Goal: Task Accomplishment & Management: Manage account settings

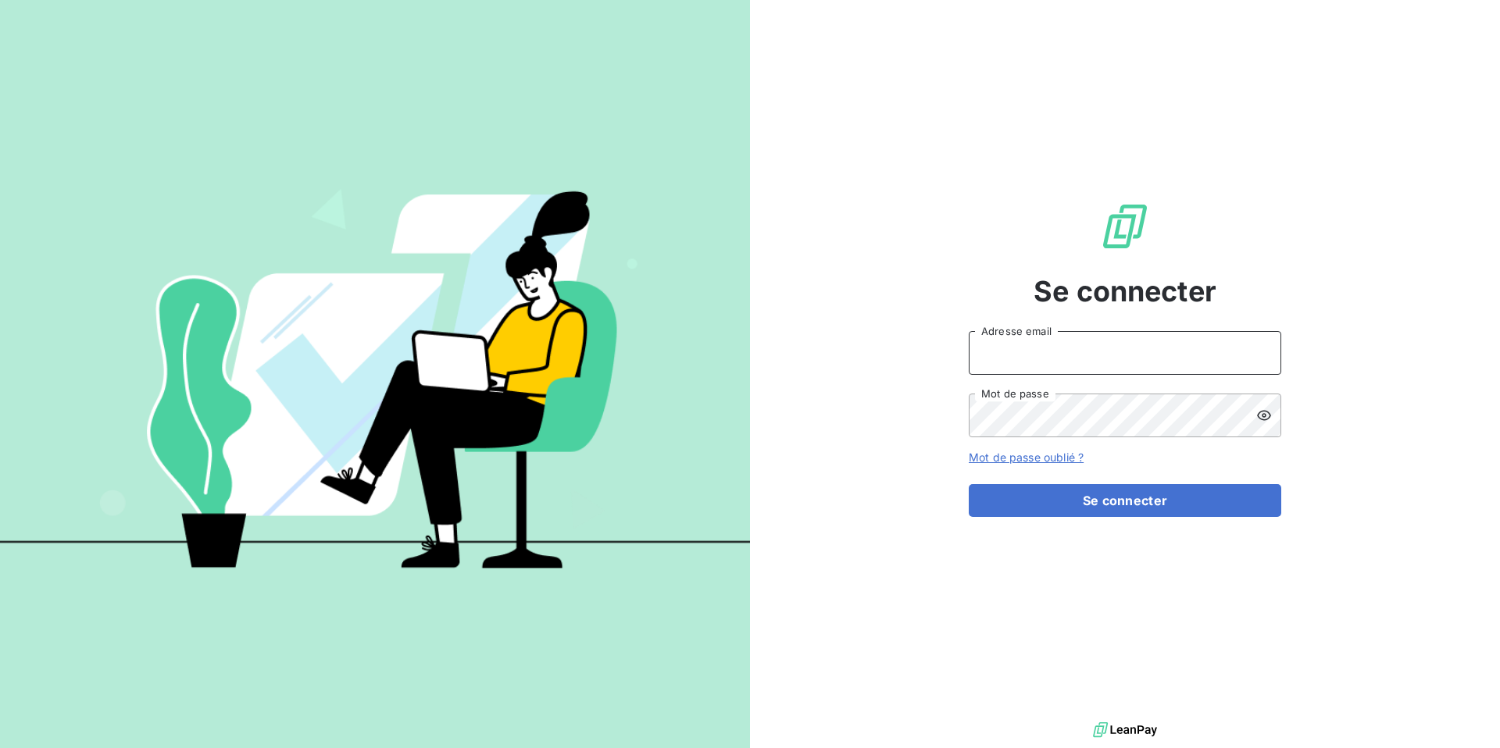
click at [1089, 358] on input "Adresse email" at bounding box center [1124, 353] width 312 height 44
type input "support@centreviasana.com"
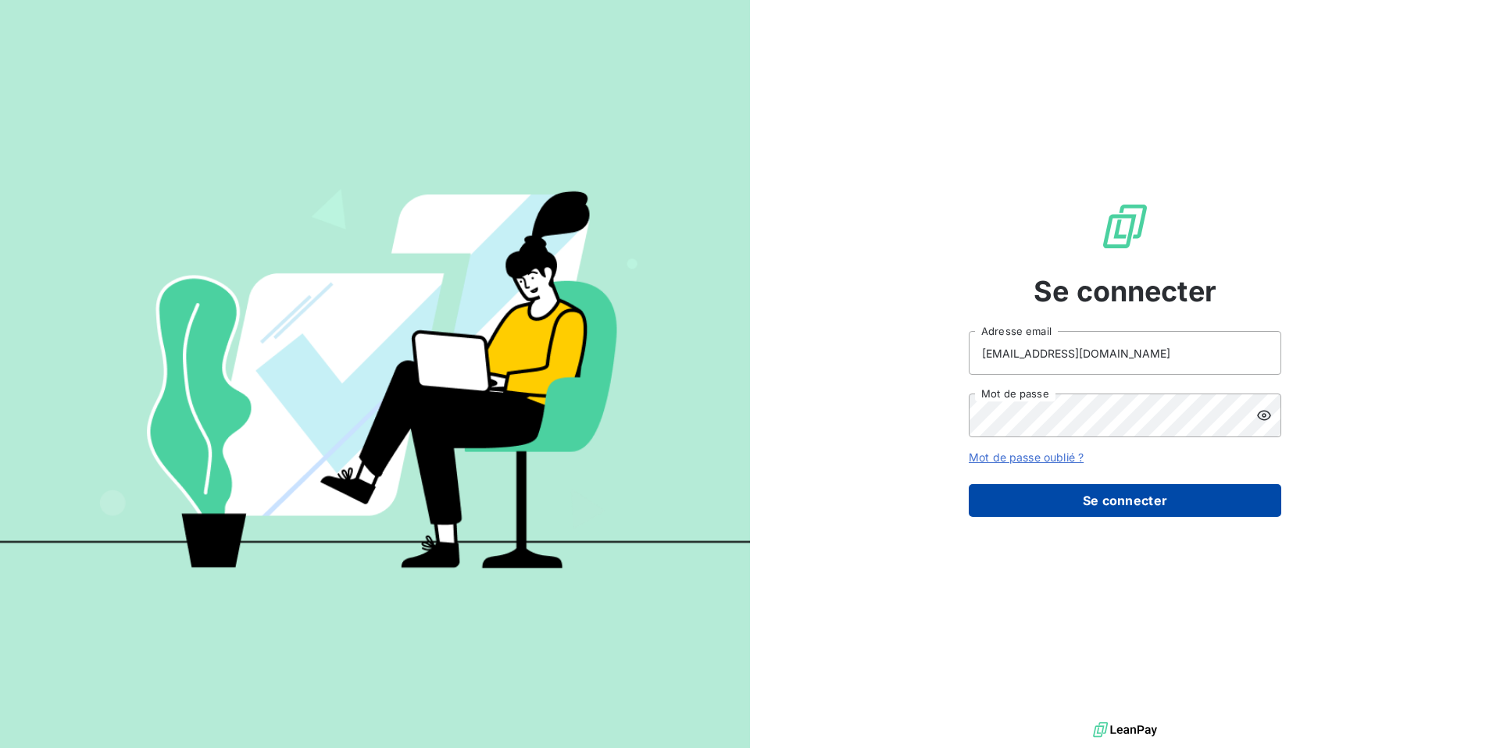
click at [1087, 495] on button "Se connecter" at bounding box center [1124, 500] width 312 height 33
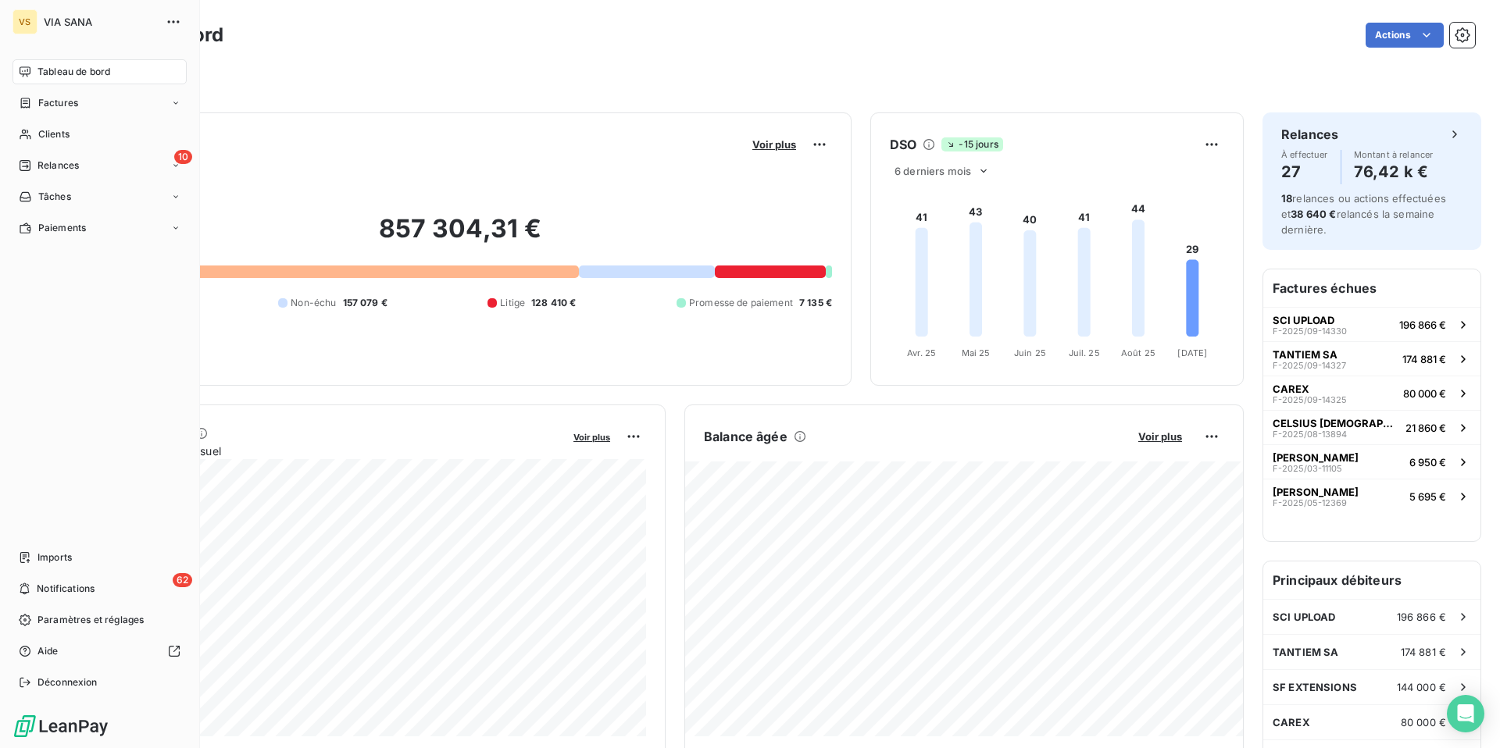
click at [59, 74] on span "Tableau de bord" at bounding box center [73, 72] width 73 height 14
click at [57, 109] on span "Factures" at bounding box center [58, 103] width 40 height 14
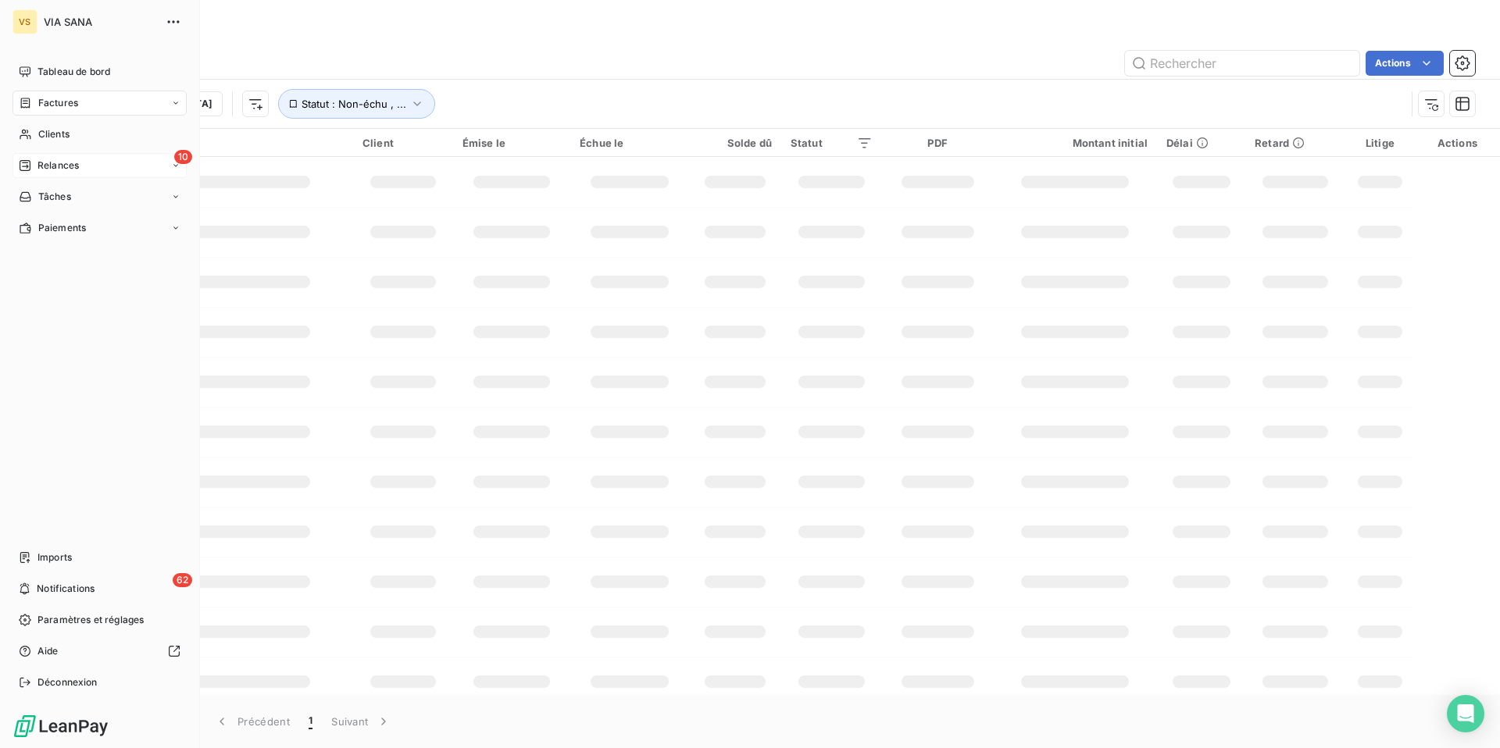
click at [63, 166] on span "Relances" at bounding box center [57, 166] width 41 height 14
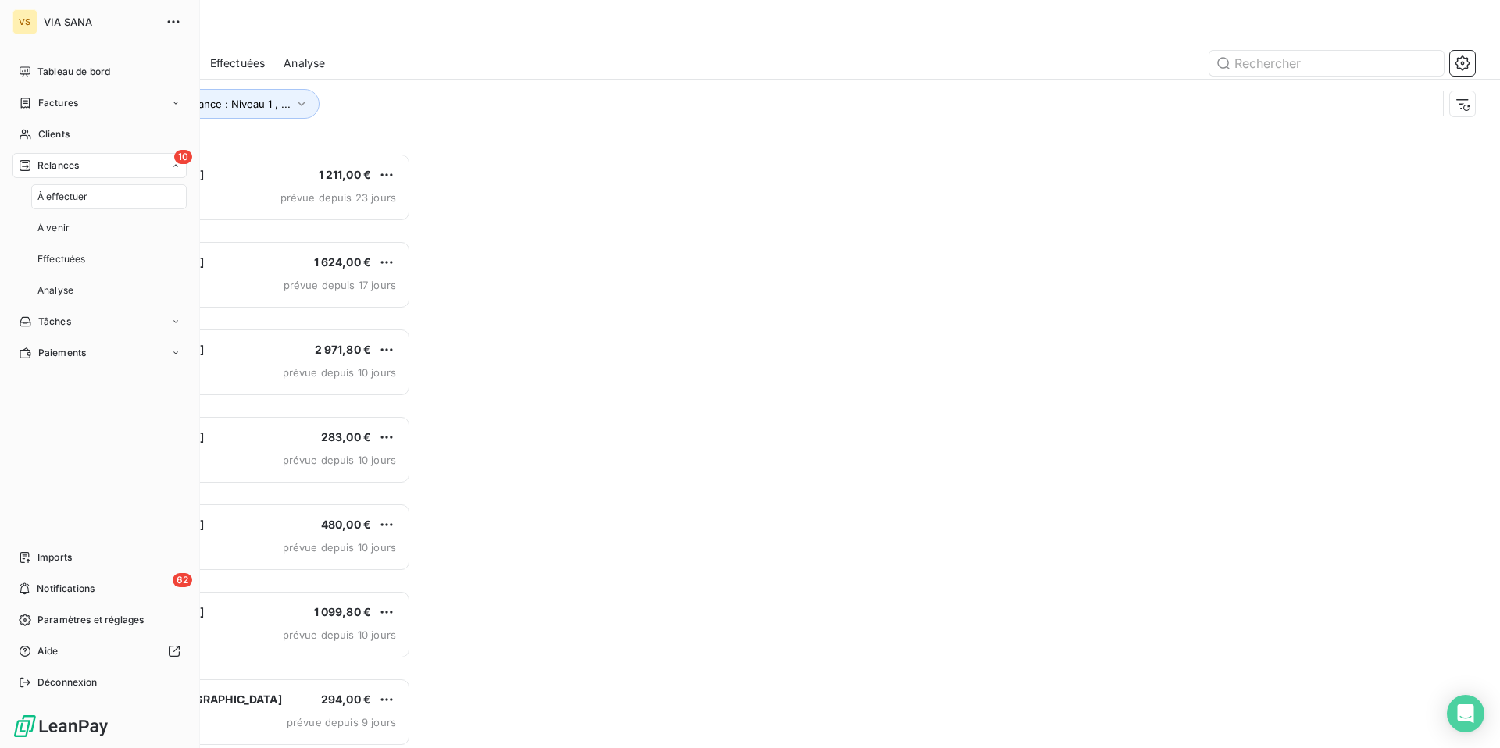
scroll to position [595, 336]
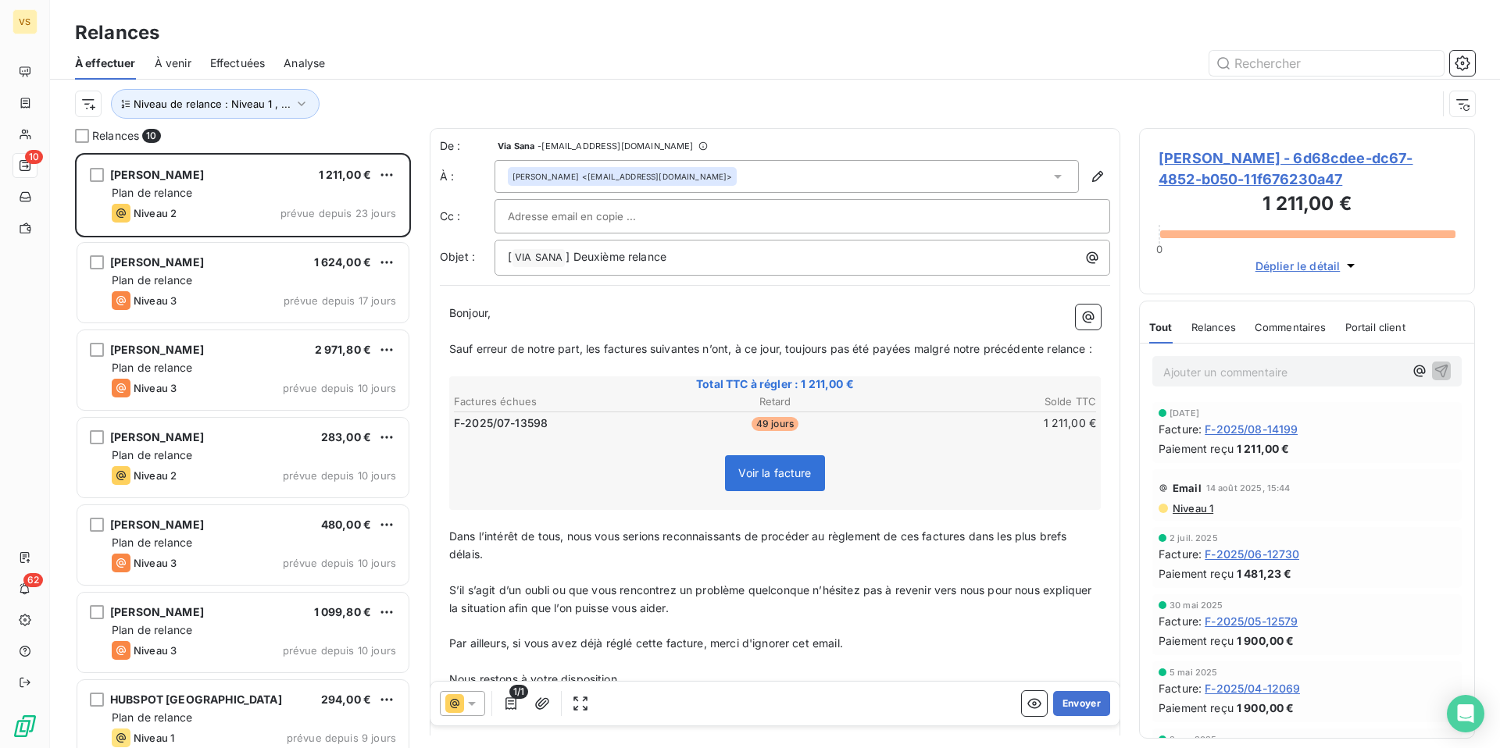
click at [436, 103] on div "Niveau de relance : Niveau 1 , ..." at bounding box center [755, 104] width 1361 height 30
click at [237, 92] on button "Niveau de relance : Niveau 1 , ..." at bounding box center [215, 104] width 209 height 30
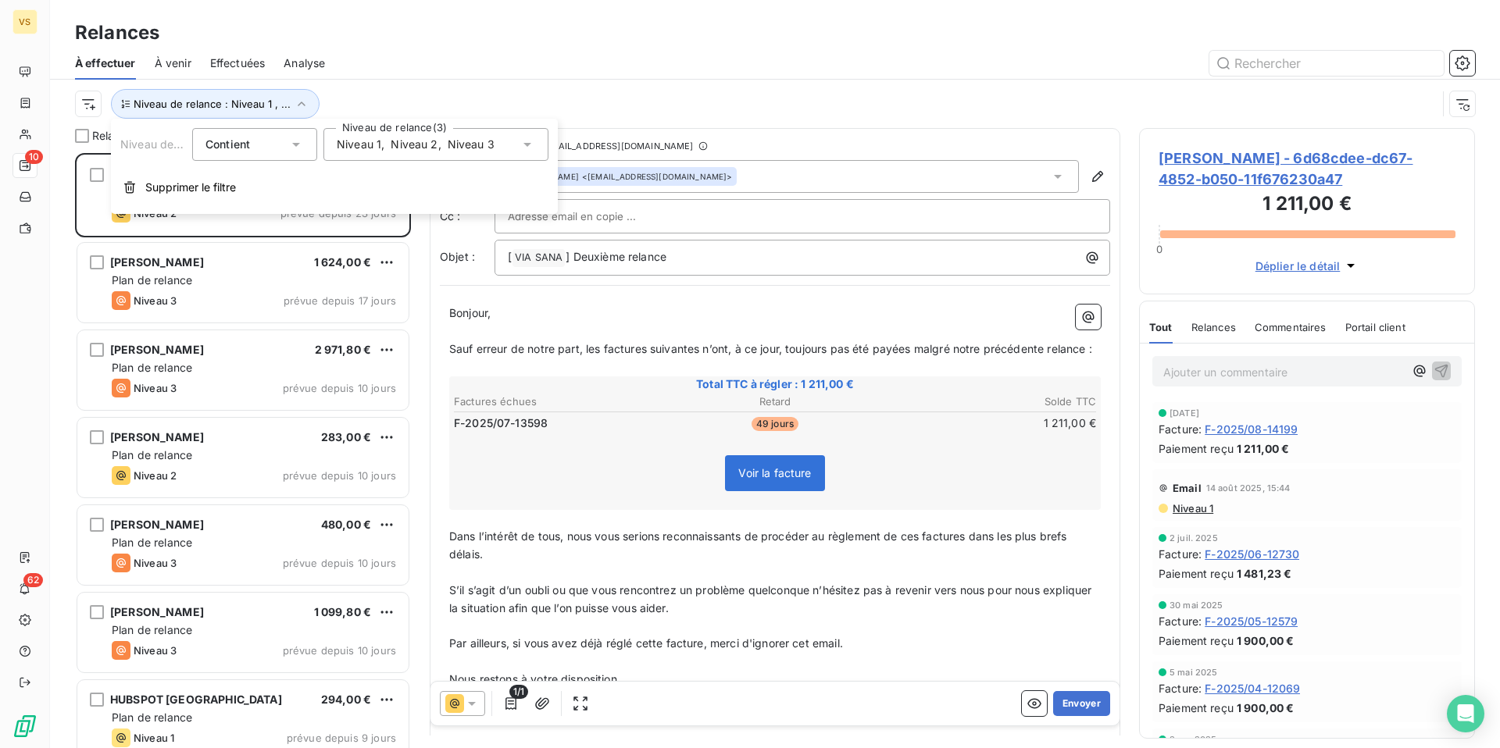
click at [408, 143] on span "Niveau 2" at bounding box center [414, 145] width 47 height 16
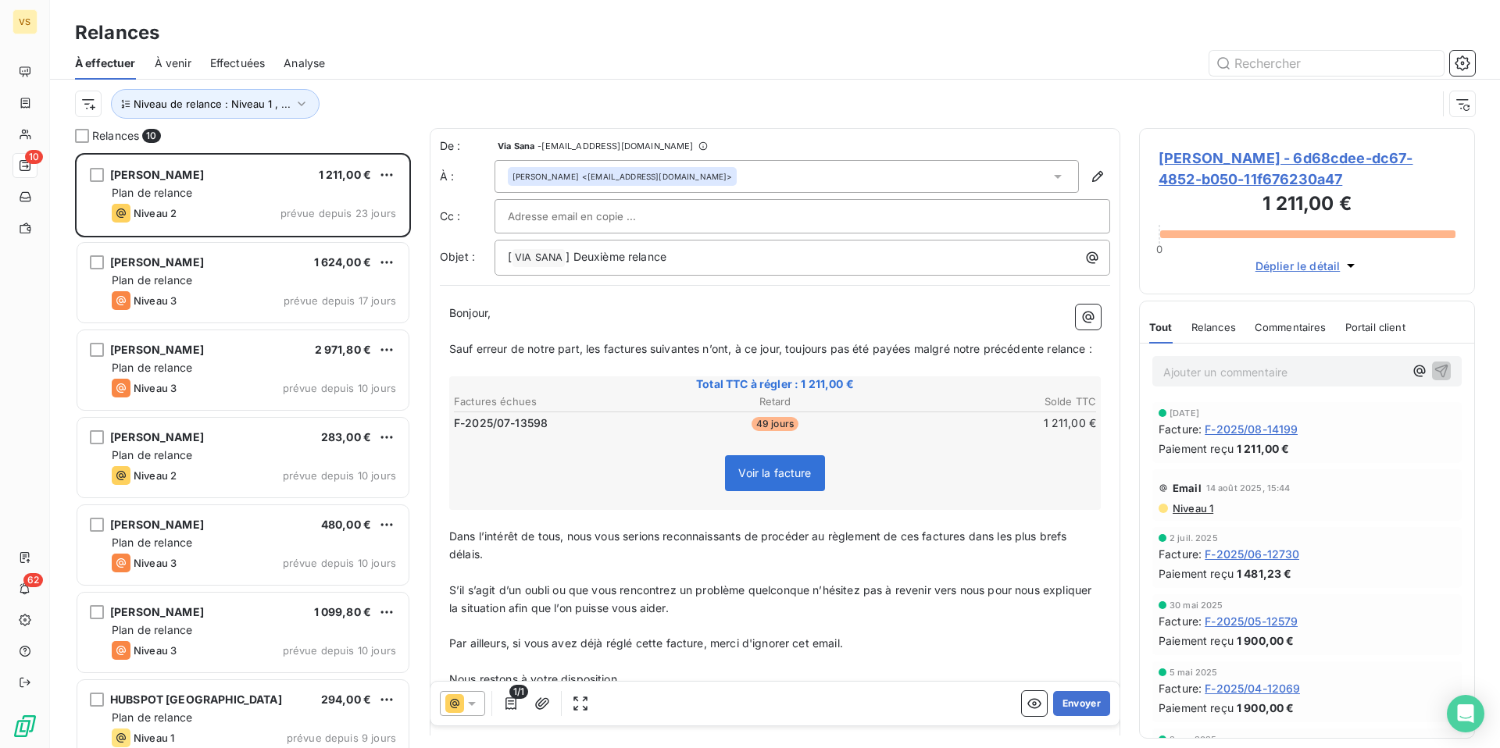
click at [399, 64] on div at bounding box center [909, 63] width 1131 height 25
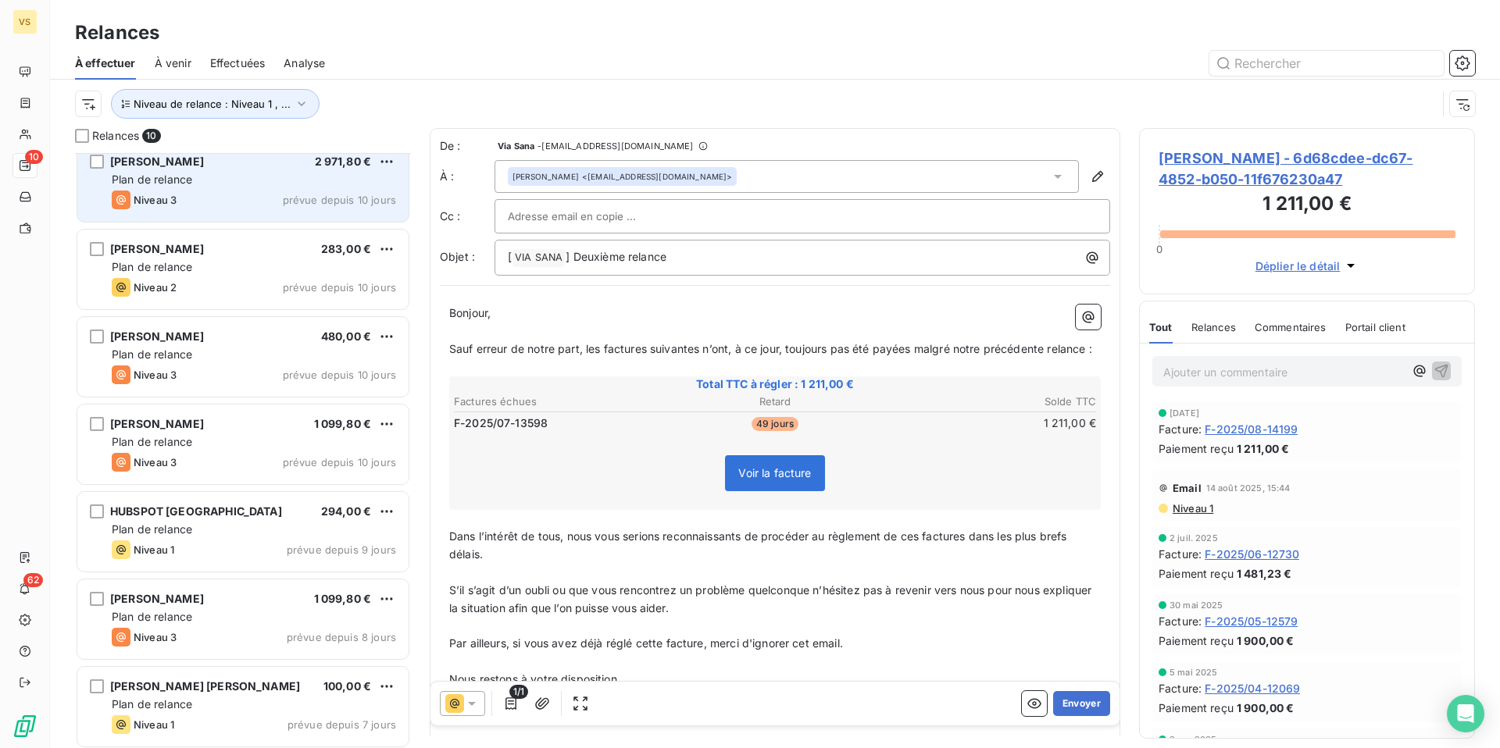
scroll to position [280, 0]
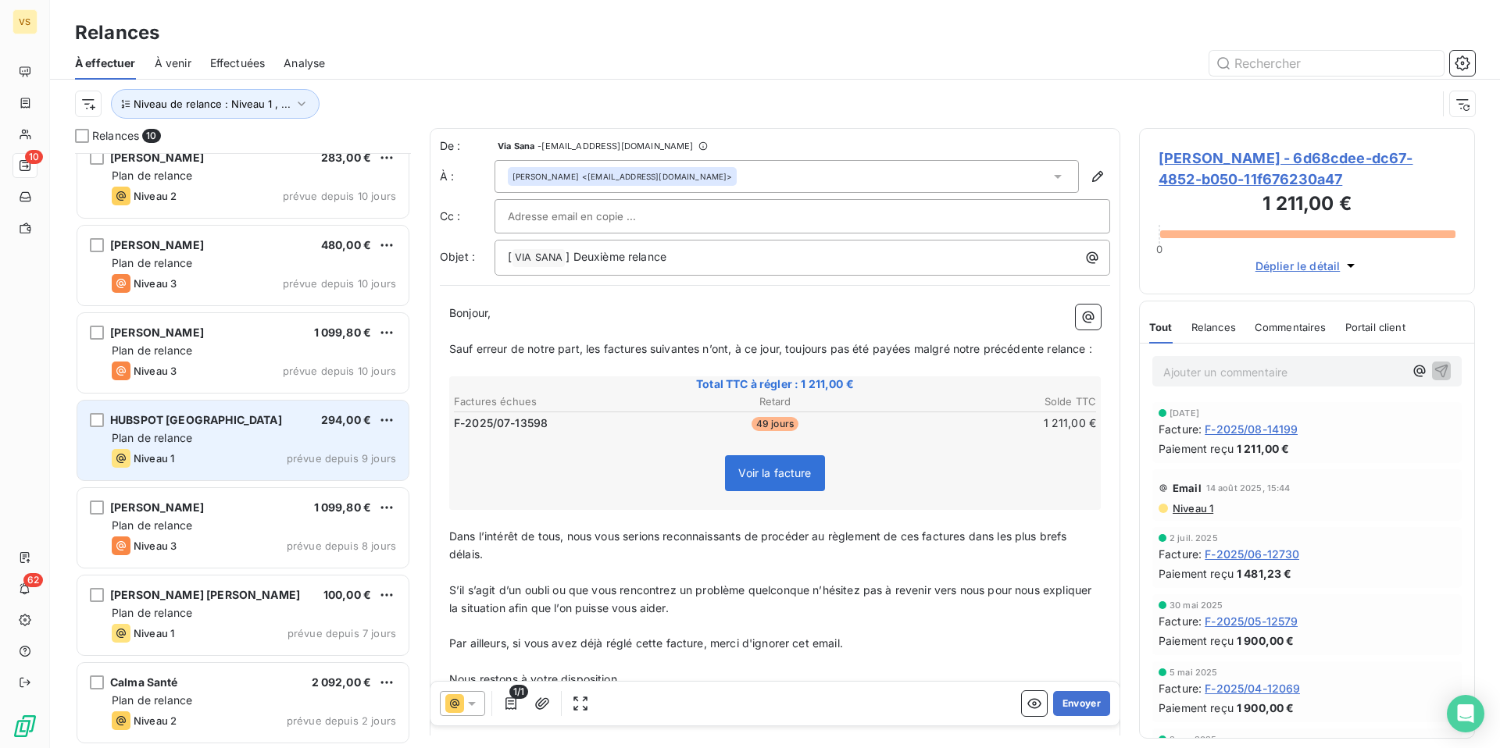
click at [244, 445] on div "Plan de relance" at bounding box center [254, 438] width 284 height 16
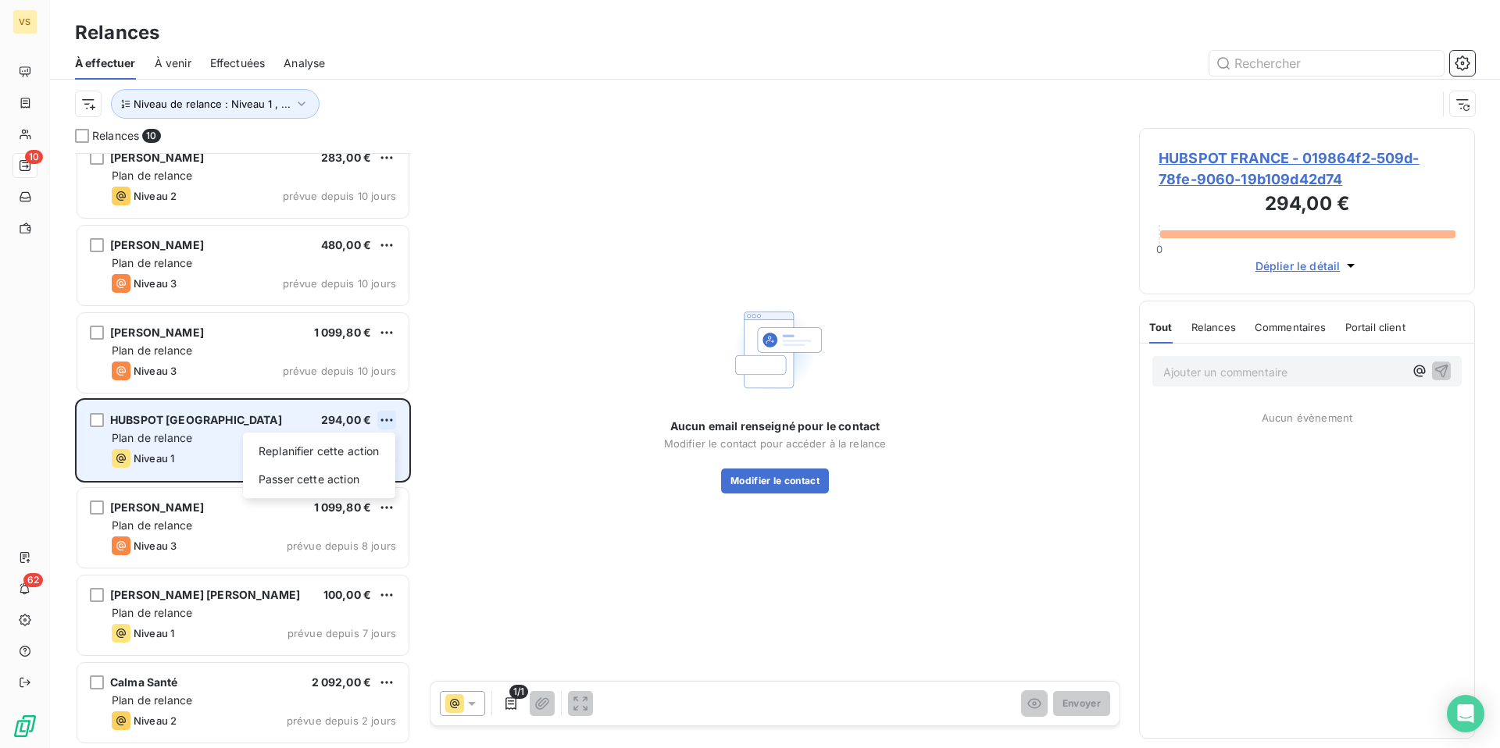
click at [385, 420] on html "VS 10 62 Relances À effectuer À venir Effectuées Analyse Niveau de relance : Ni…" at bounding box center [750, 374] width 1500 height 748
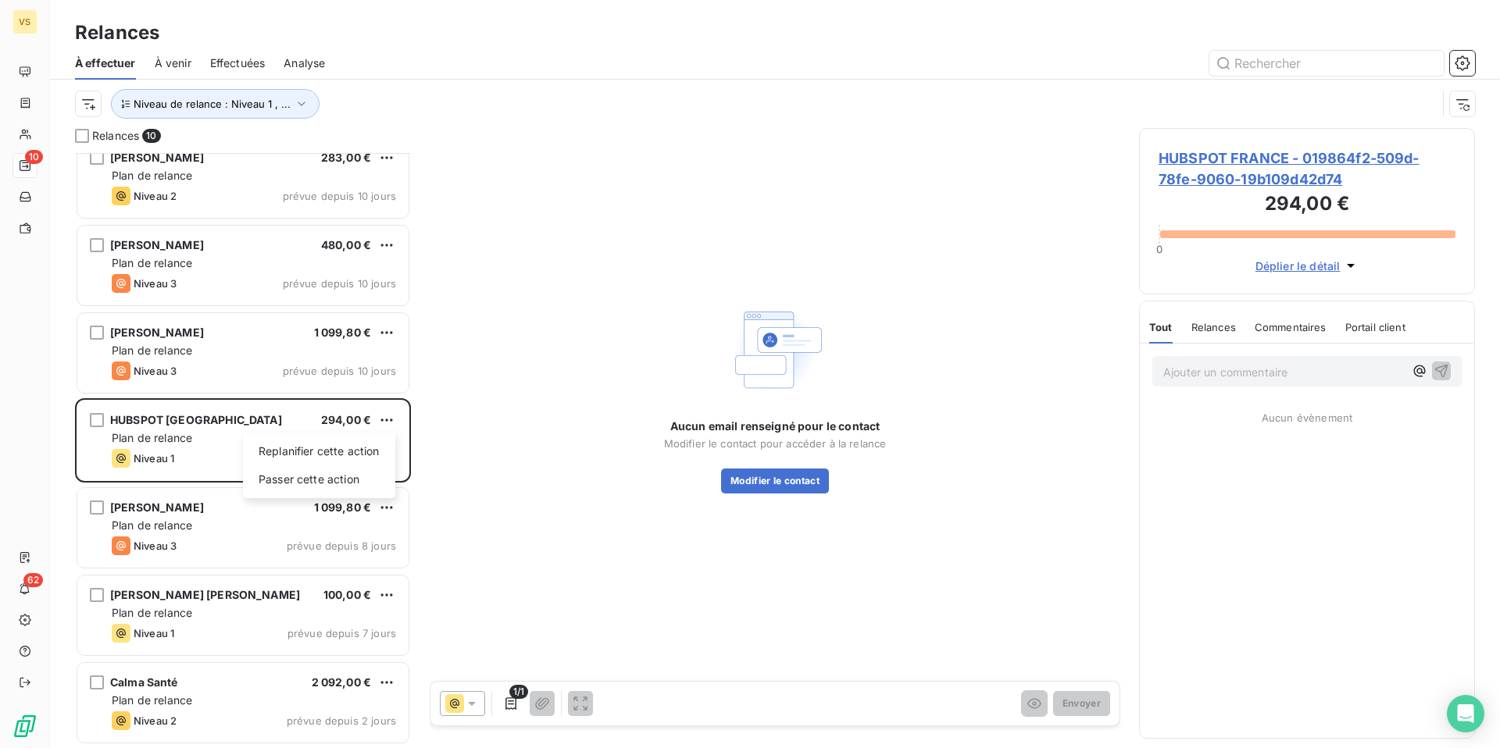
click at [132, 414] on html "VS 10 62 Relances À effectuer À venir Effectuées Analyse Niveau de relance : Ni…" at bounding box center [750, 374] width 1500 height 748
click at [1200, 159] on span "HUBSPOT FRANCE - 019864f2-509d-78fe-9060-19b109d42d74" at bounding box center [1306, 169] width 297 height 42
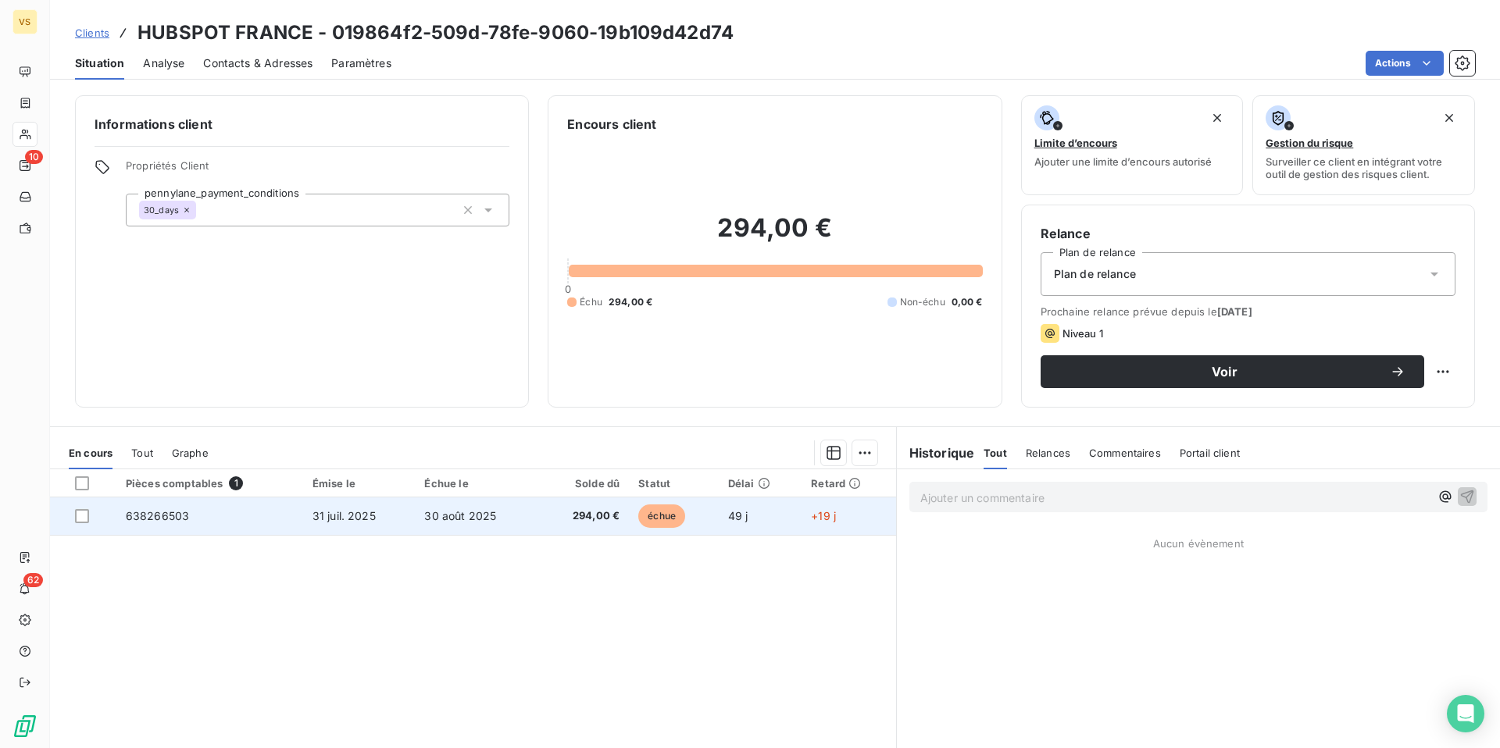
click at [431, 509] on span "30 août 2025" at bounding box center [460, 515] width 72 height 13
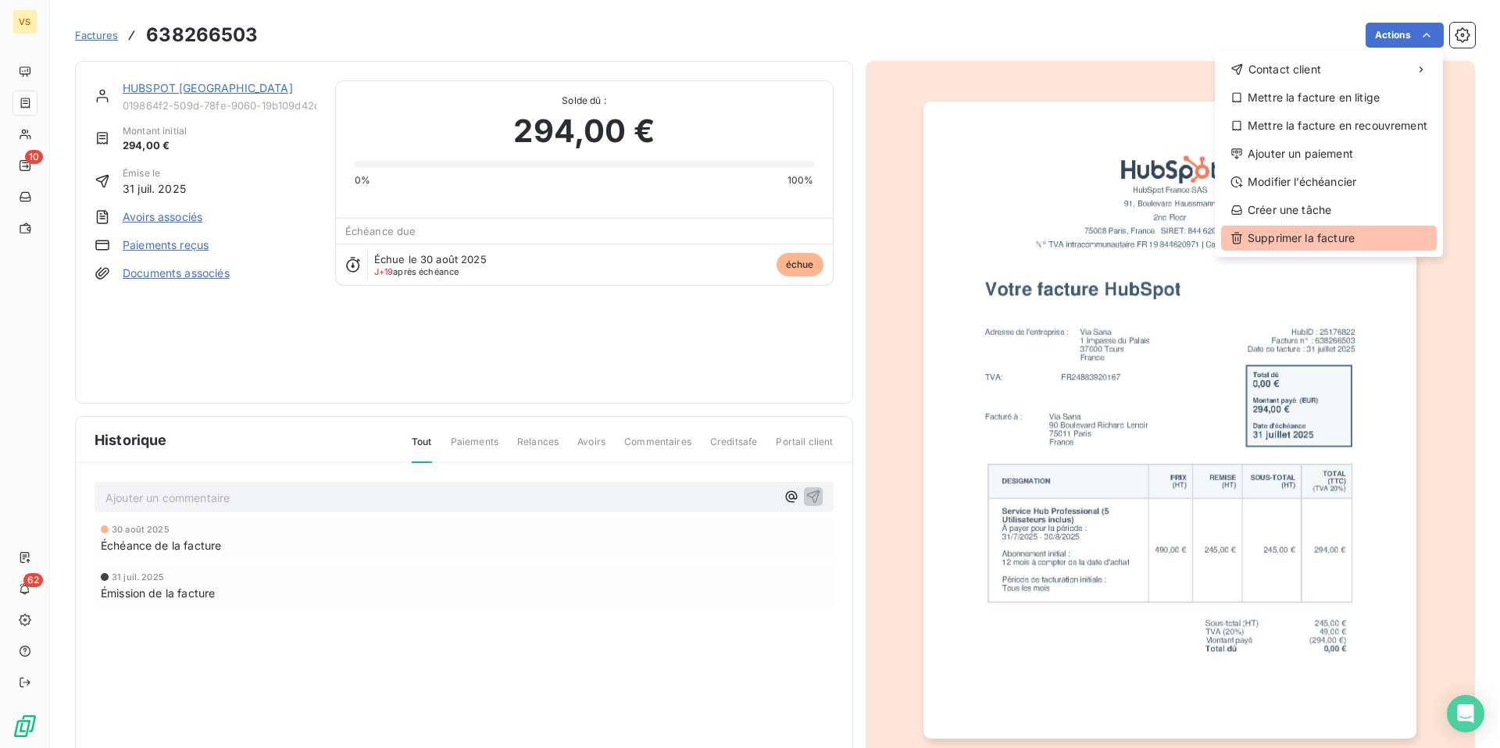
click at [1278, 234] on div "Supprimer la facture" at bounding box center [1329, 238] width 216 height 25
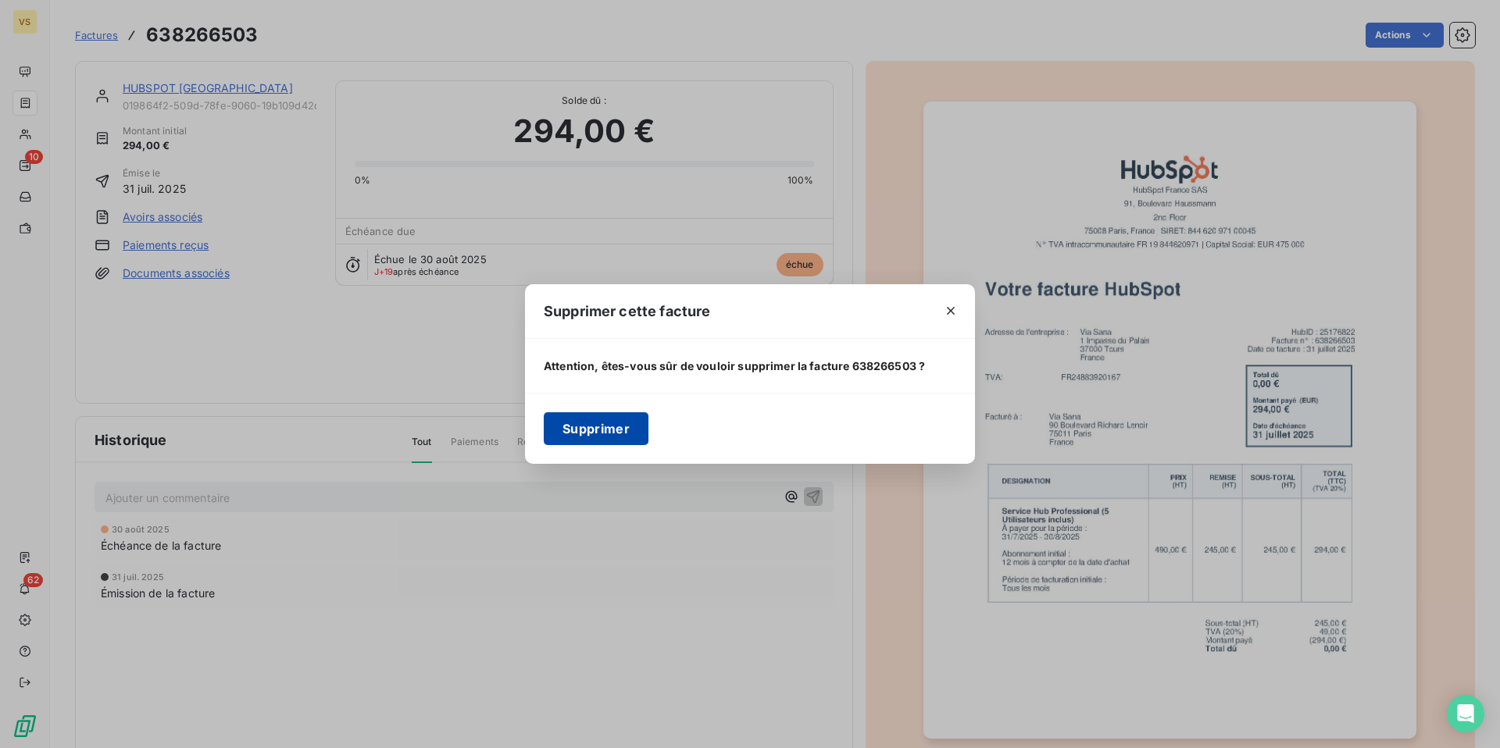
click at [630, 416] on button "Supprimer" at bounding box center [596, 428] width 105 height 33
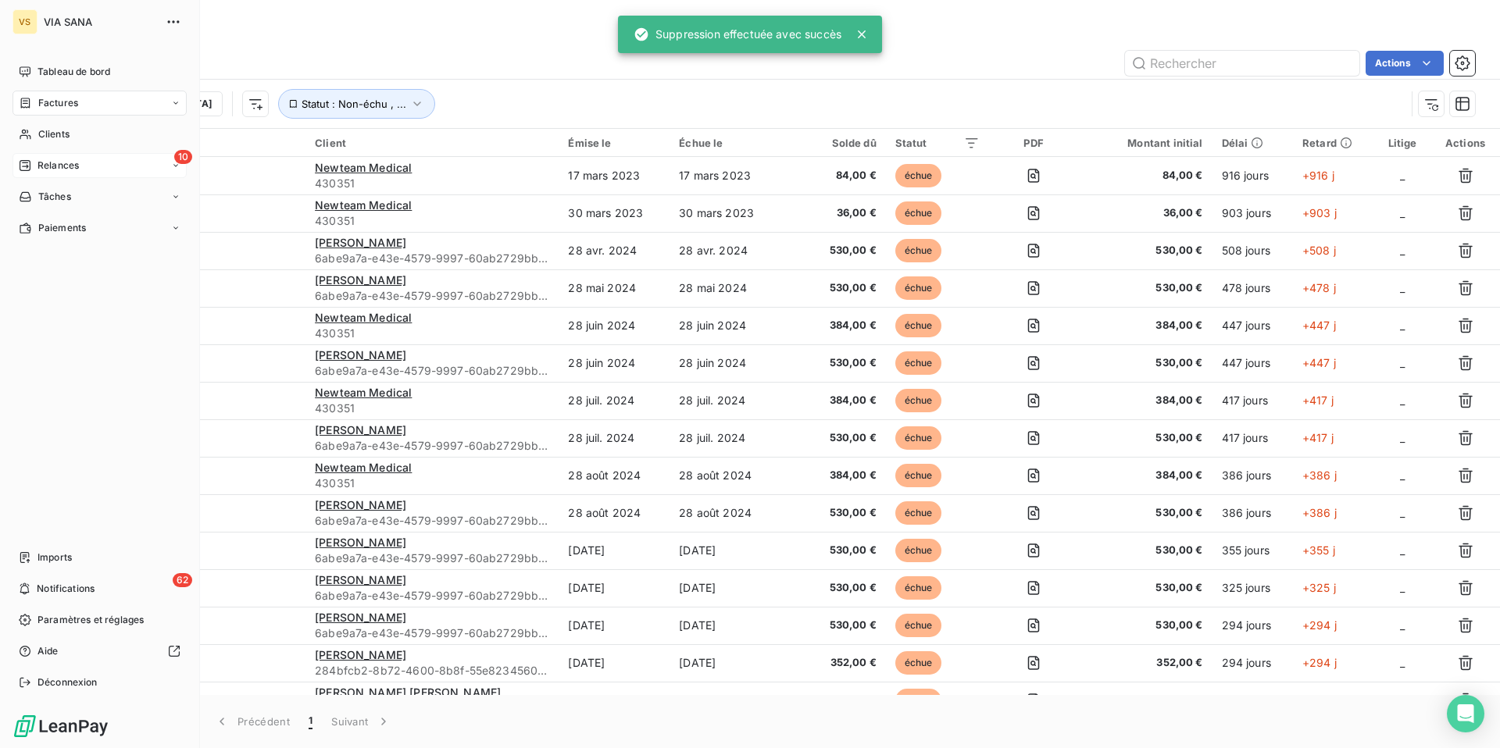
click at [73, 169] on span "Relances" at bounding box center [57, 166] width 41 height 14
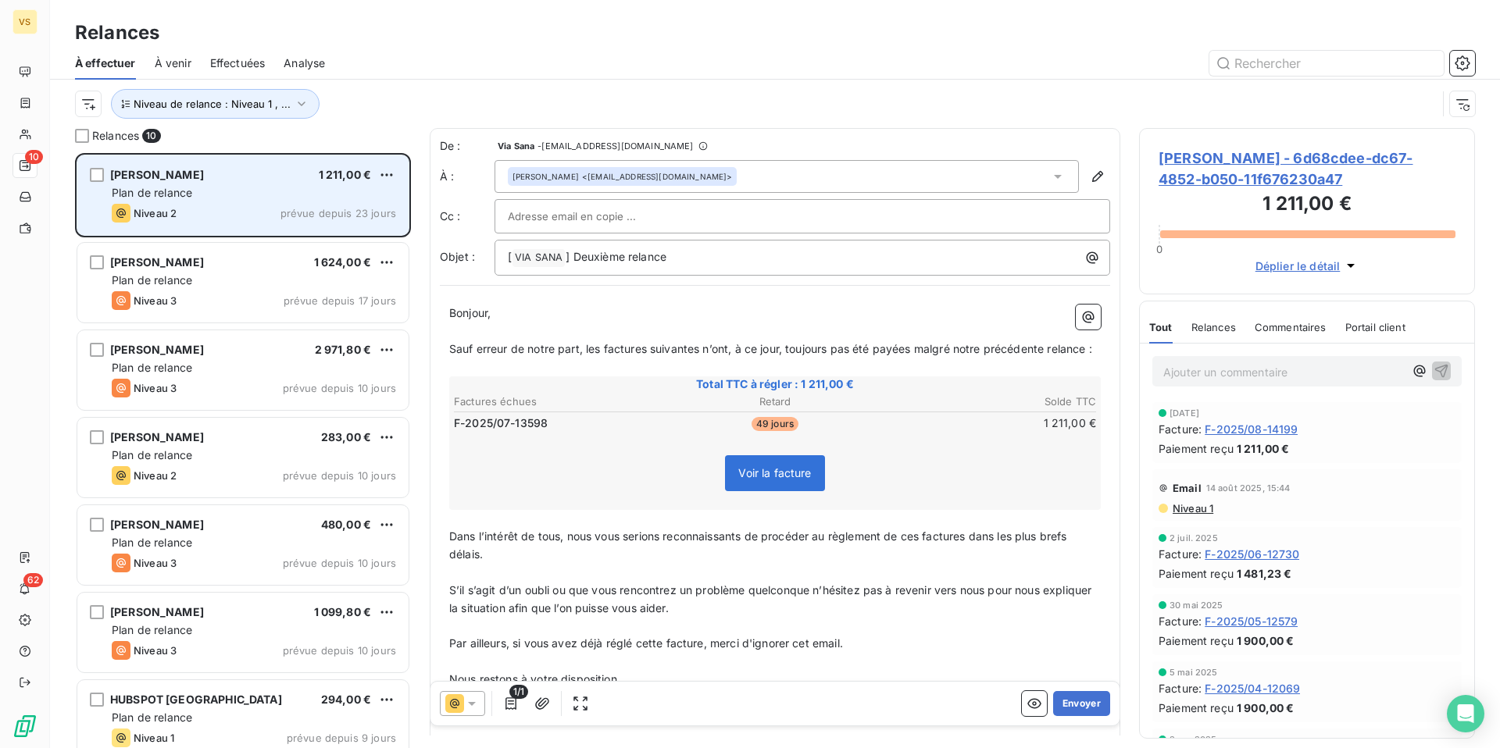
click at [268, 204] on div "Niveau 2 prévue depuis 23 jours" at bounding box center [254, 213] width 284 height 19
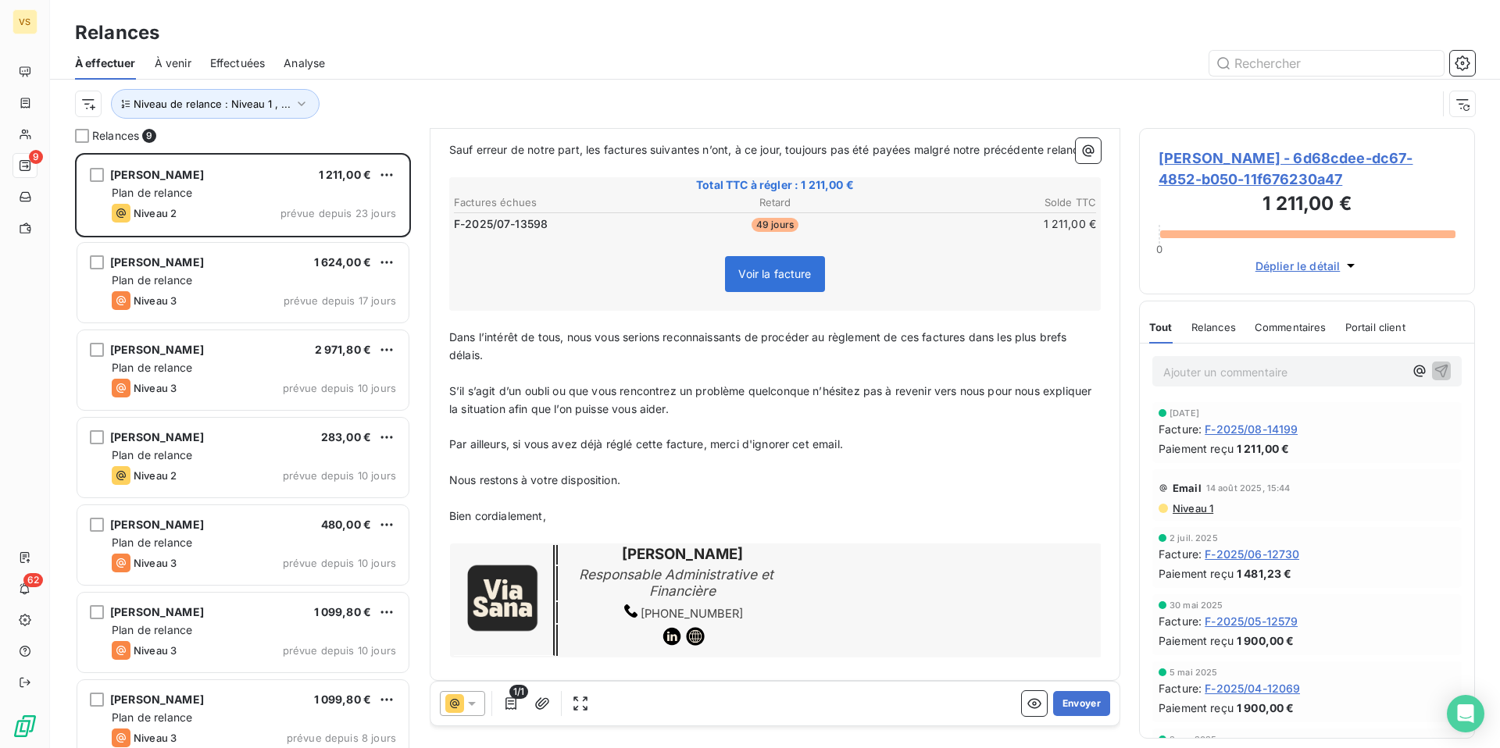
scroll to position [203, 0]
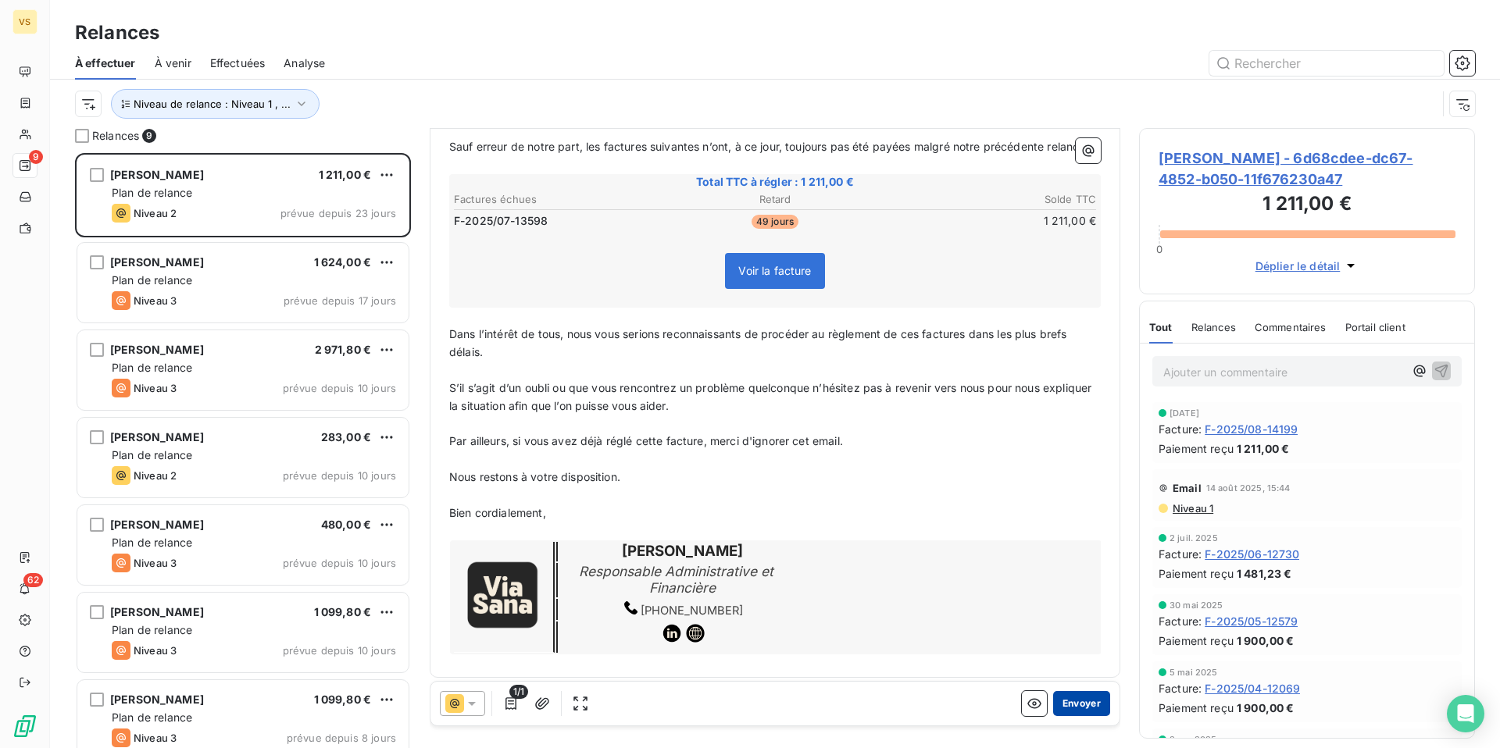
click at [1074, 704] on button "Envoyer" at bounding box center [1081, 703] width 57 height 25
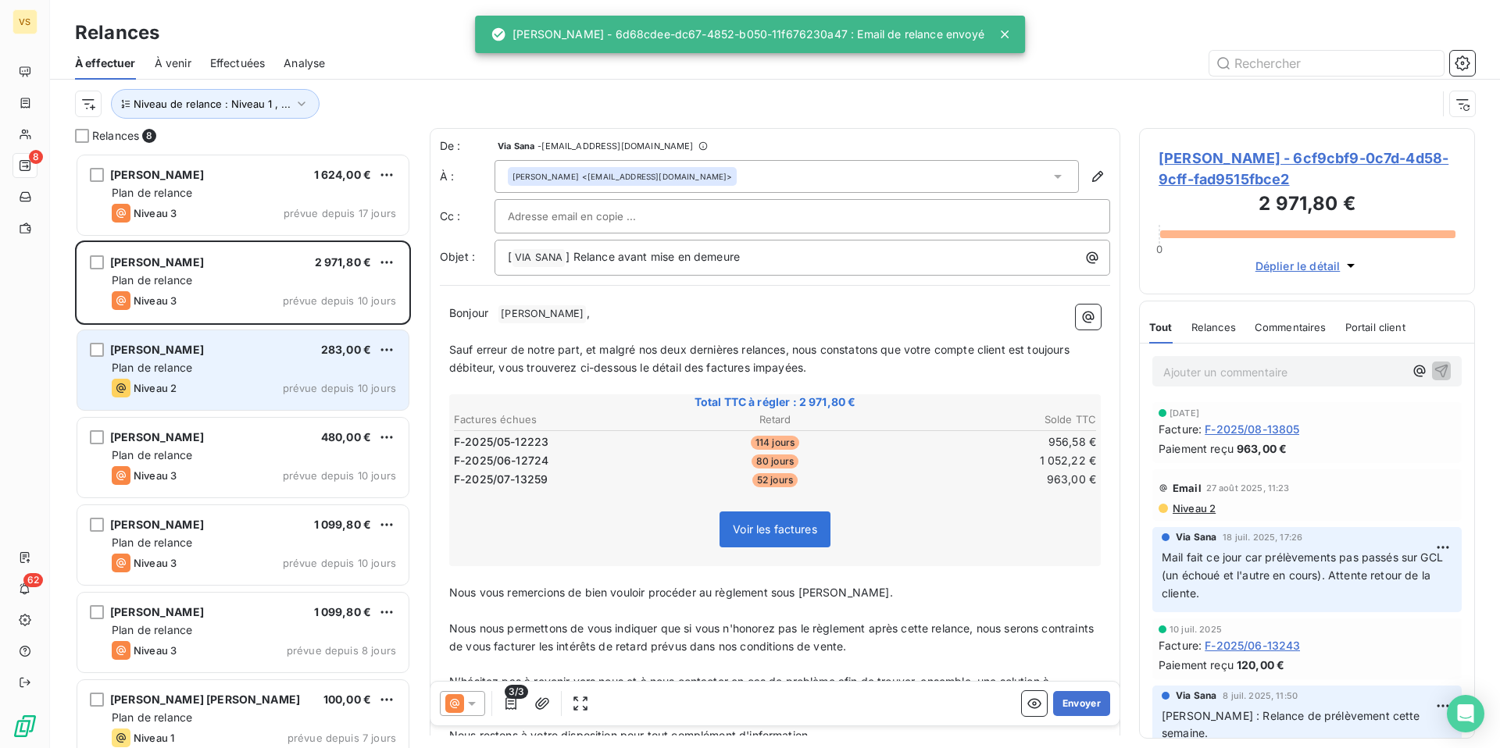
scroll to position [2, 0]
click at [199, 341] on div "Myriam Makrouf 1 624,00 € Plan de relance Niveau 3 prévue depuis 17 jours Béatr…" at bounding box center [243, 450] width 336 height 595
click at [276, 351] on div "Axelle Poulain 283,00 €" at bounding box center [254, 348] width 284 height 14
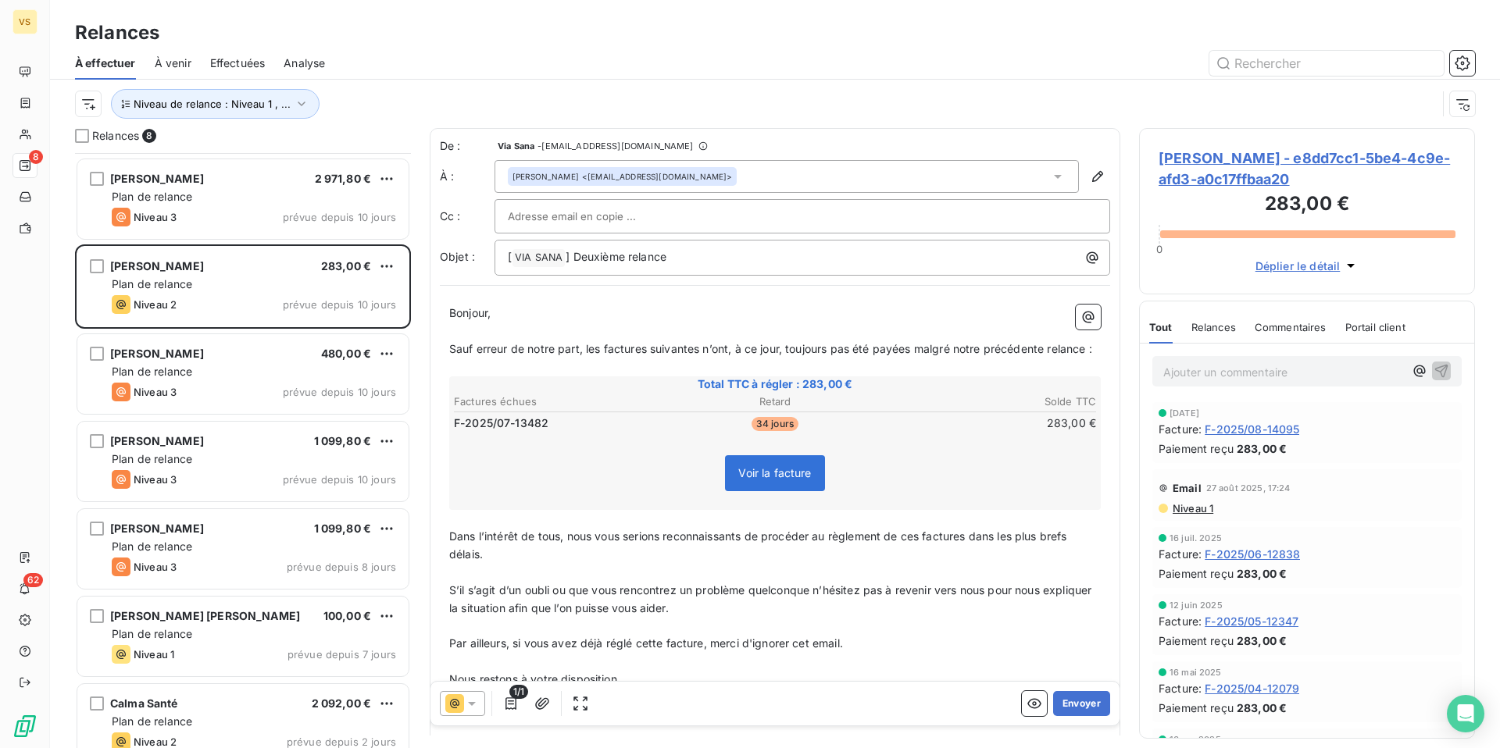
scroll to position [105, 0]
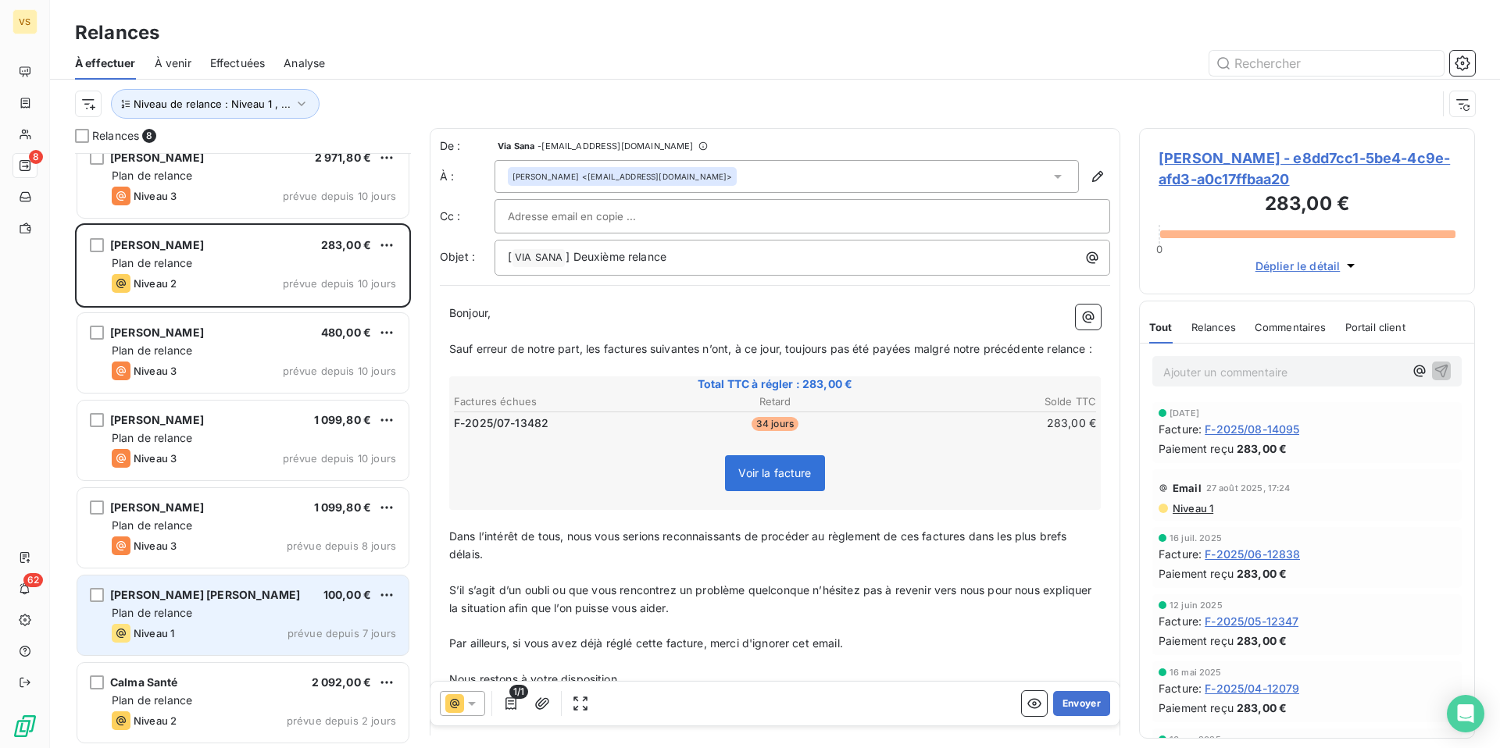
click at [213, 616] on div "Plan de relance" at bounding box center [254, 613] width 284 height 16
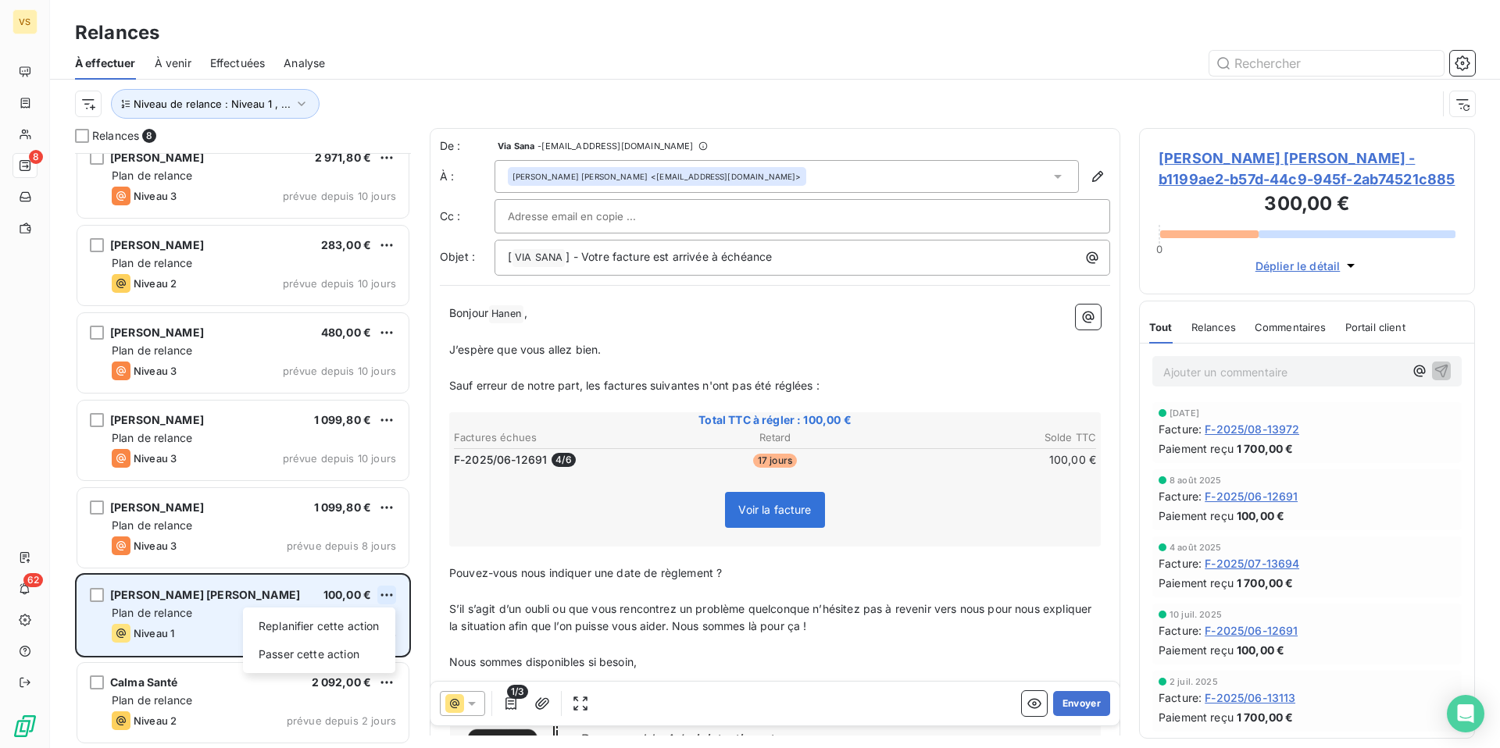
click at [388, 598] on html "VS 8 62 Relances À effectuer À venir Effectuées Analyse Niveau de relance : Niv…" at bounding box center [750, 374] width 1500 height 748
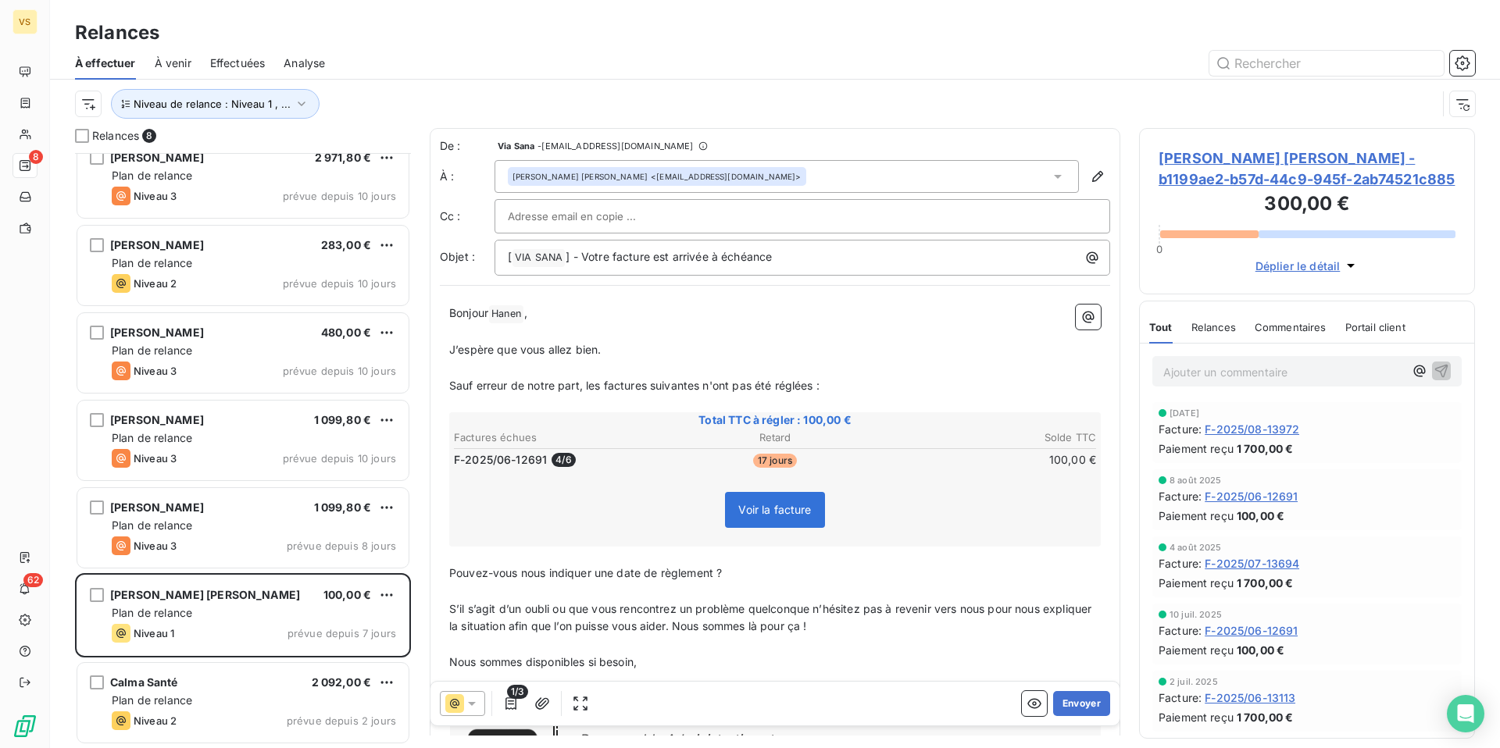
click at [243, 597] on html "VS 8 62 Relances À effectuer À venir Effectuées Analyse Niveau de relance : Niv…" at bounding box center [750, 374] width 1500 height 748
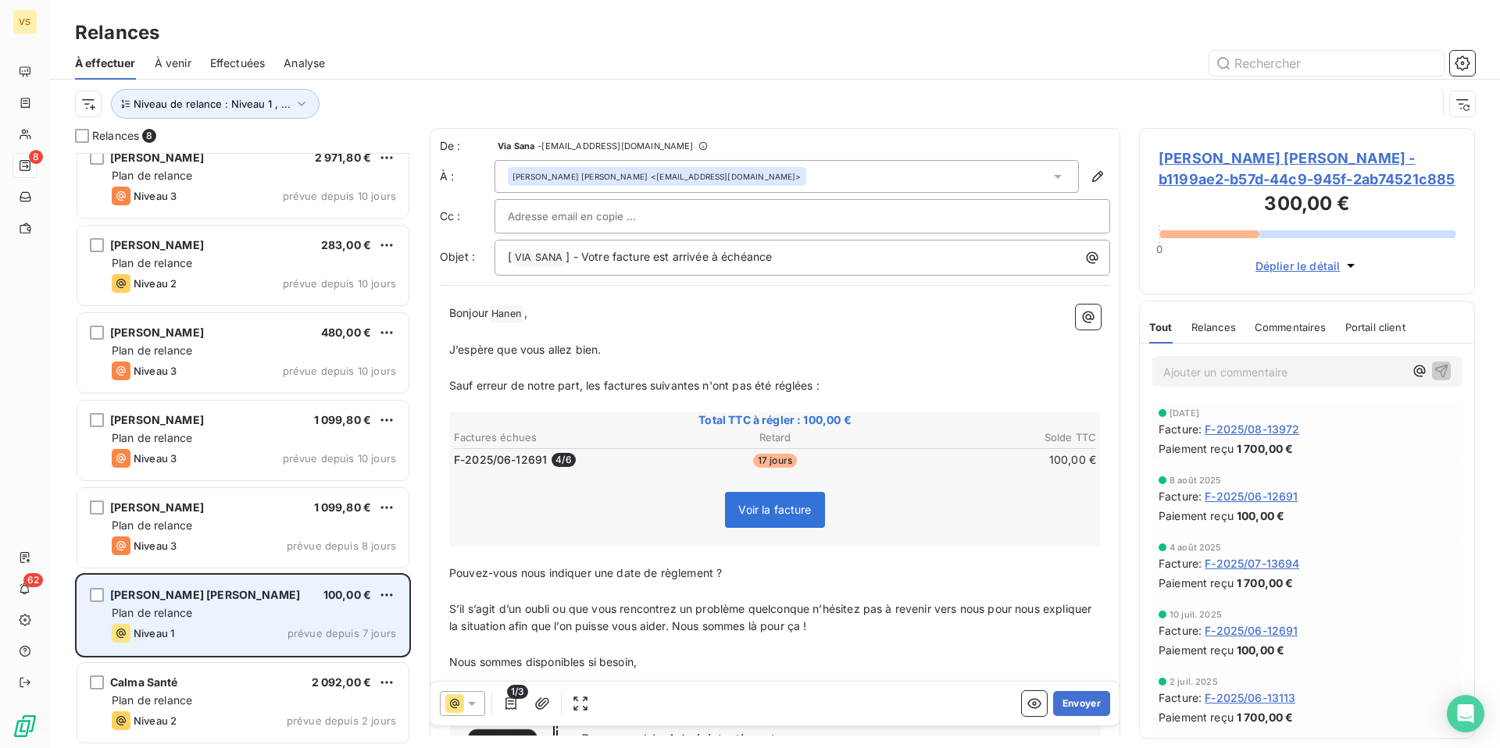
click at [219, 596] on div "Hanen Sadaoui 100,00 €" at bounding box center [254, 595] width 284 height 14
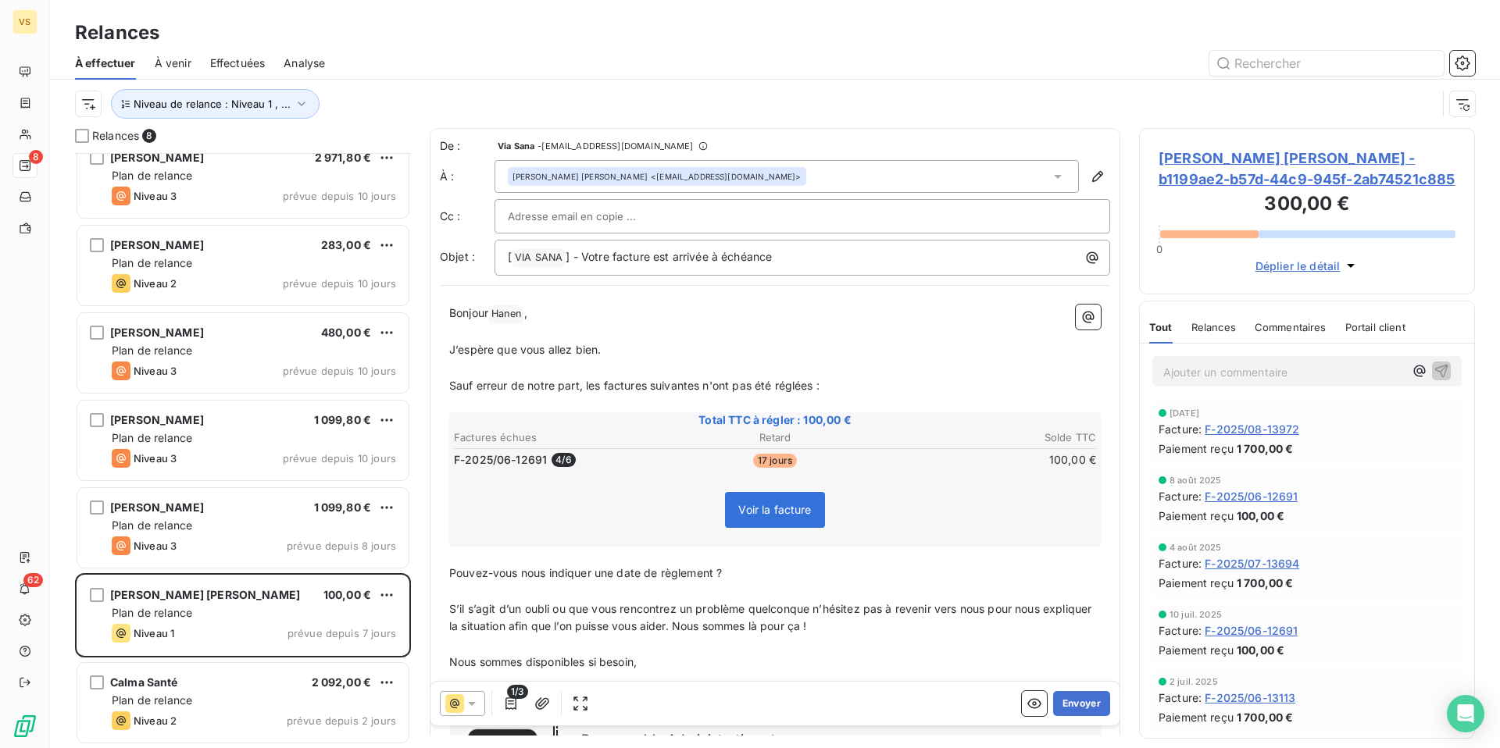
scroll to position [595, 336]
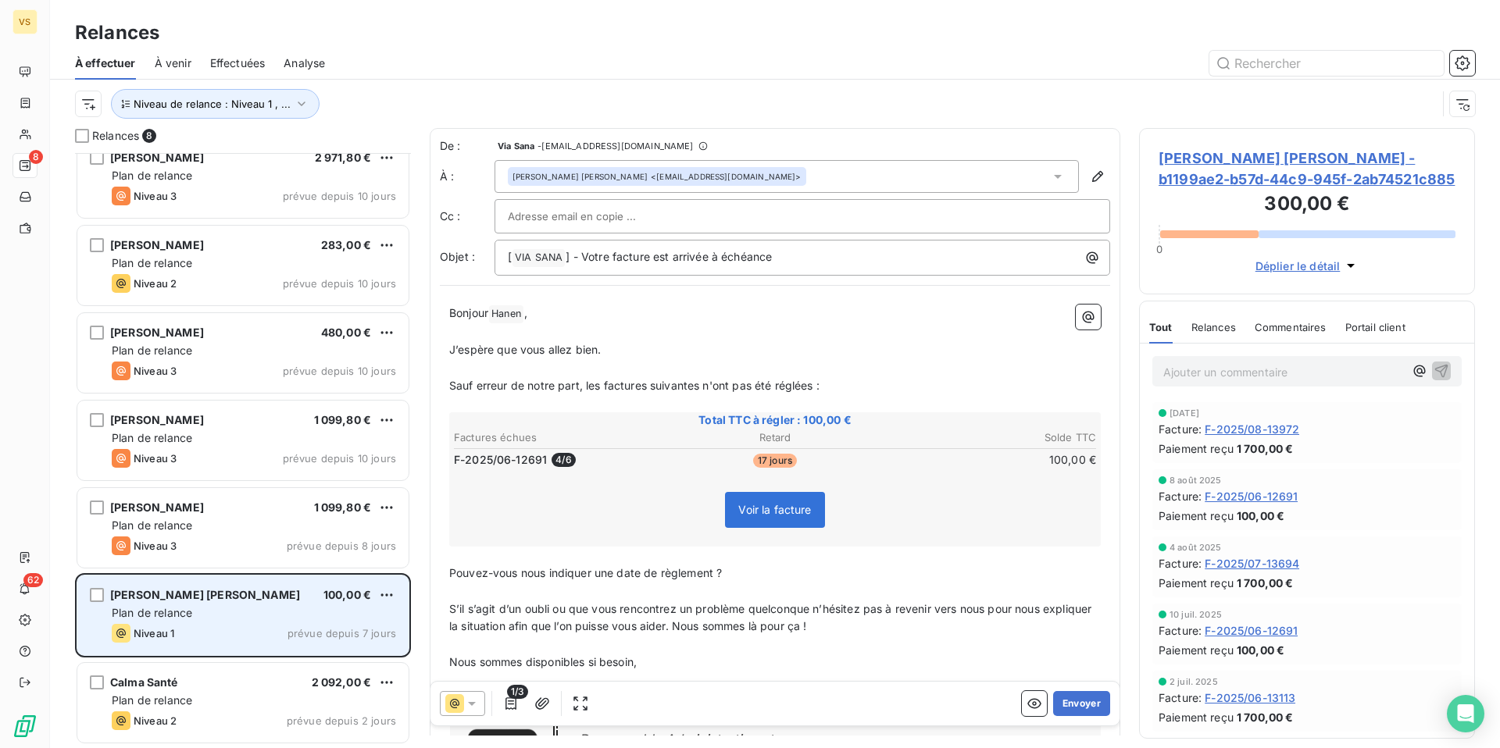
click at [261, 615] on div "Plan de relance" at bounding box center [254, 613] width 284 height 16
click at [389, 596] on html "VS 8 62 Relances À effectuer À venir Effectuées Analyse Niveau de relance : Niv…" at bounding box center [750, 374] width 1500 height 748
click at [330, 624] on div "Replanifier cette action" at bounding box center [319, 626] width 140 height 25
select select "8"
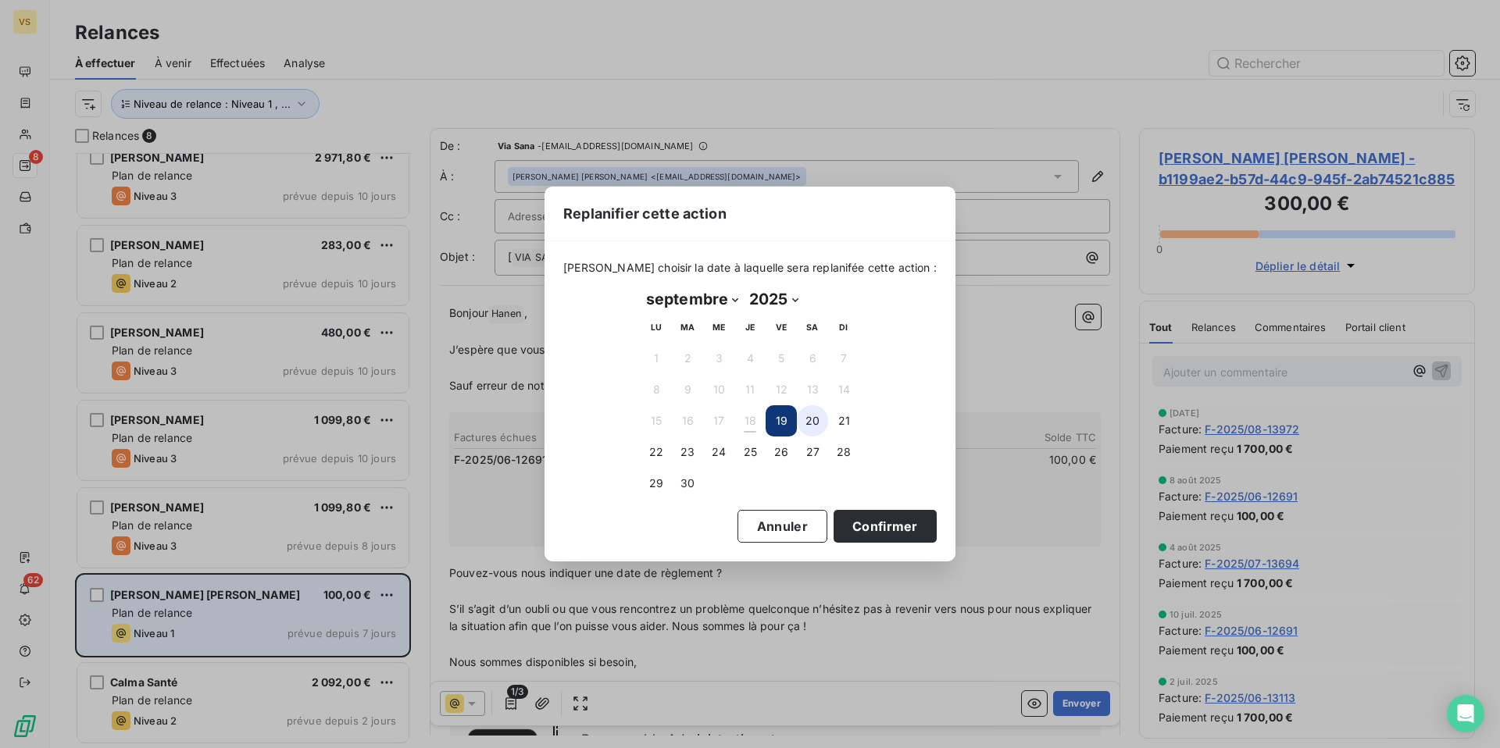
click at [815, 419] on button "20" at bounding box center [812, 420] width 31 height 31
click at [868, 530] on button "Confirmer" at bounding box center [884, 526] width 103 height 33
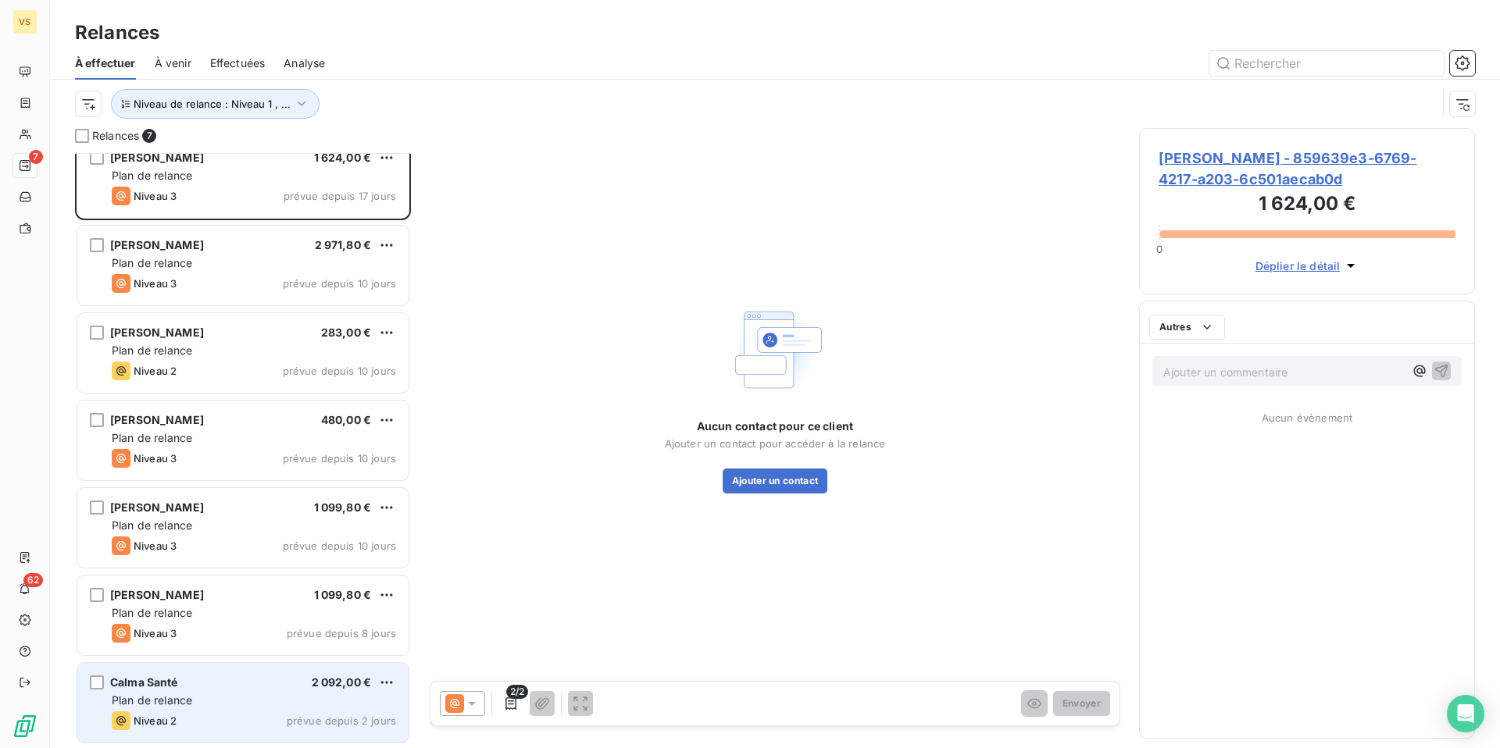
scroll to position [17, 0]
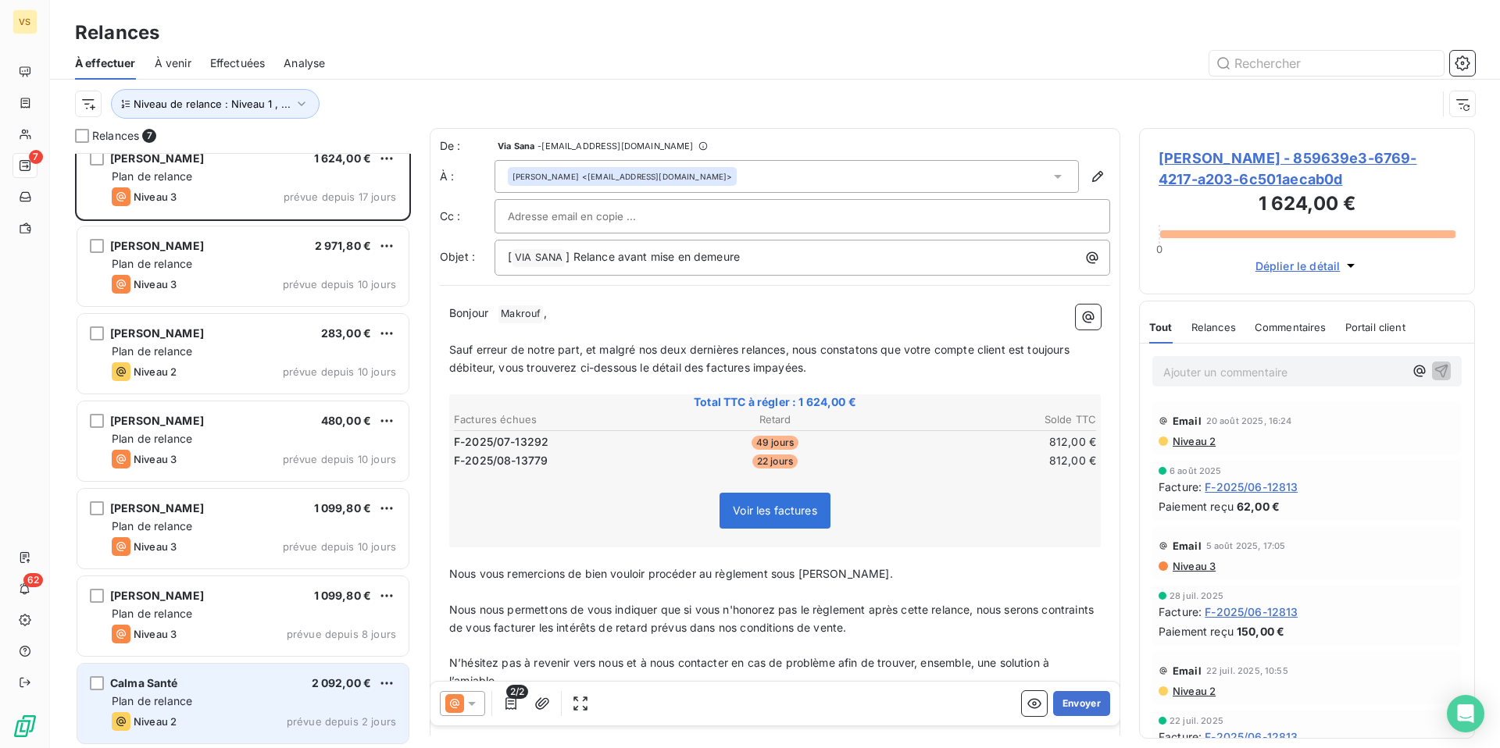
click at [241, 683] on div "Calma Santé 2 092,00 €" at bounding box center [254, 683] width 284 height 14
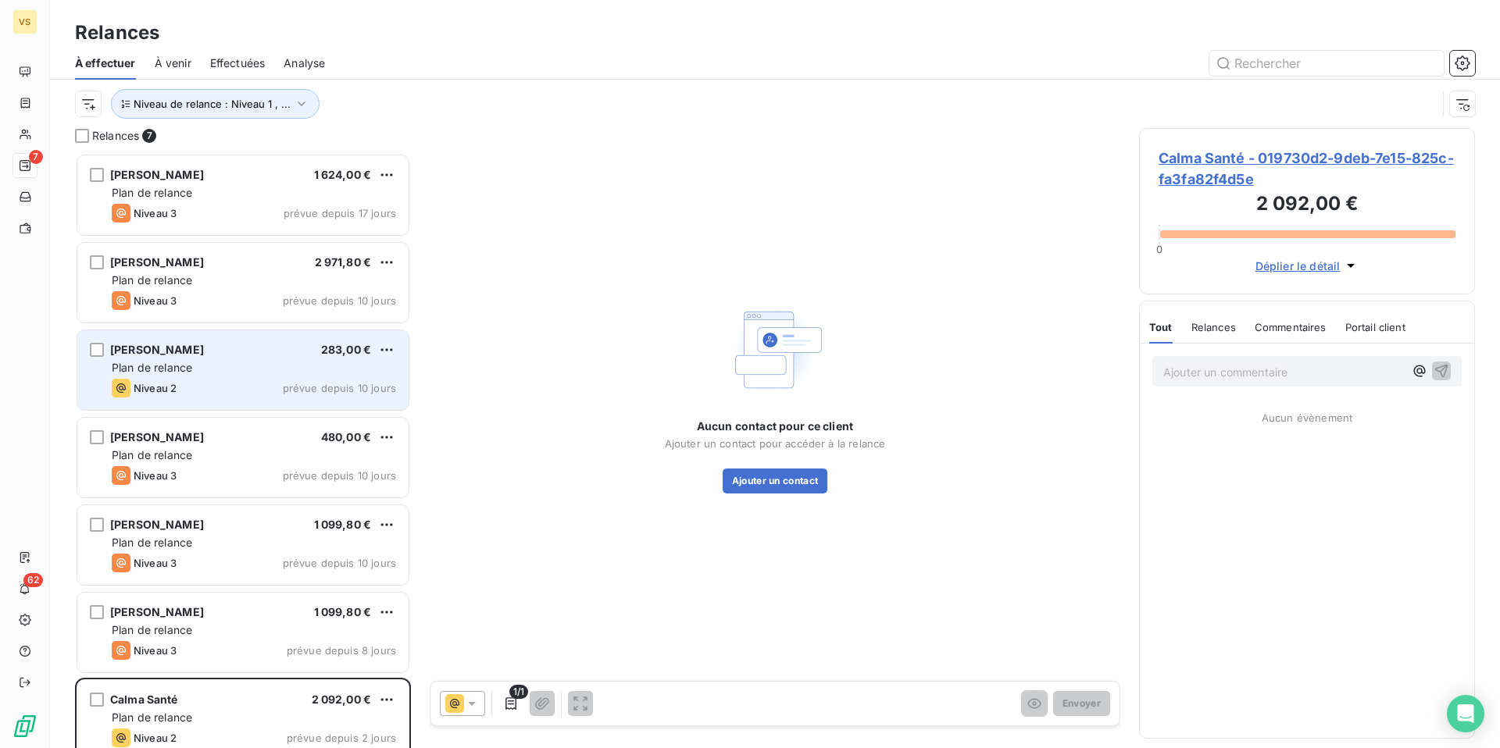
scroll to position [595, 336]
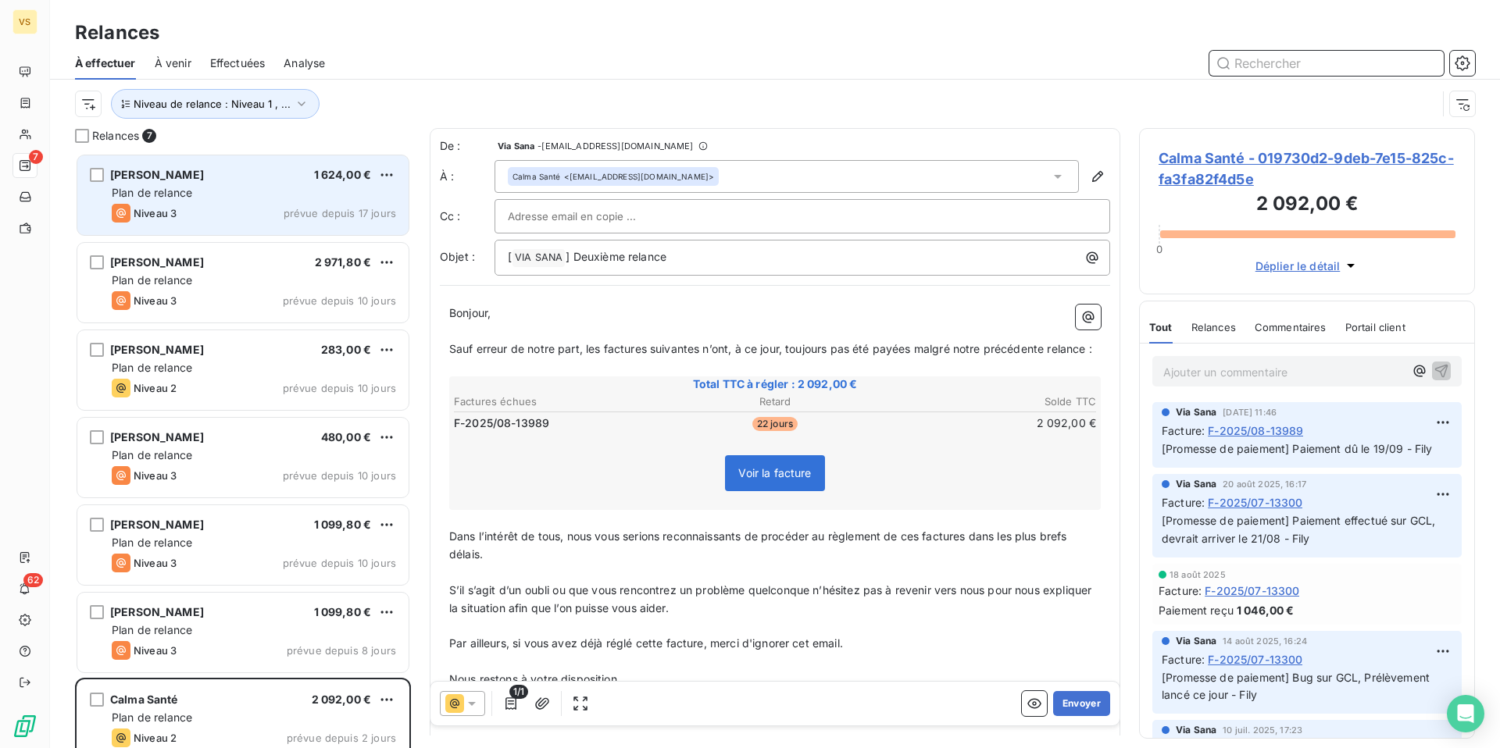
scroll to position [18, 0]
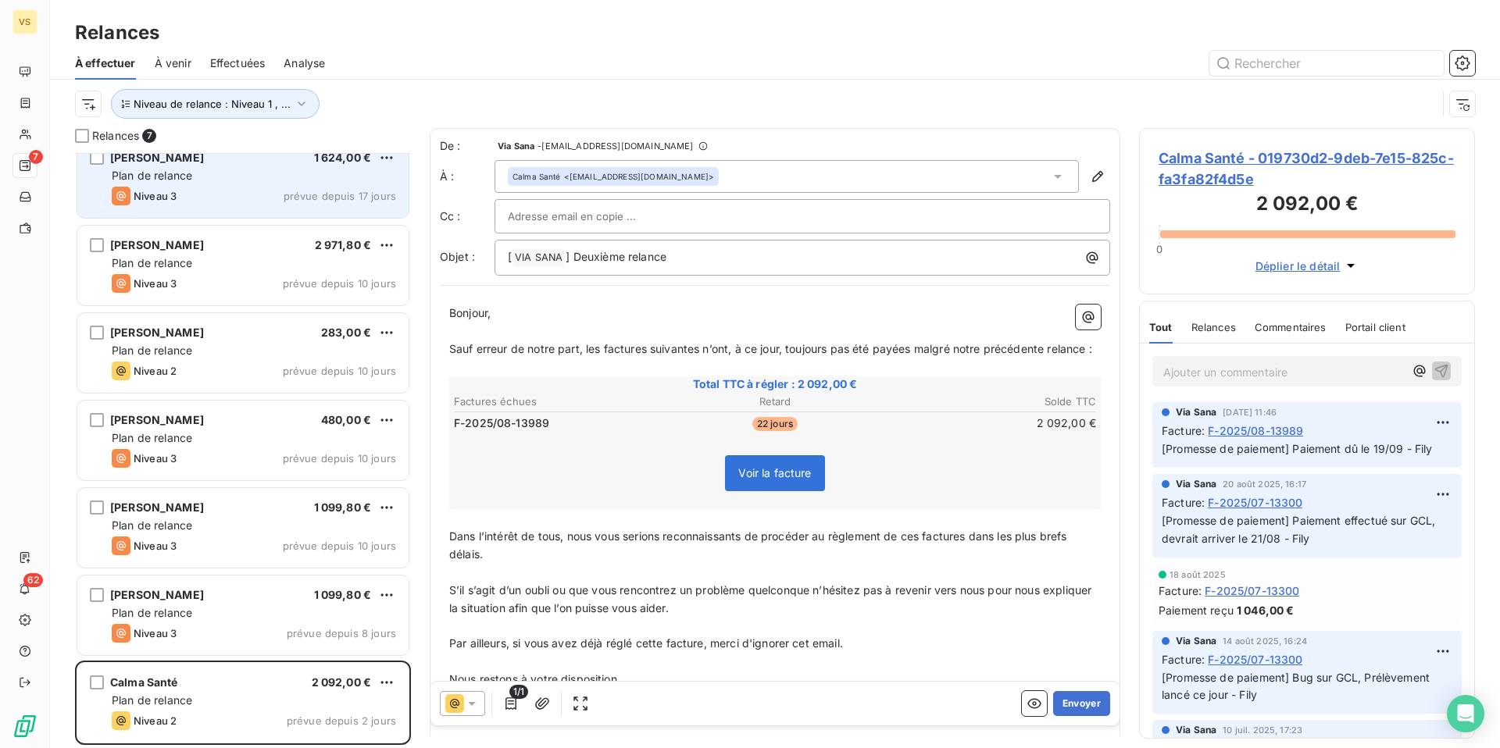
click at [233, 197] on div "Niveau 3 prévue depuis 17 jours" at bounding box center [254, 196] width 284 height 19
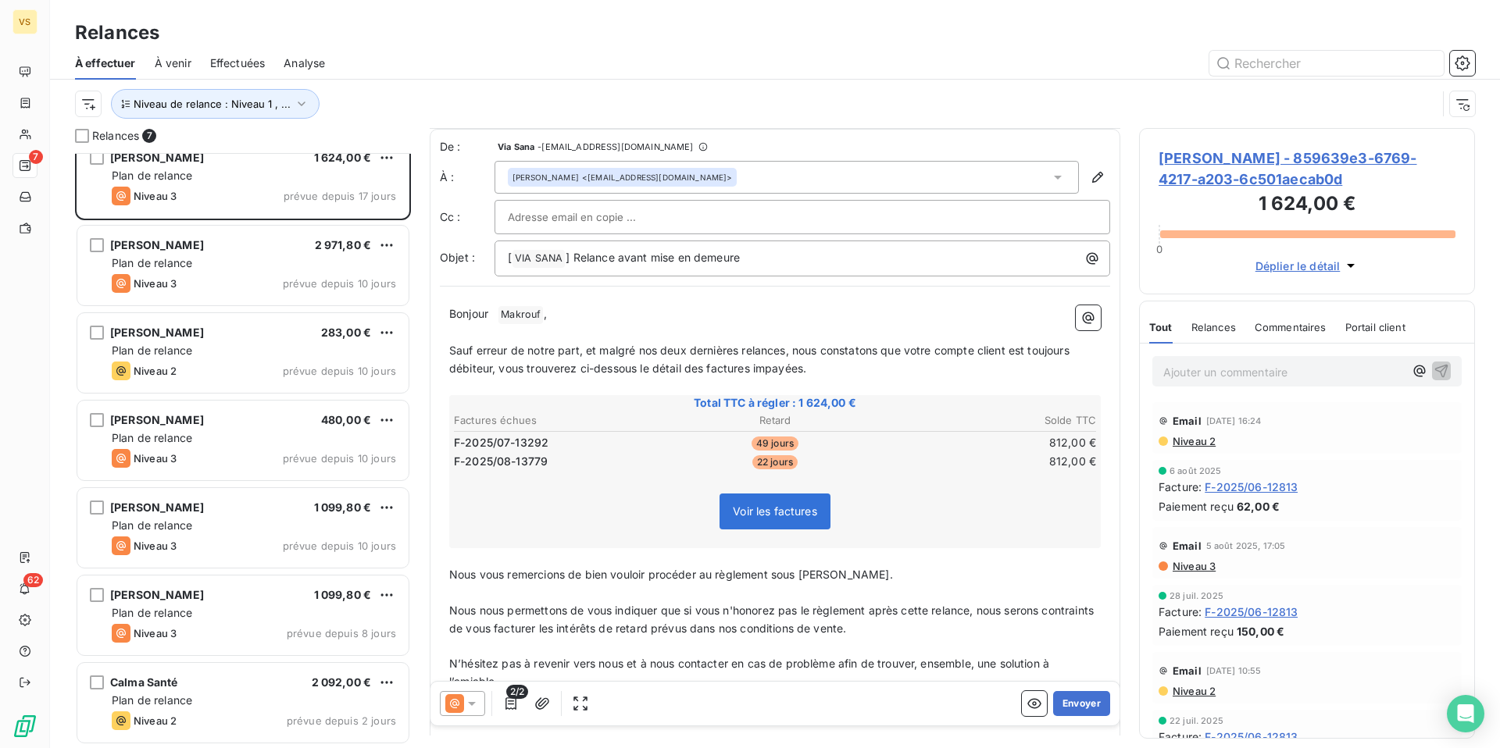
scroll to position [8, 0]
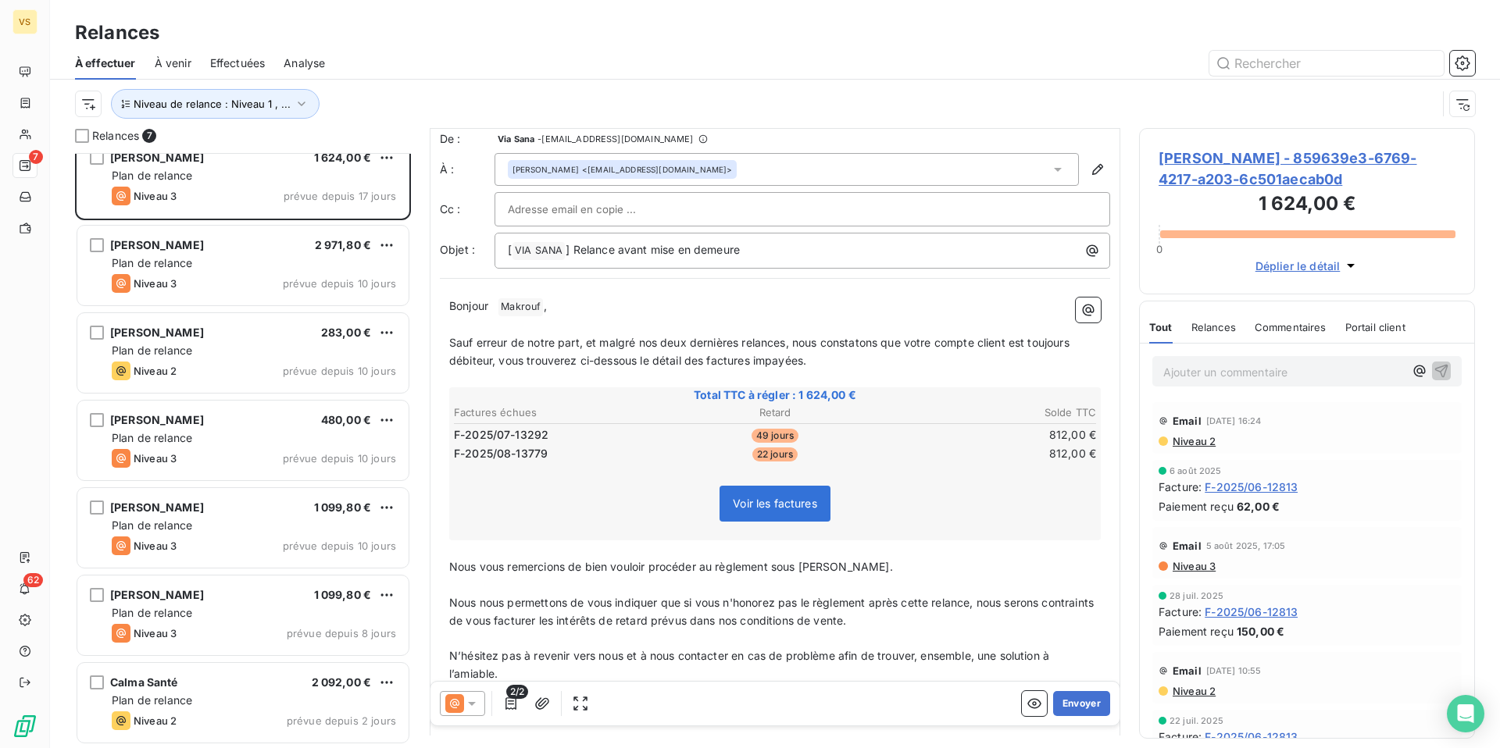
click at [495, 301] on p "Bonjour ﻿ [PERSON_NAME] ﻿ ," at bounding box center [774, 307] width 651 height 19
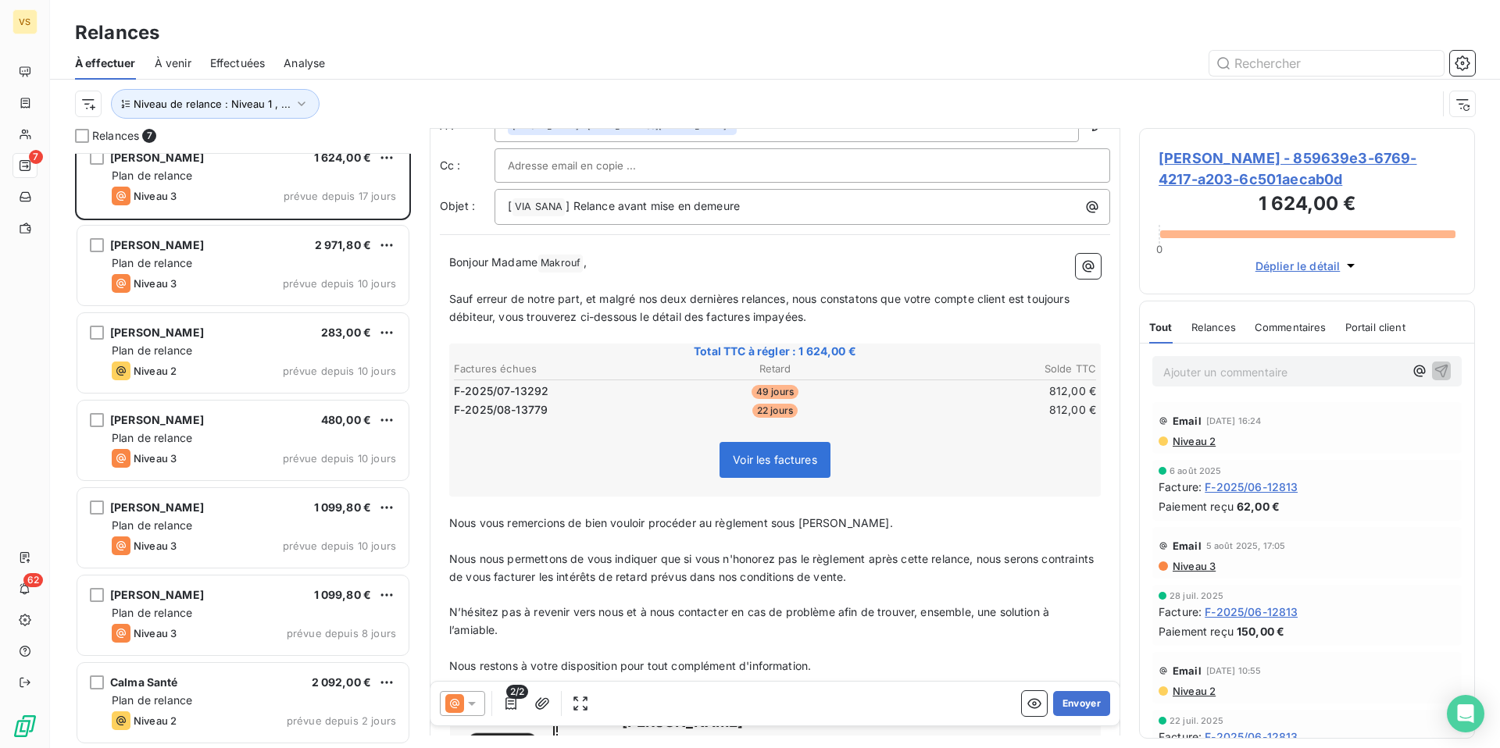
scroll to position [0, 0]
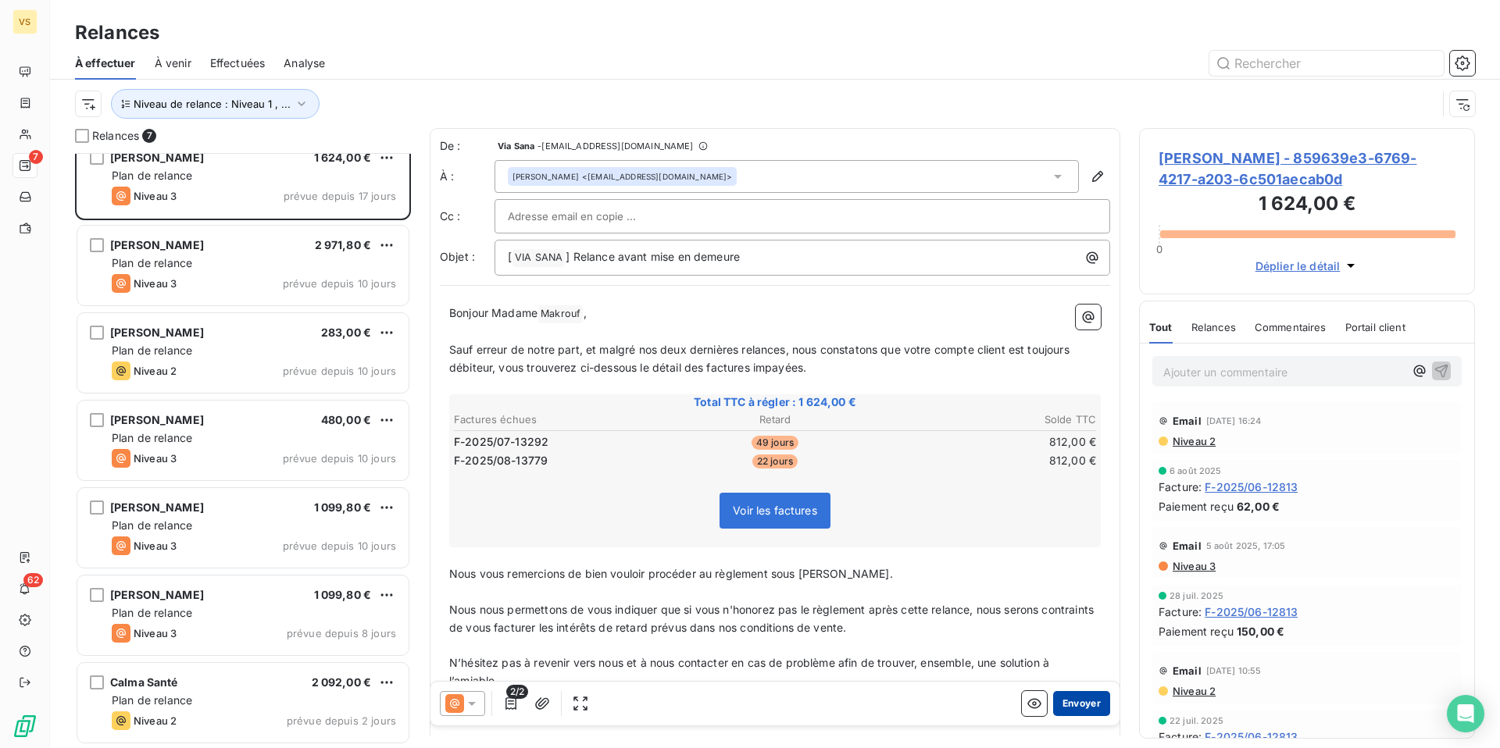
click at [1072, 703] on button "Envoyer" at bounding box center [1081, 703] width 57 height 25
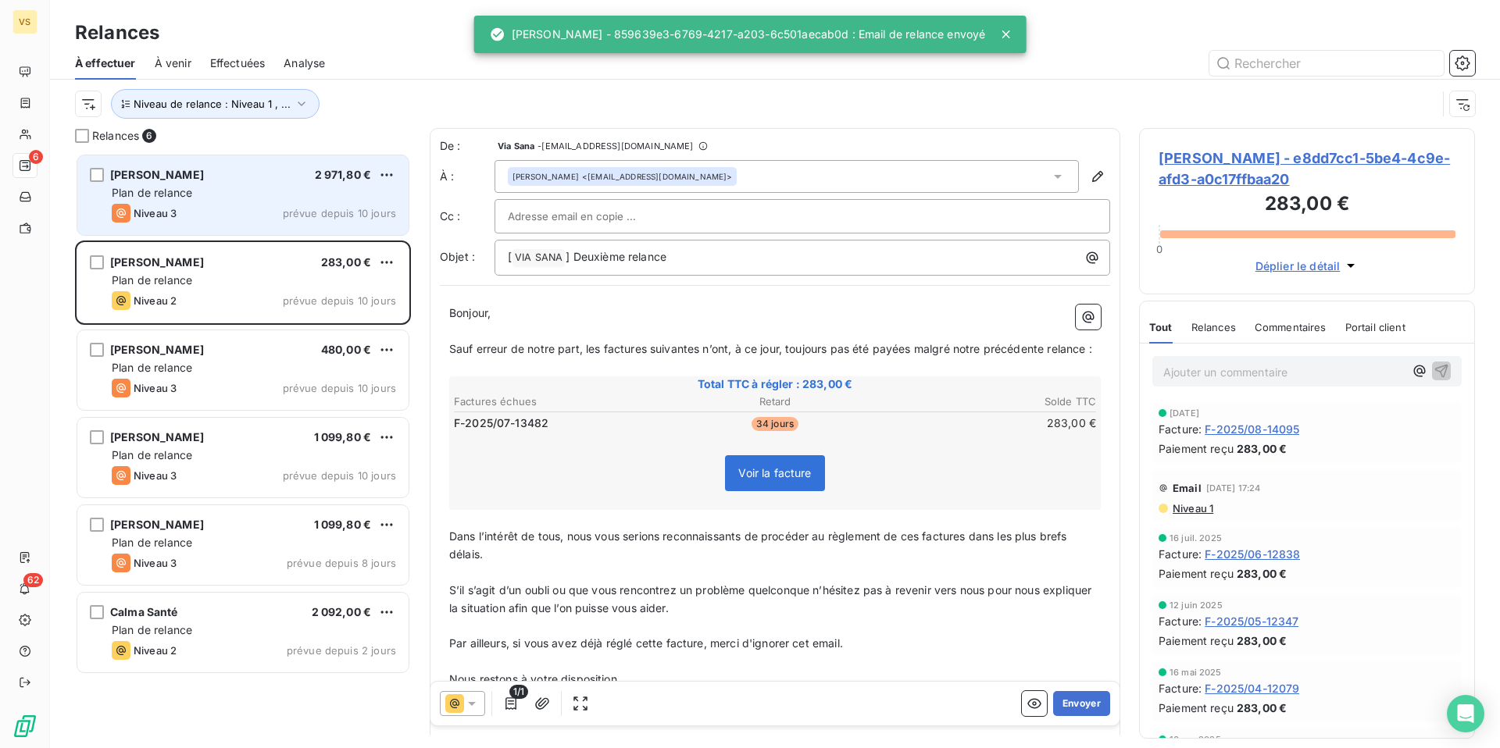
click at [255, 204] on div "Niveau 3 prévue depuis 10 jours" at bounding box center [254, 213] width 284 height 19
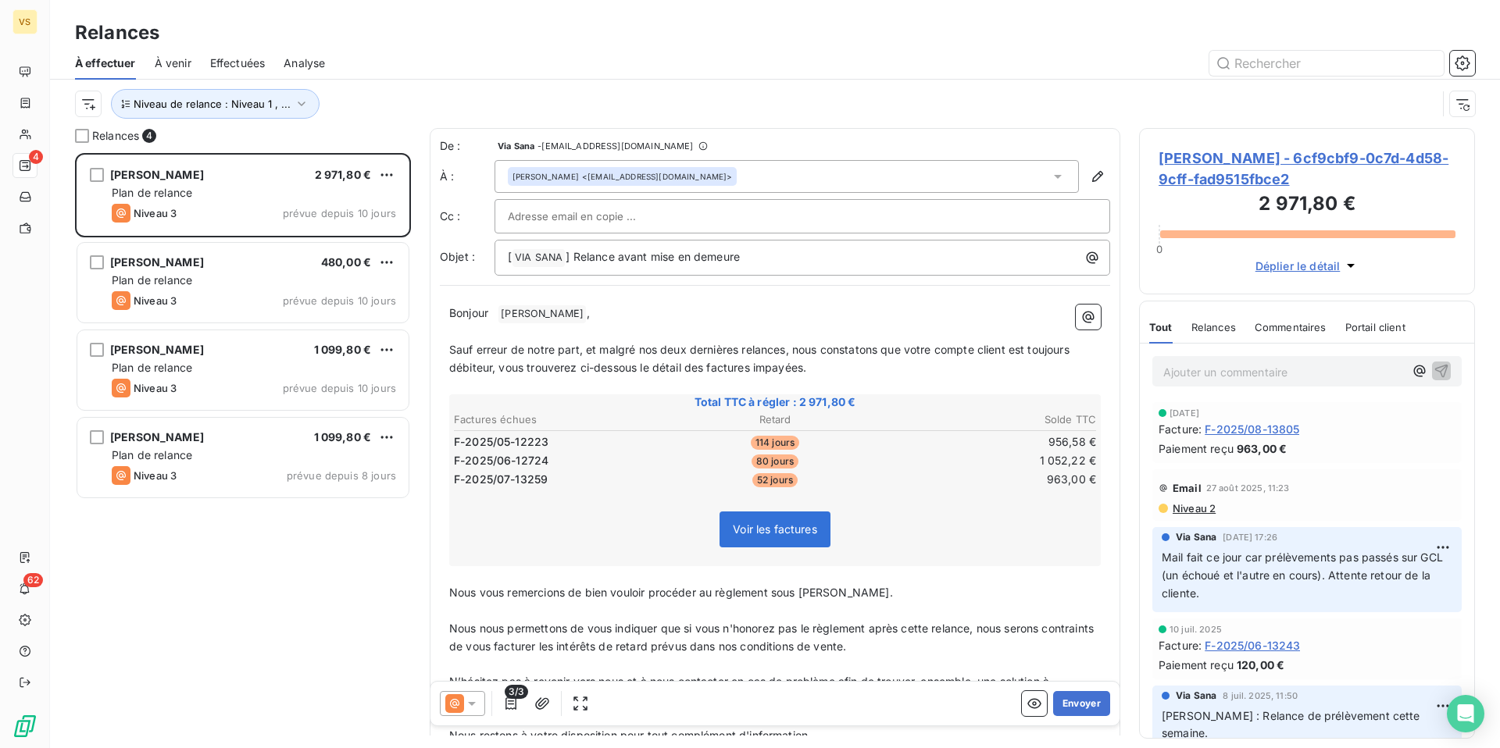
click at [494, 311] on p "Bonjour ﻿ [PERSON_NAME] ﻿ ," at bounding box center [774, 314] width 651 height 19
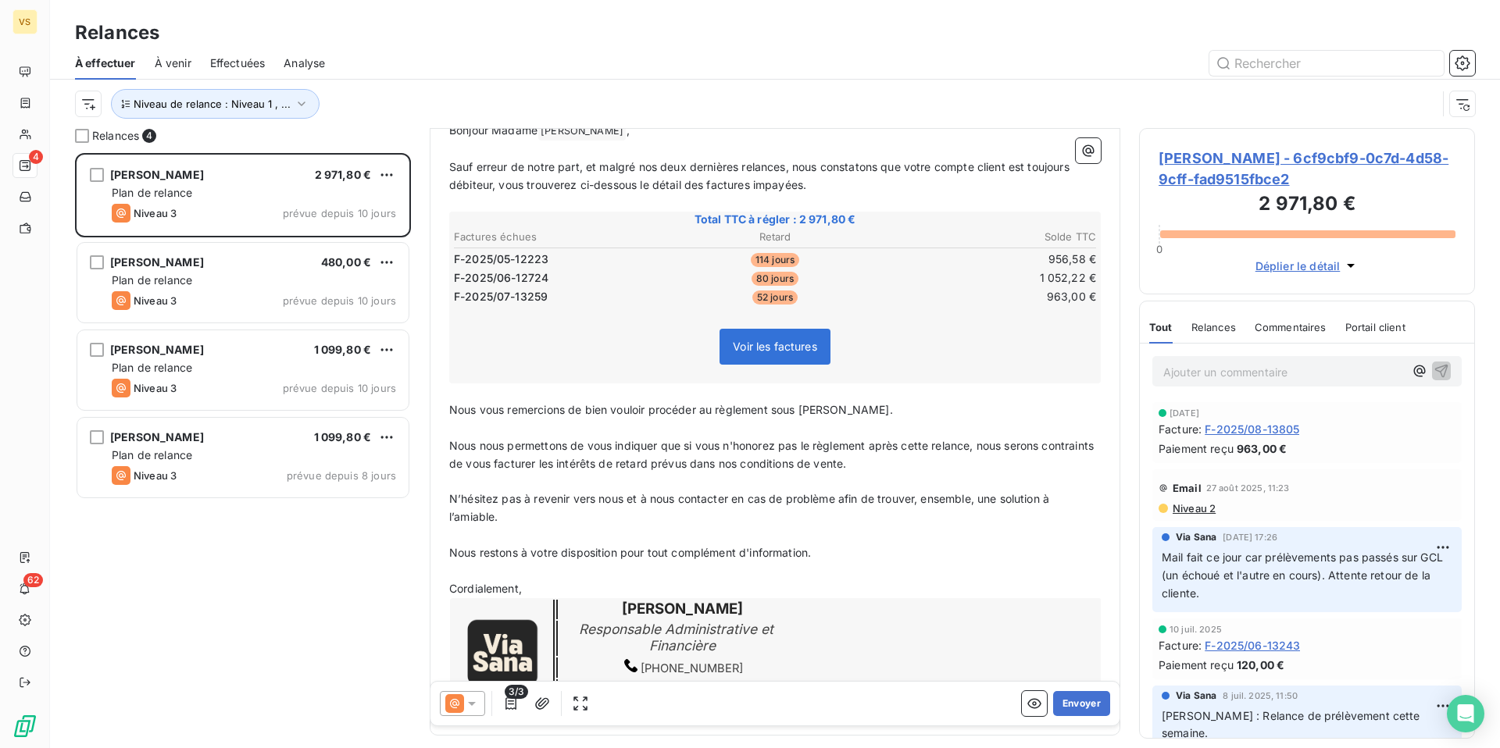
scroll to position [248, 0]
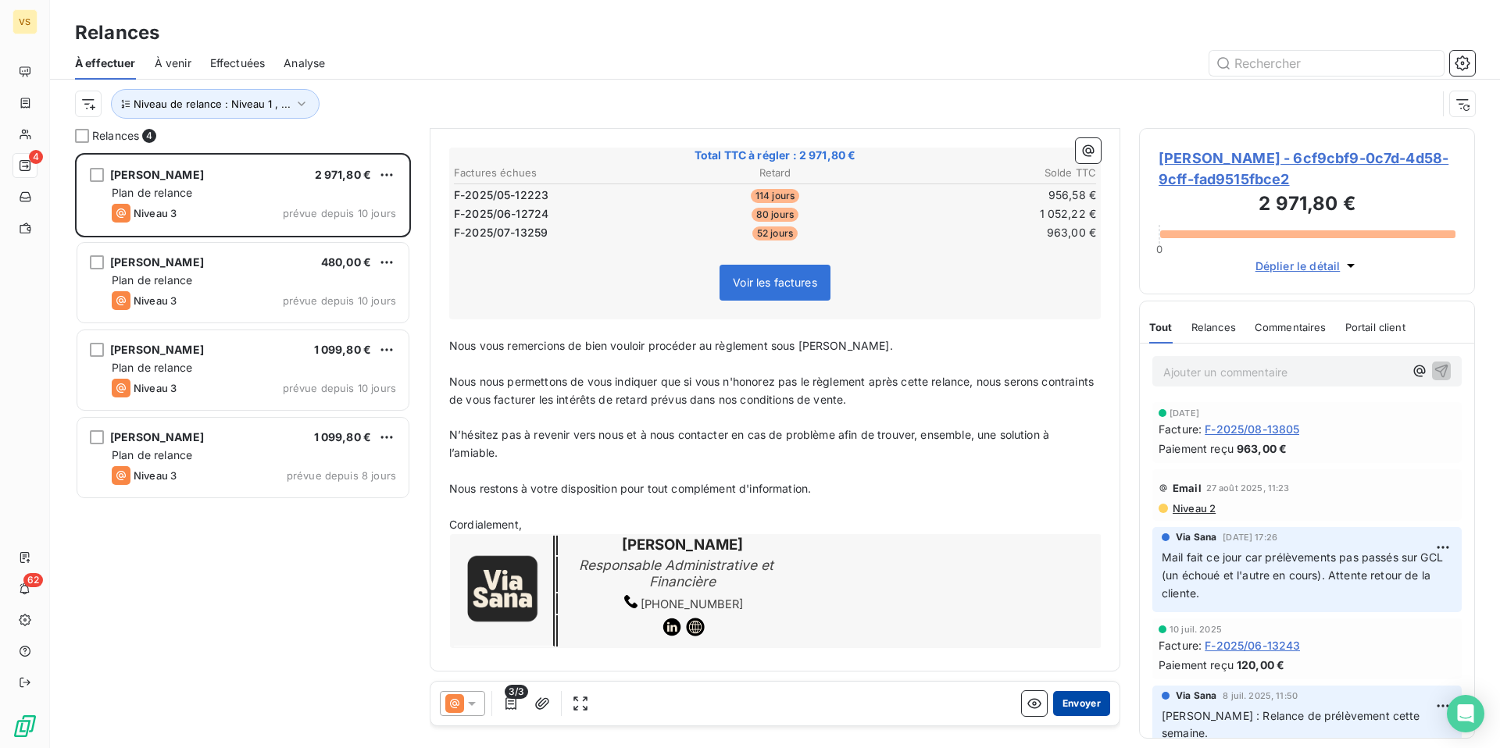
click at [1098, 705] on button "Envoyer" at bounding box center [1081, 703] width 57 height 25
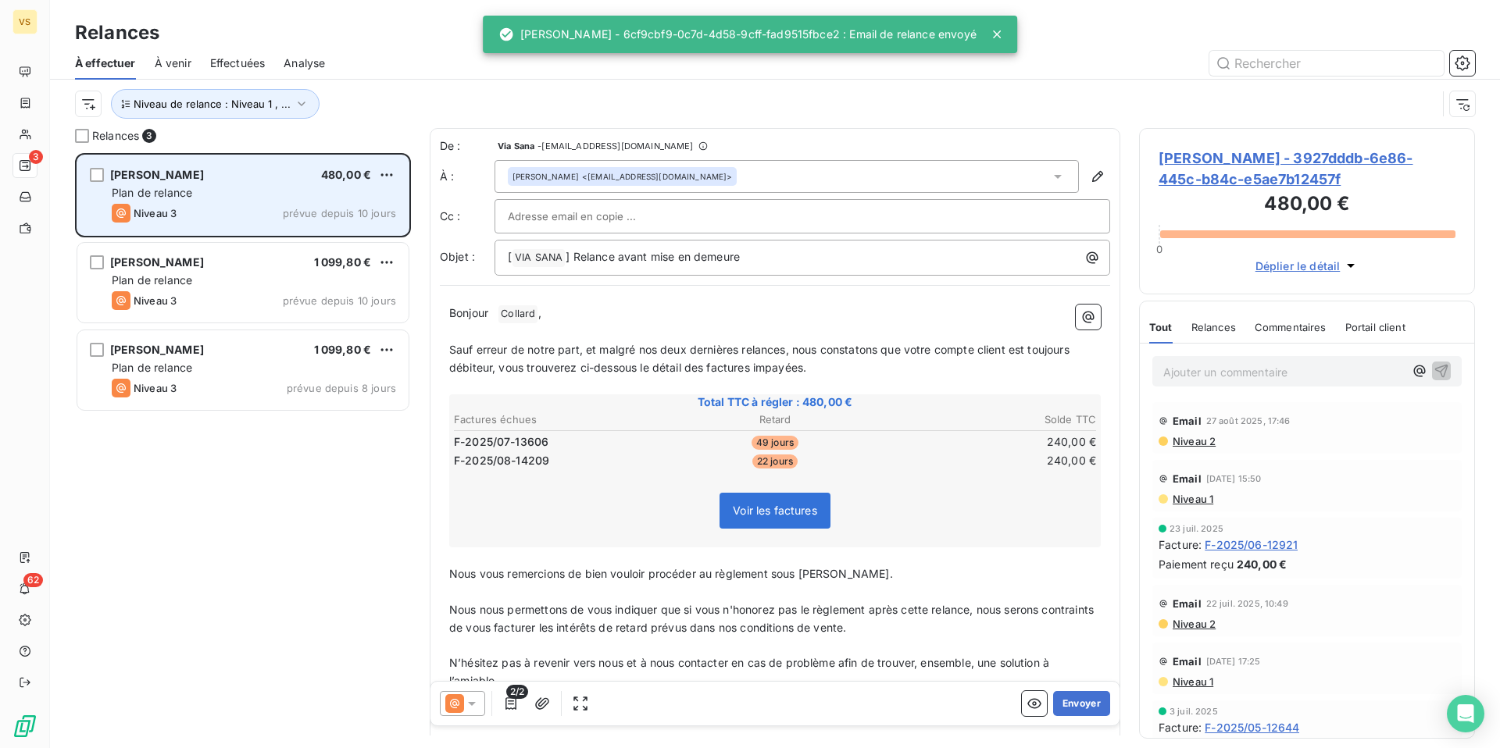
click at [230, 185] on div "Plan de relance" at bounding box center [254, 193] width 284 height 16
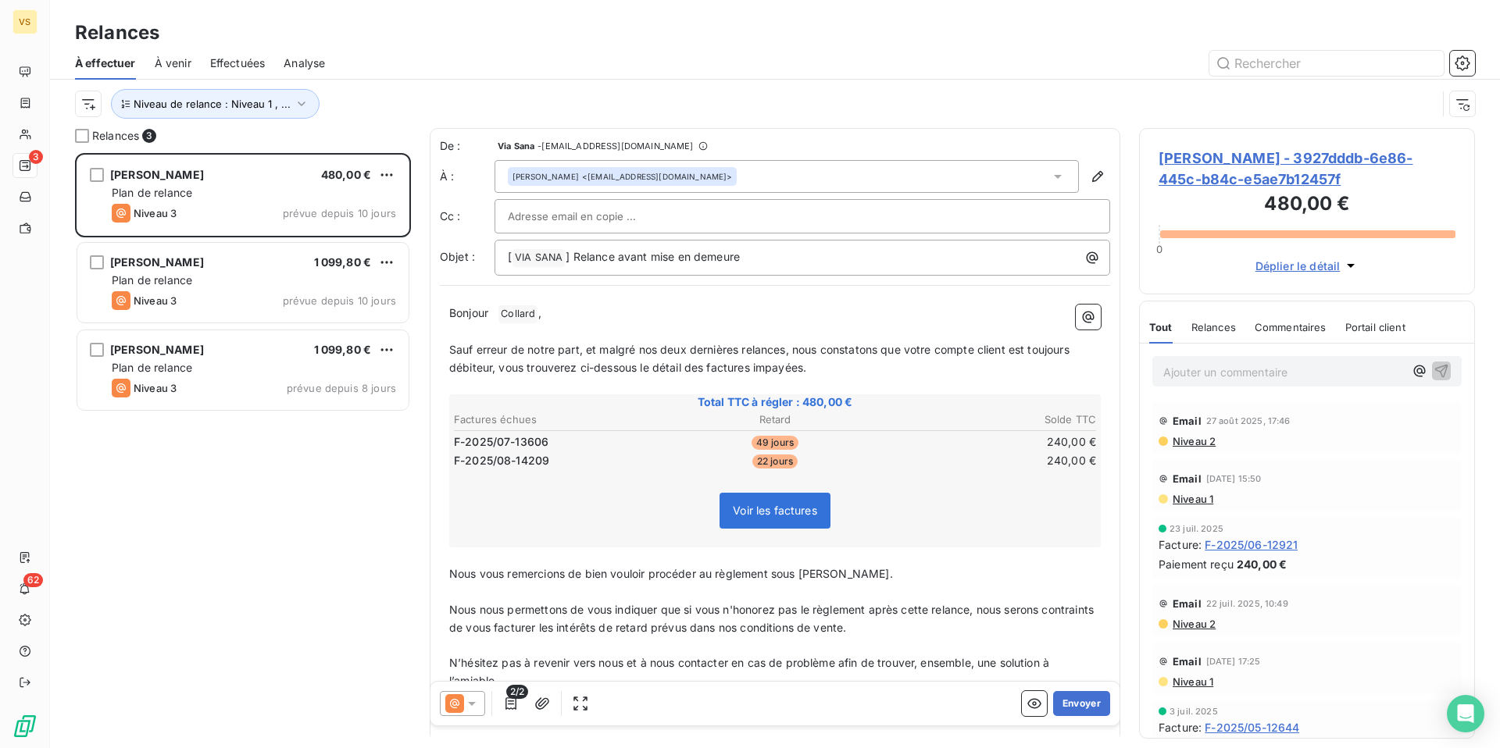
click at [498, 310] on span at bounding box center [495, 312] width 3 height 13
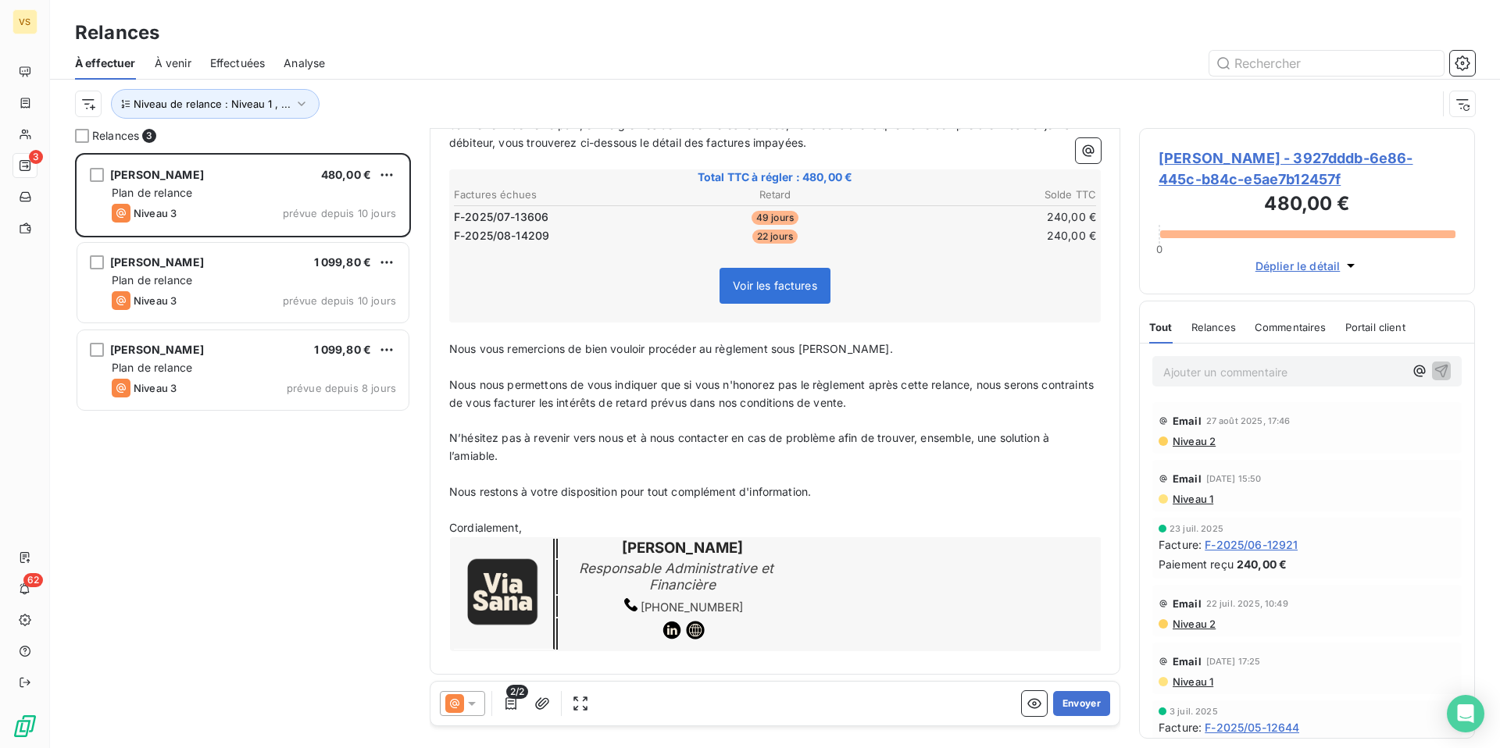
scroll to position [229, 0]
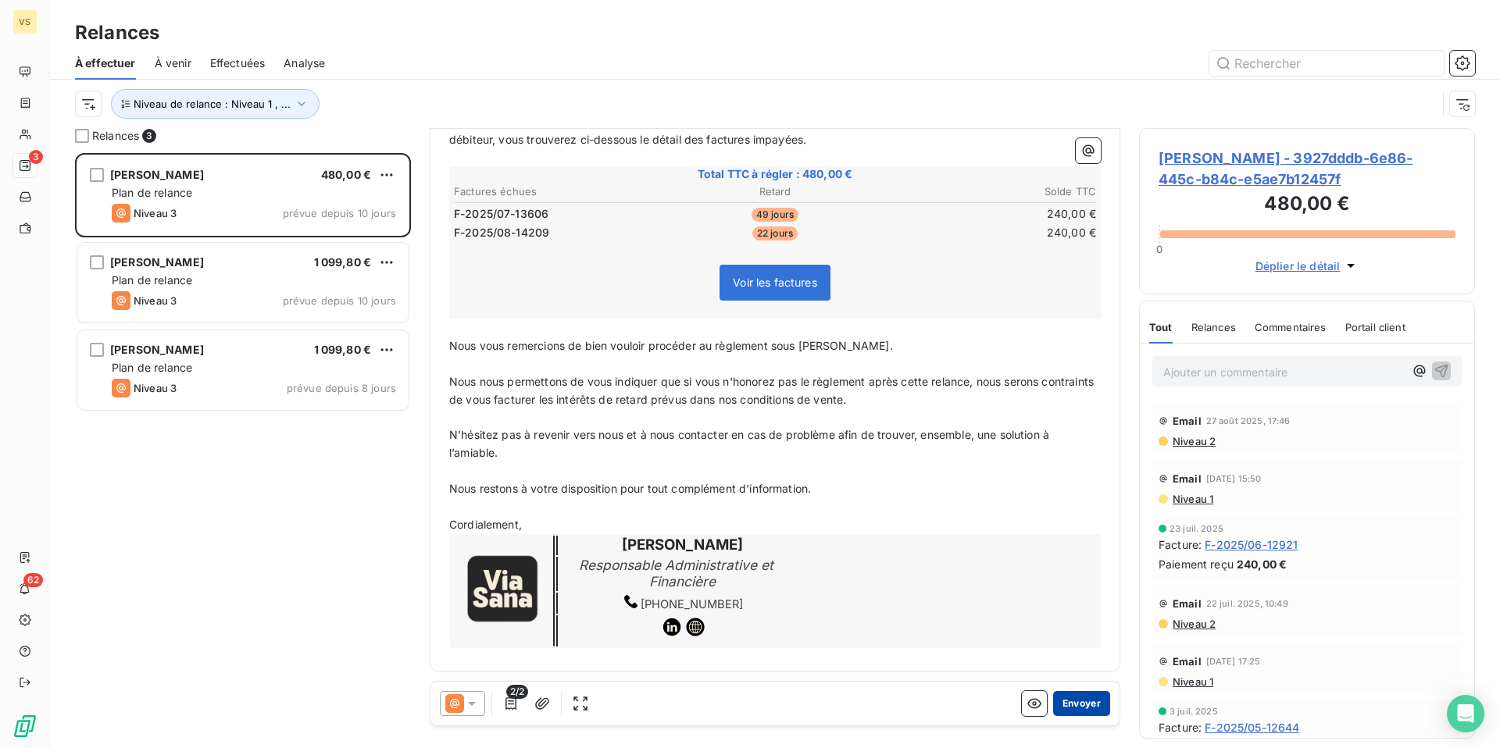
click at [1090, 703] on button "Envoyer" at bounding box center [1081, 703] width 57 height 25
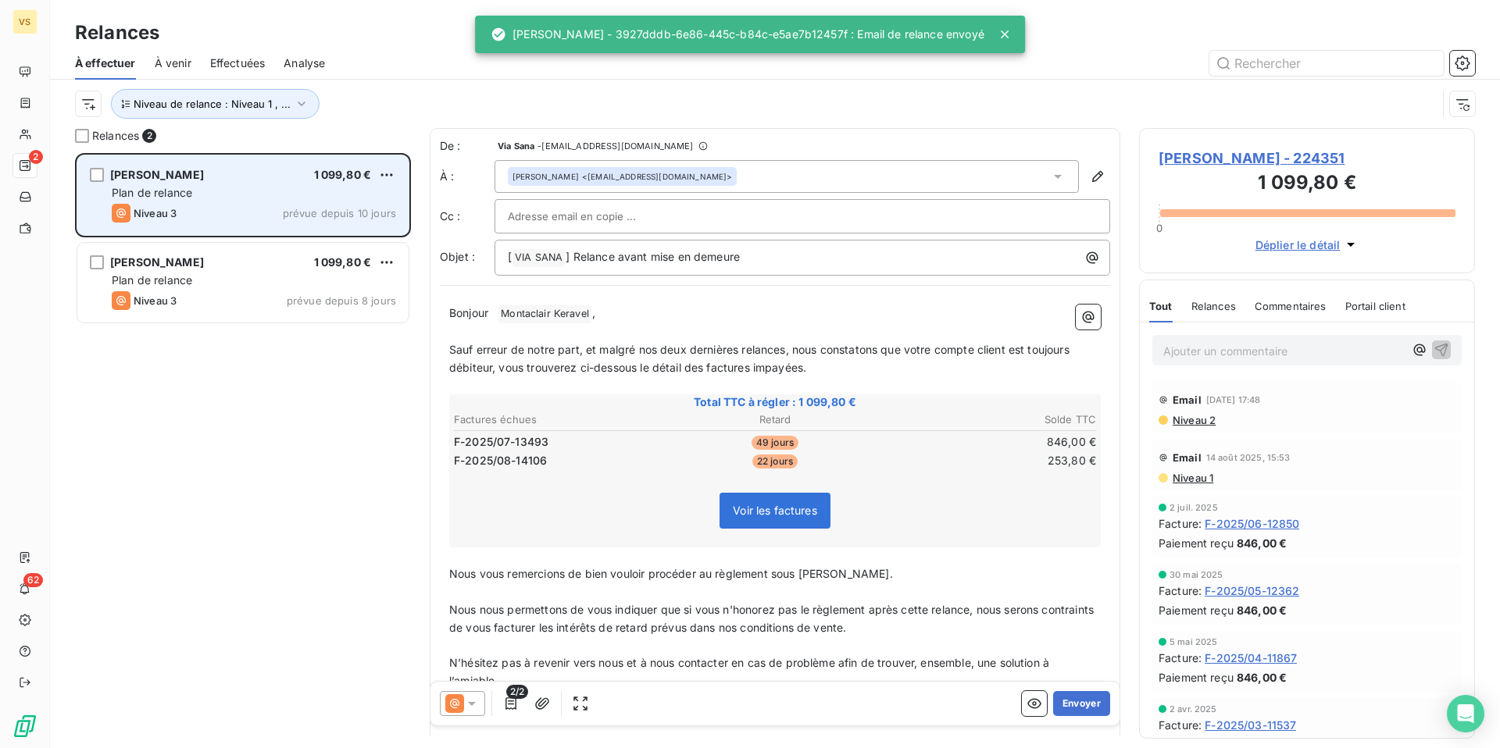
click at [249, 205] on div "Niveau 3 prévue depuis 10 jours" at bounding box center [254, 213] width 284 height 19
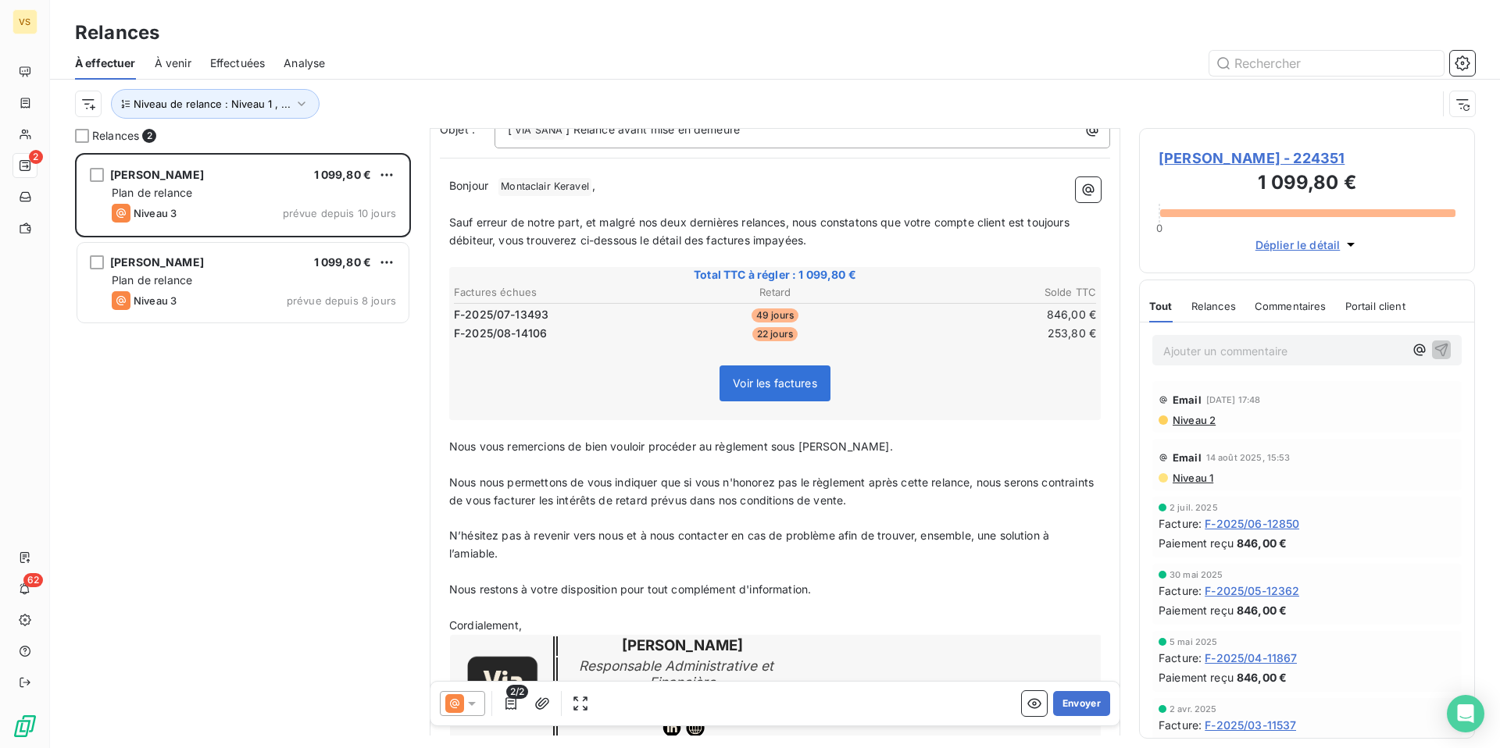
scroll to position [76, 0]
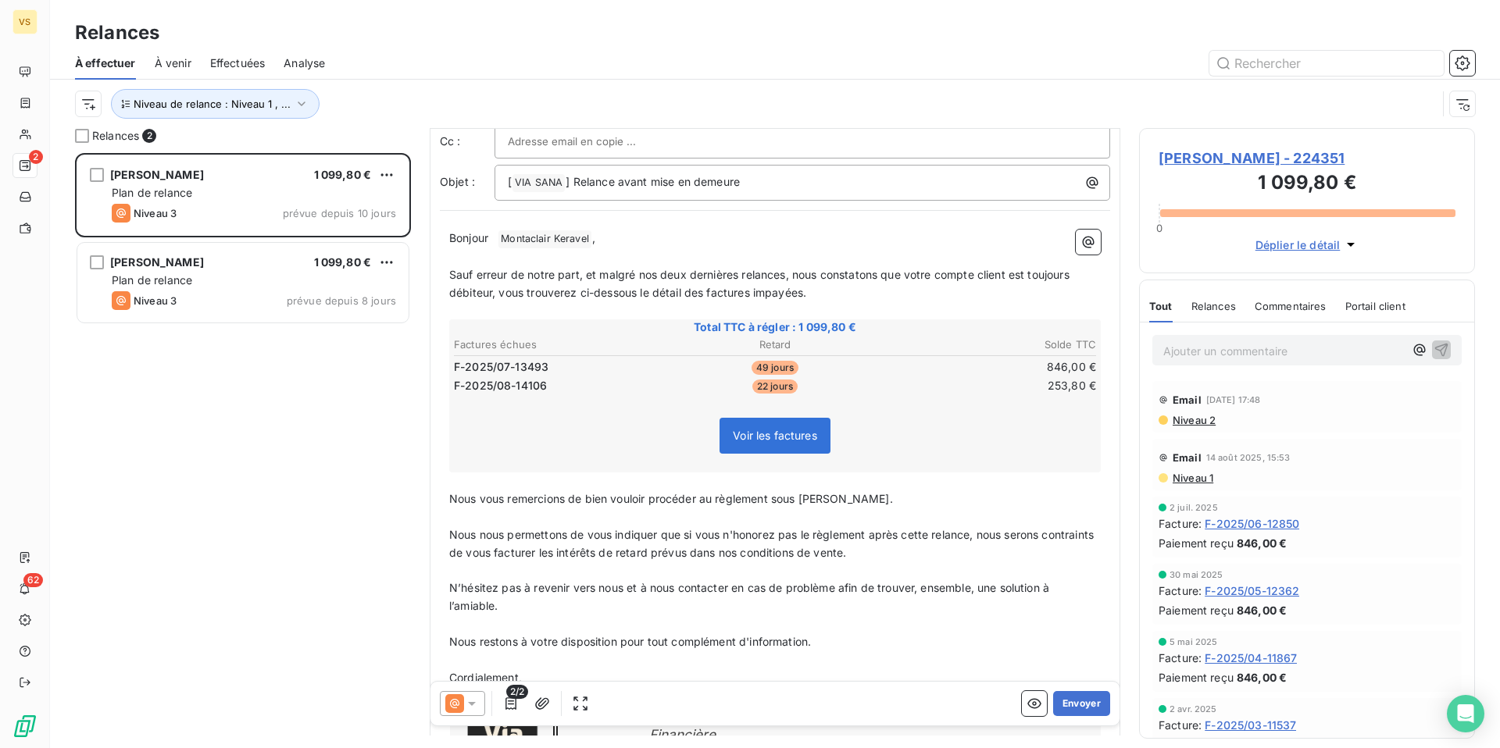
click at [498, 235] on span at bounding box center [495, 237] width 3 height 13
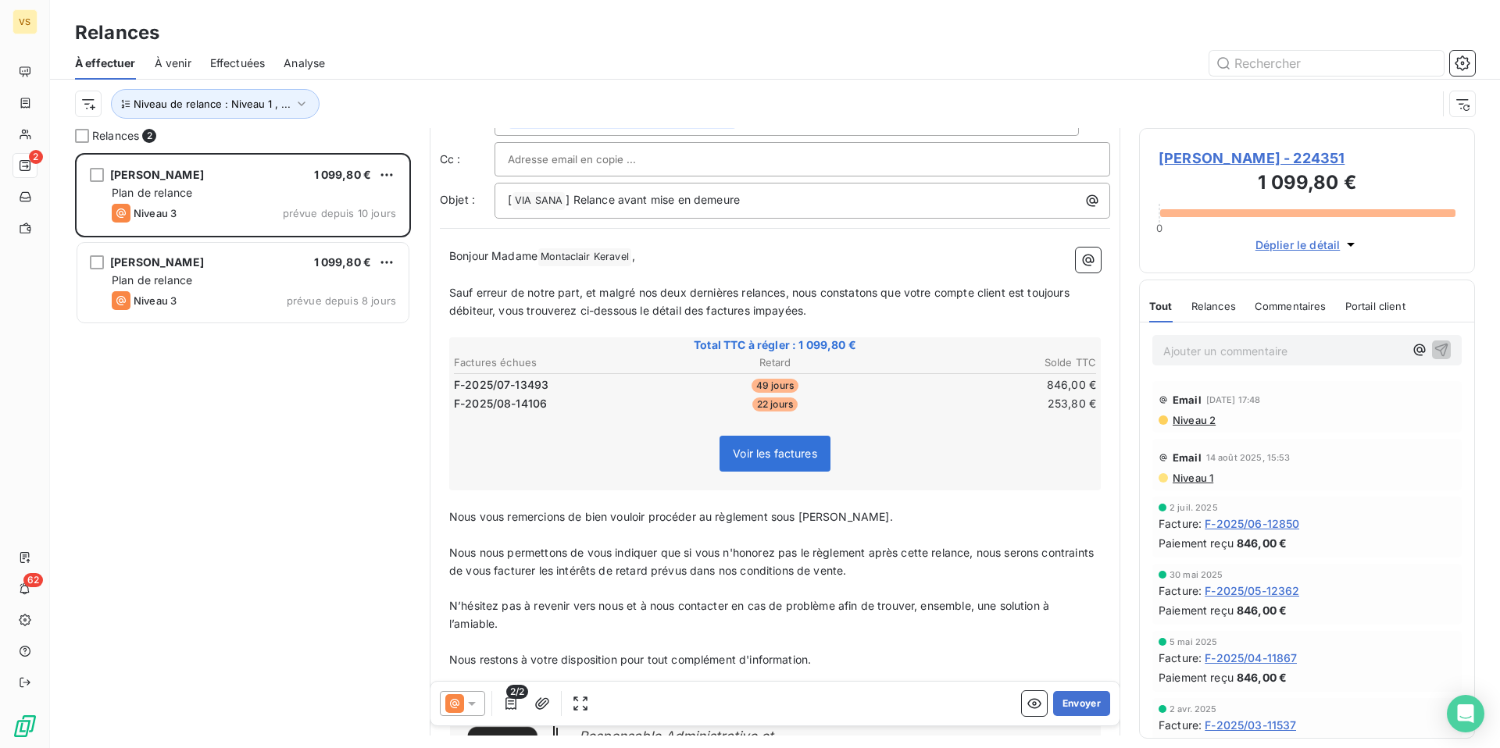
scroll to position [0, 0]
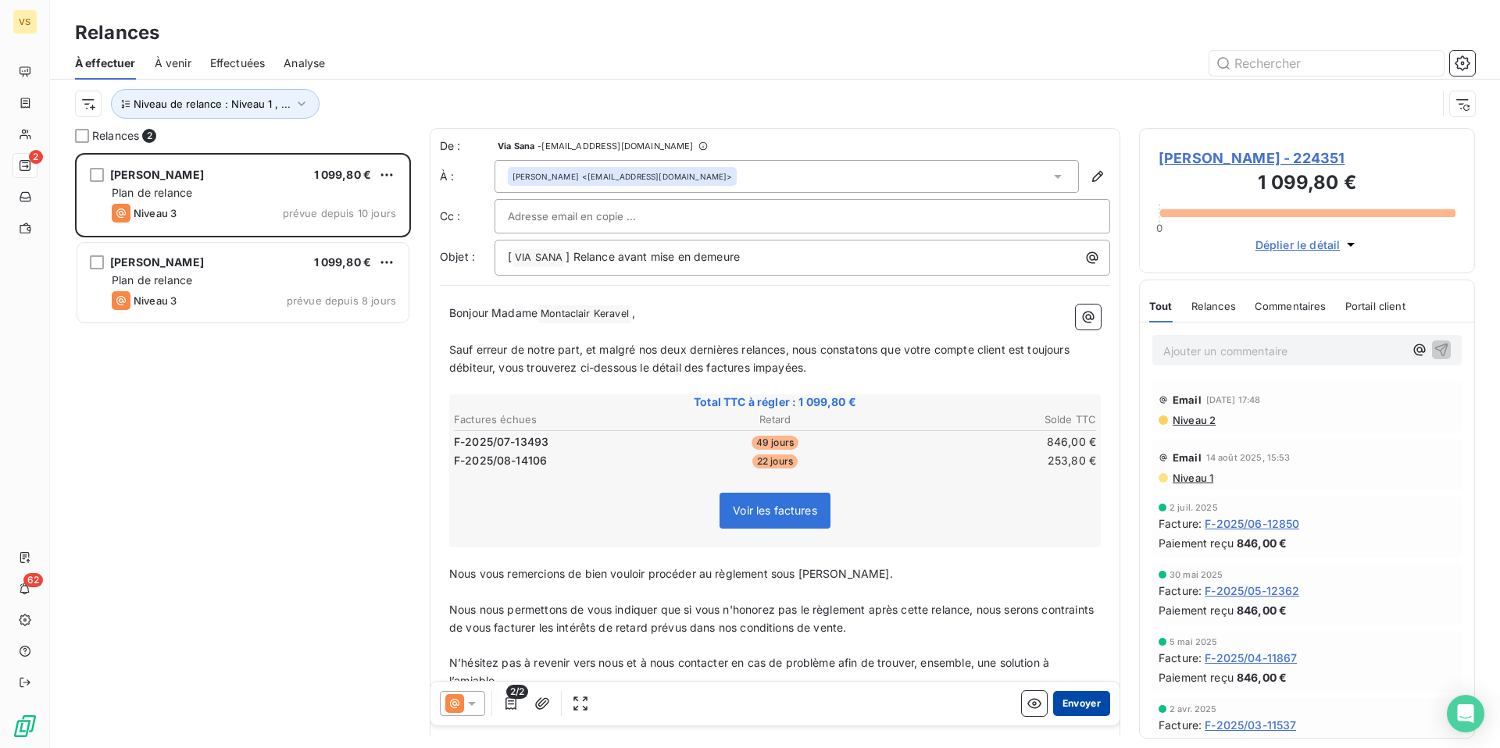
click at [1076, 703] on button "Envoyer" at bounding box center [1081, 703] width 57 height 25
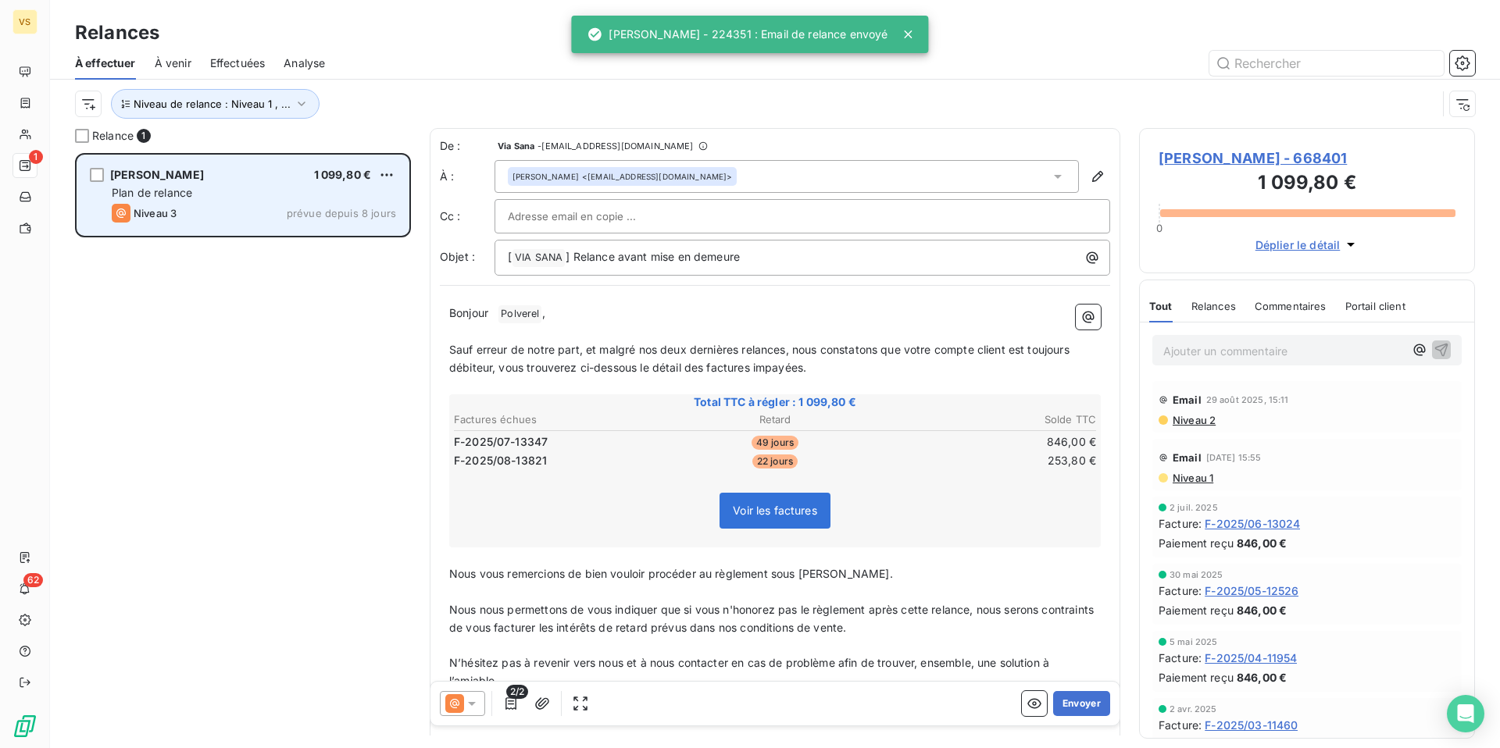
click at [203, 184] on div "[PERSON_NAME] 1 099,80 € Plan de relance Niveau 3 prévue depuis 8 jours" at bounding box center [242, 195] width 331 height 80
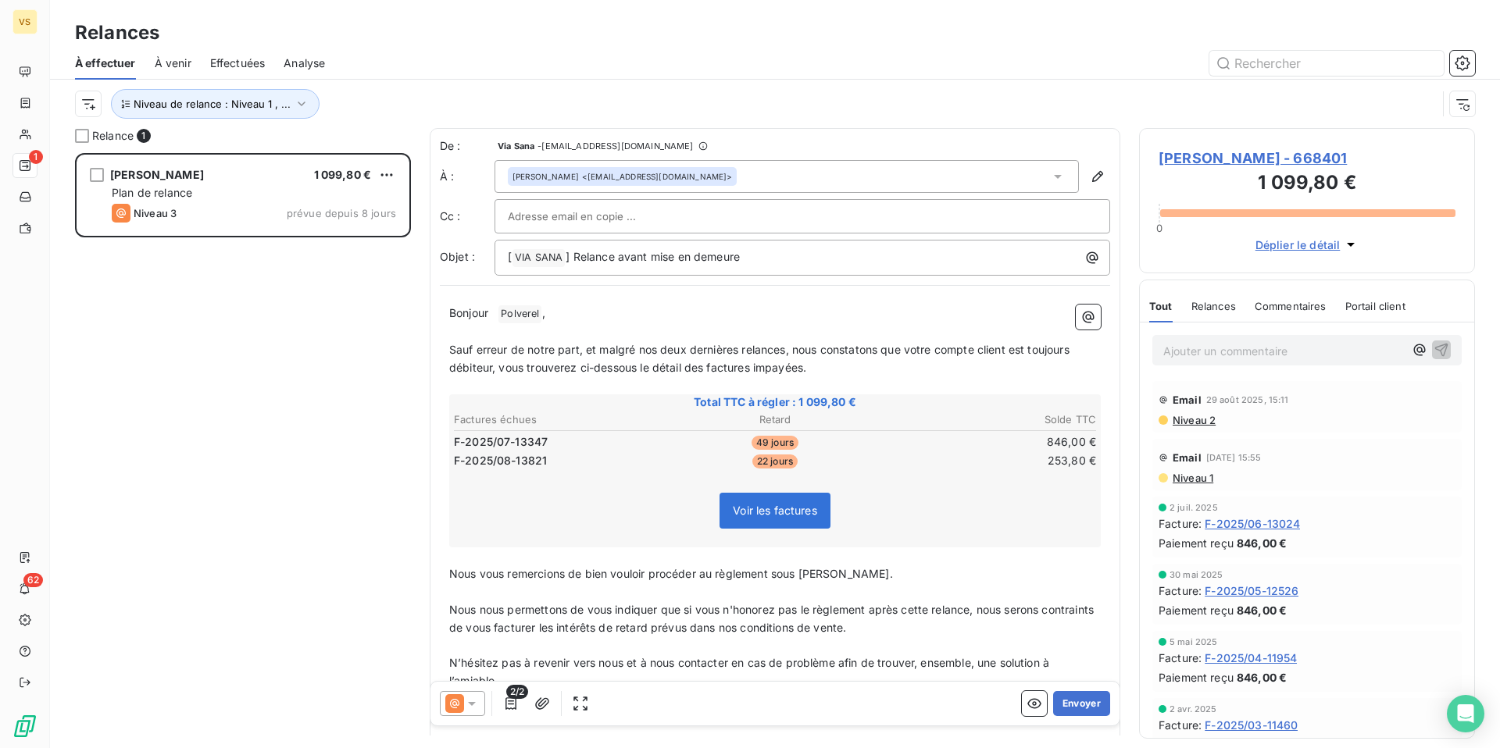
click at [498, 315] on p "Bonjour ﻿ Polverel ﻿ ," at bounding box center [774, 314] width 651 height 19
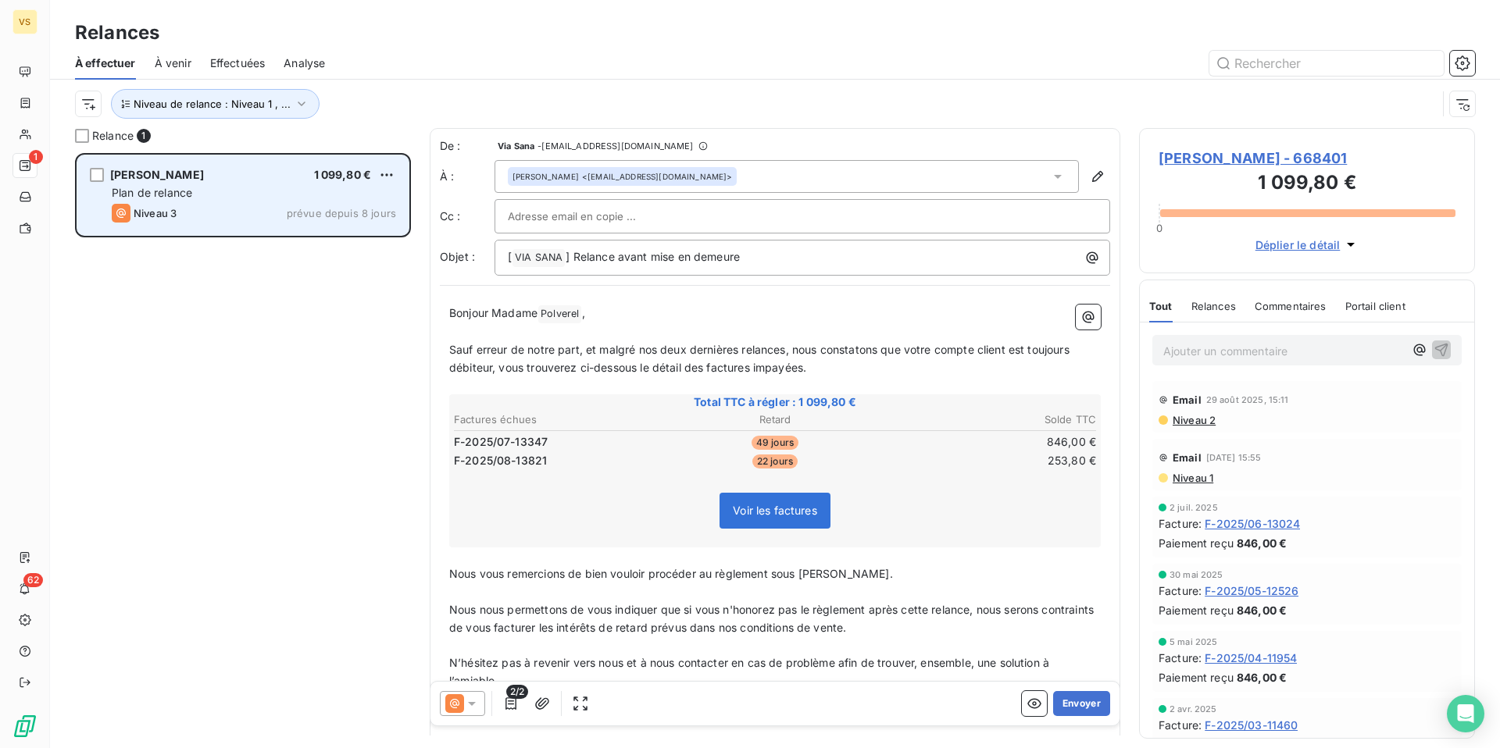
click at [213, 200] on div "Plan de relance" at bounding box center [254, 193] width 284 height 16
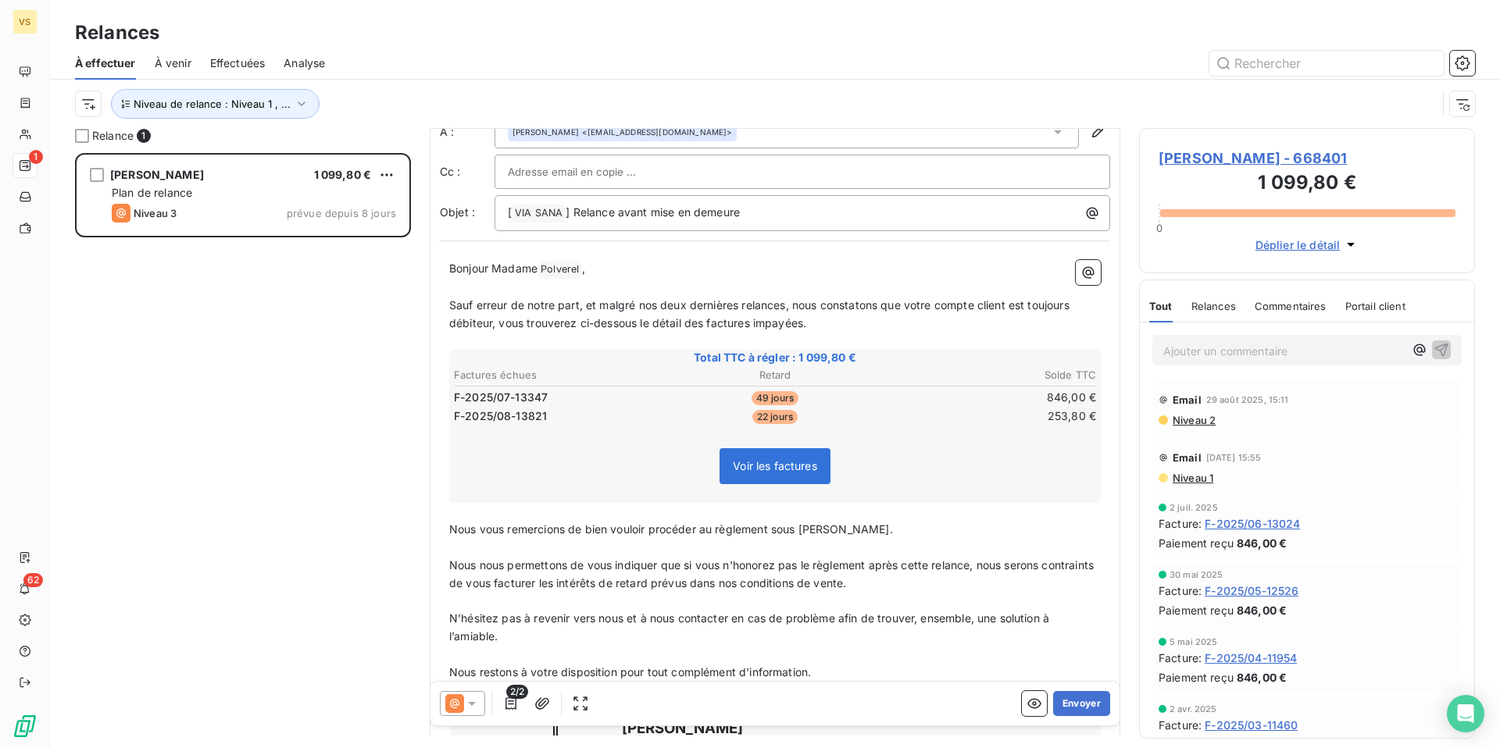
scroll to position [0, 0]
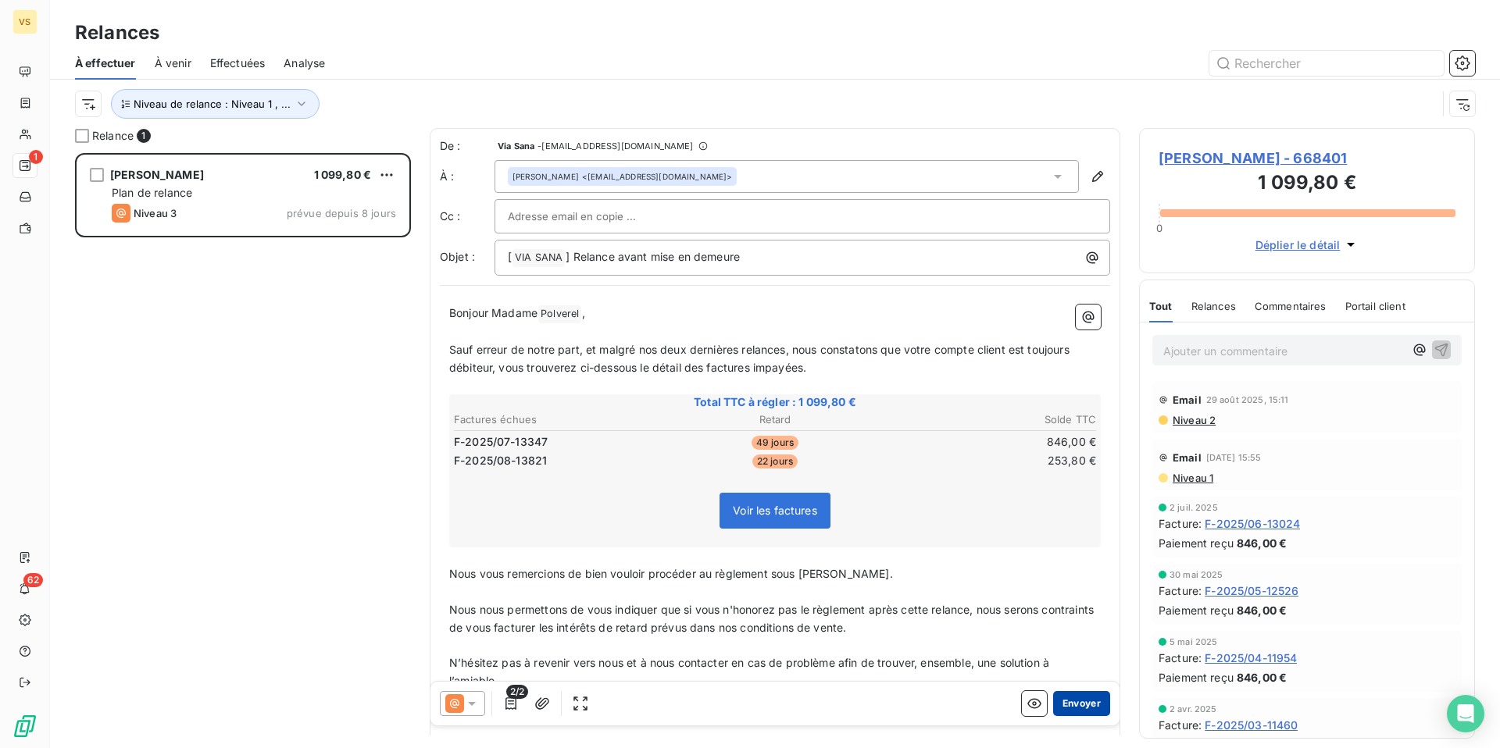
click at [1086, 708] on button "Envoyer" at bounding box center [1081, 703] width 57 height 25
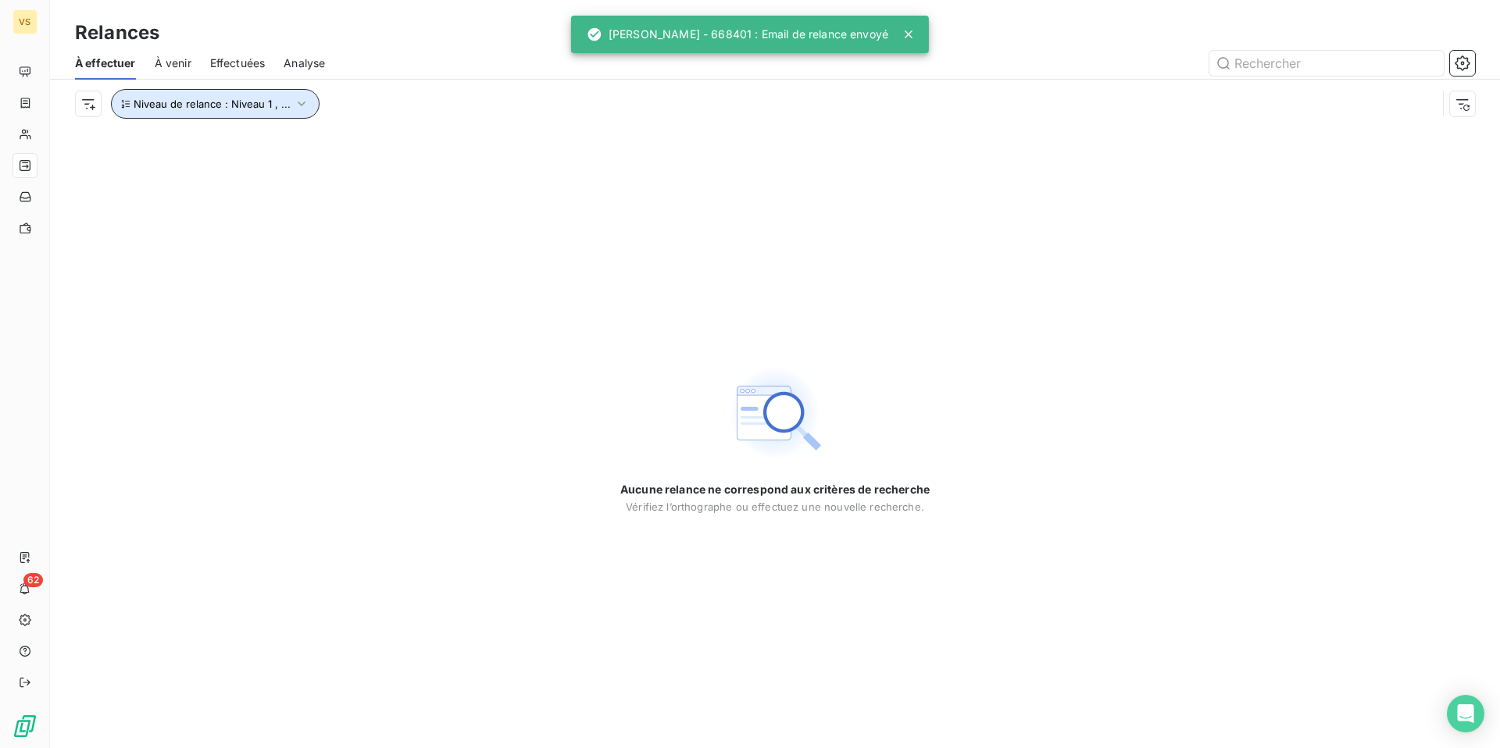
click at [201, 103] on span "Niveau de relance : Niveau 1 , ..." at bounding box center [212, 104] width 157 height 12
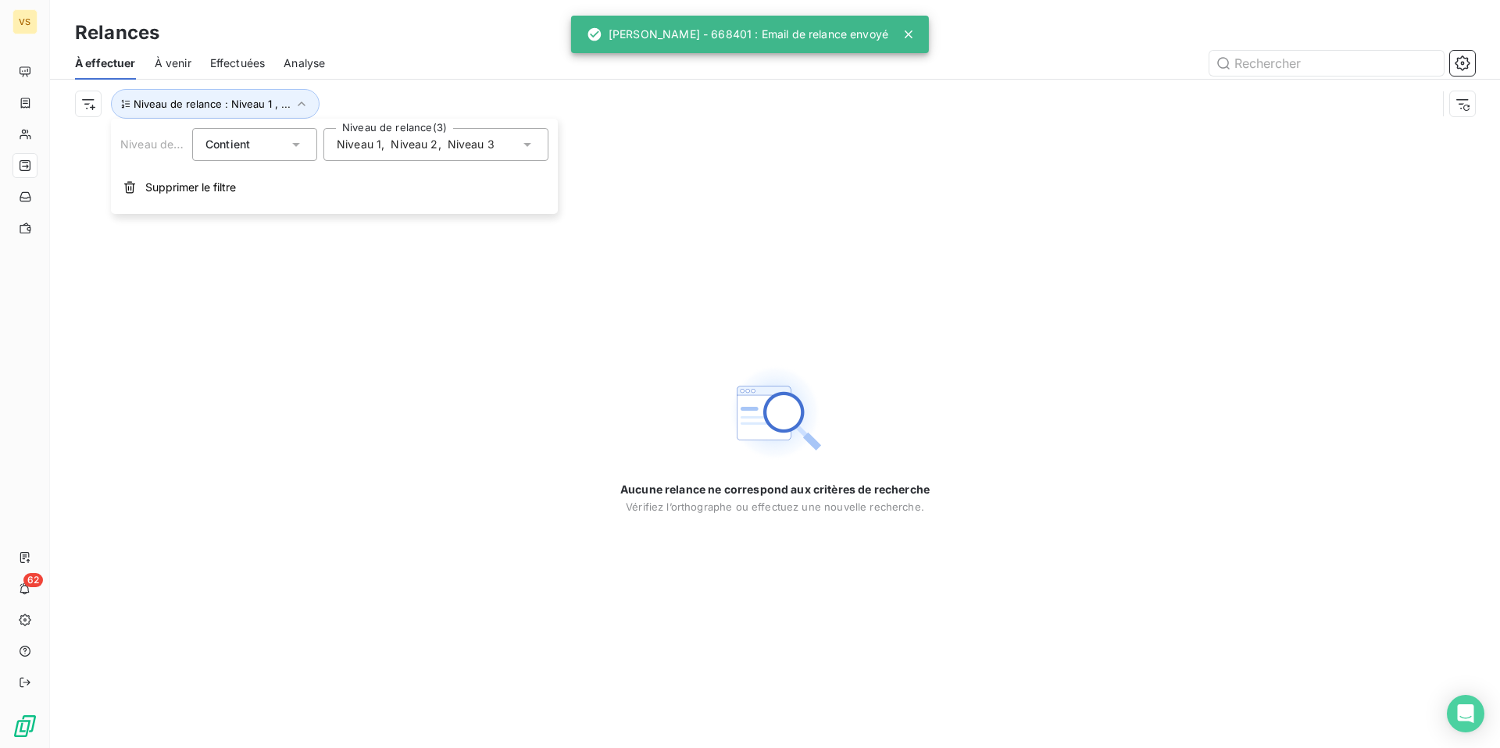
click at [372, 145] on span "Niveau 1" at bounding box center [359, 145] width 45 height 16
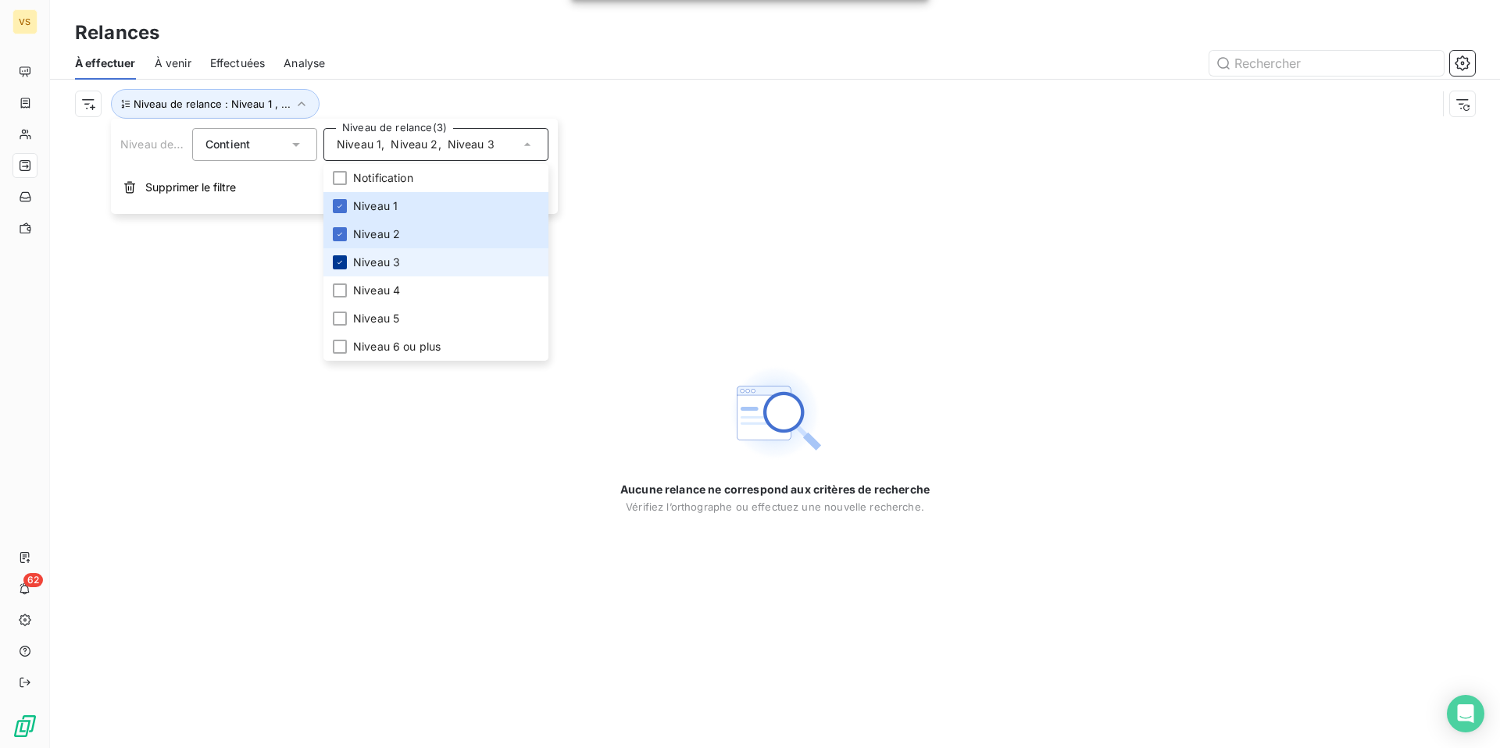
click at [341, 262] on icon at bounding box center [339, 262] width 9 height 9
click at [340, 235] on icon at bounding box center [339, 234] width 9 height 9
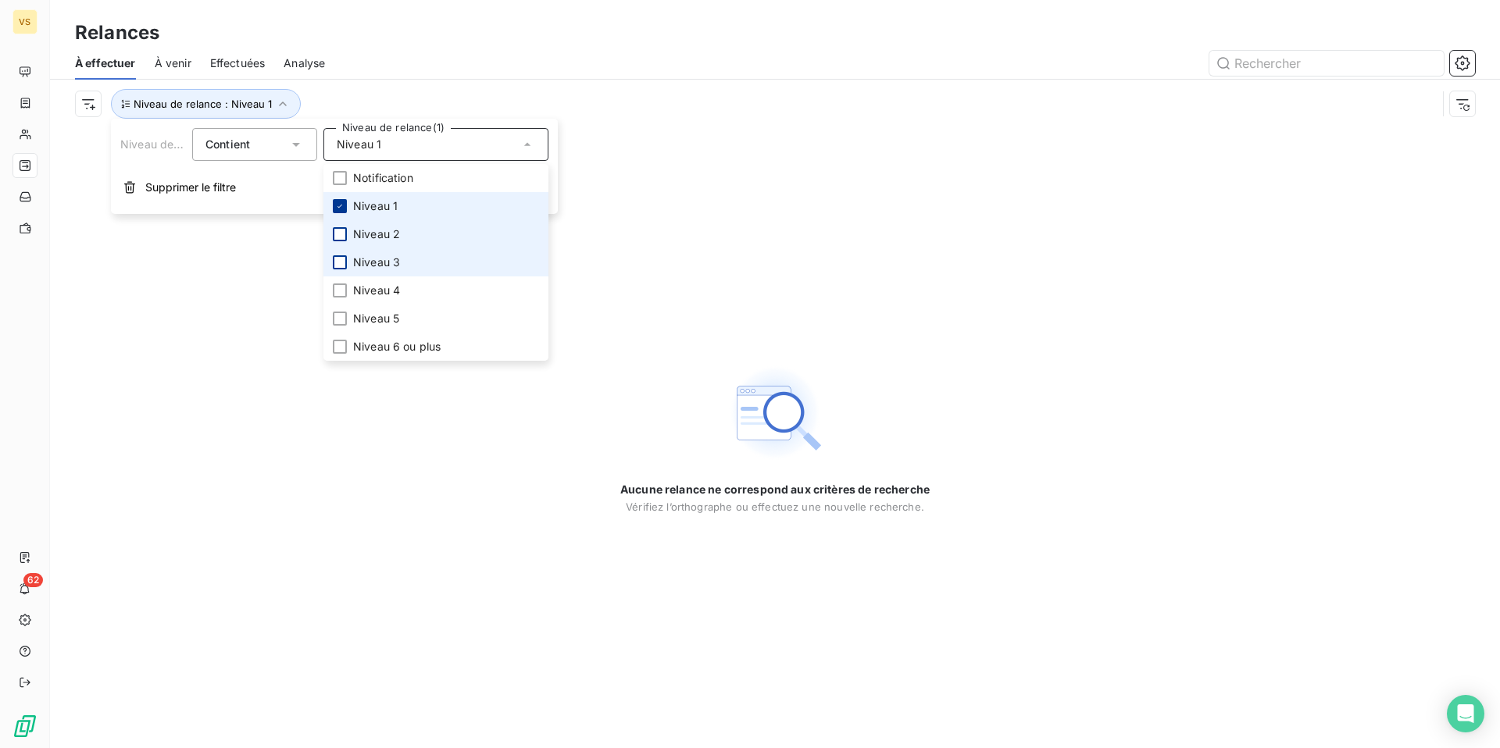
click at [340, 209] on icon at bounding box center [339, 206] width 9 height 9
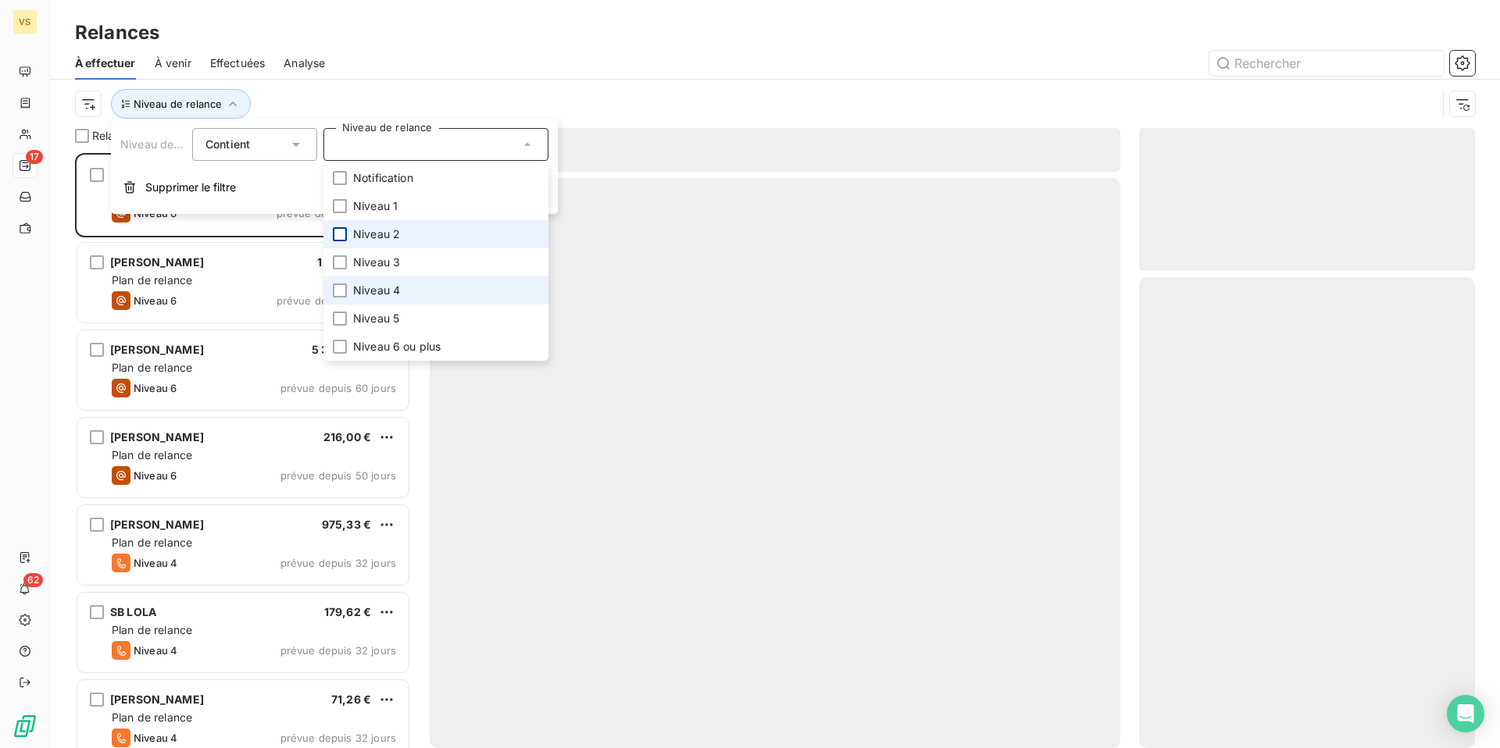
scroll to position [595, 336]
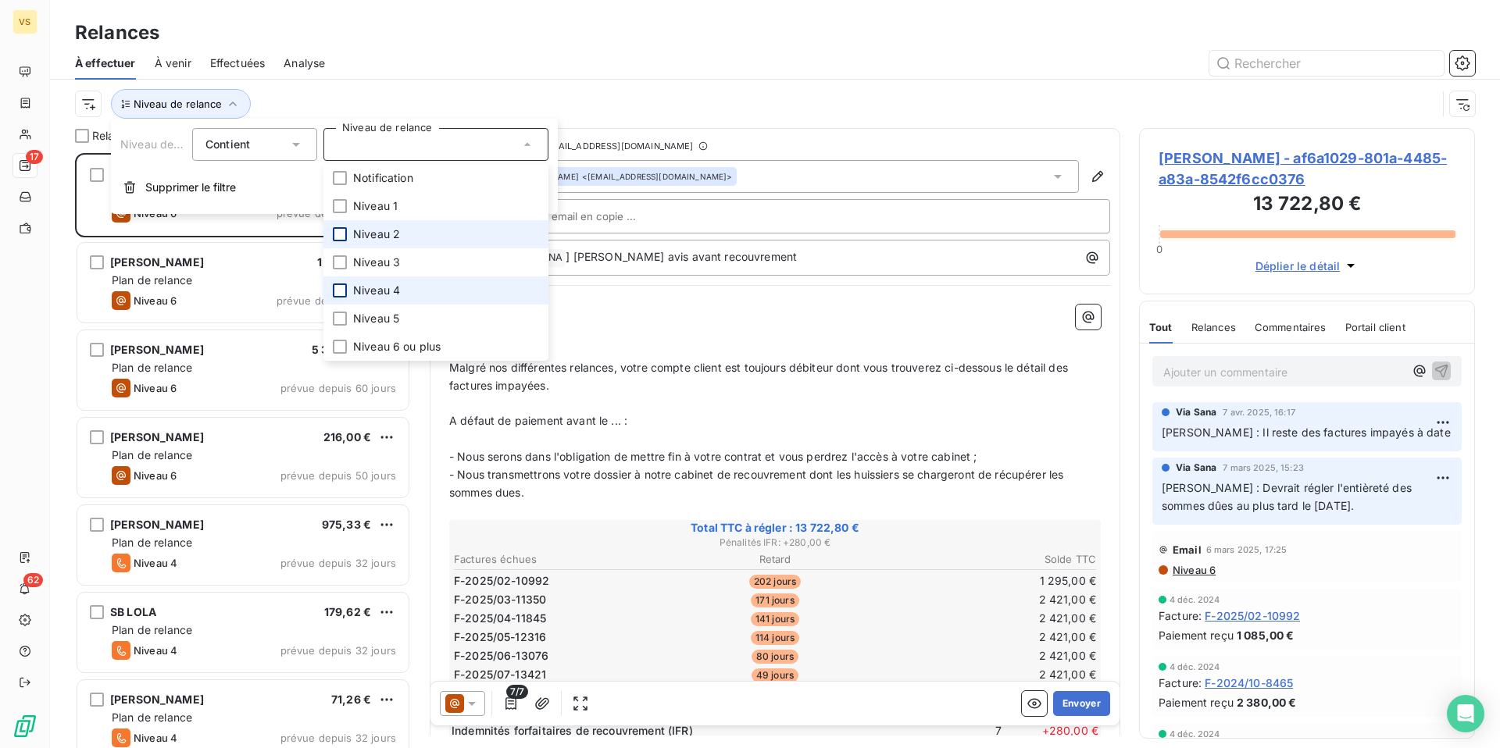
click at [340, 291] on div at bounding box center [340, 291] width 14 height 14
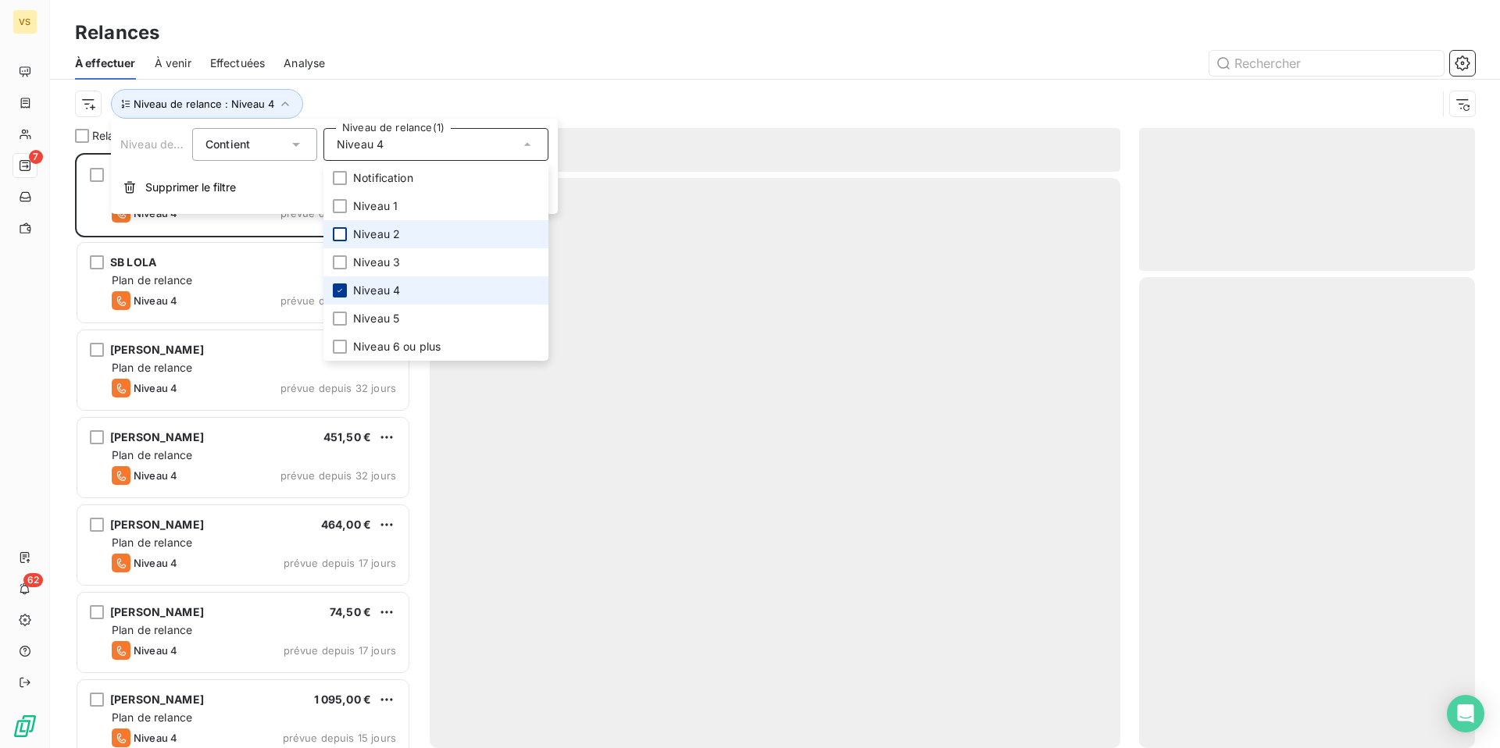
scroll to position [595, 336]
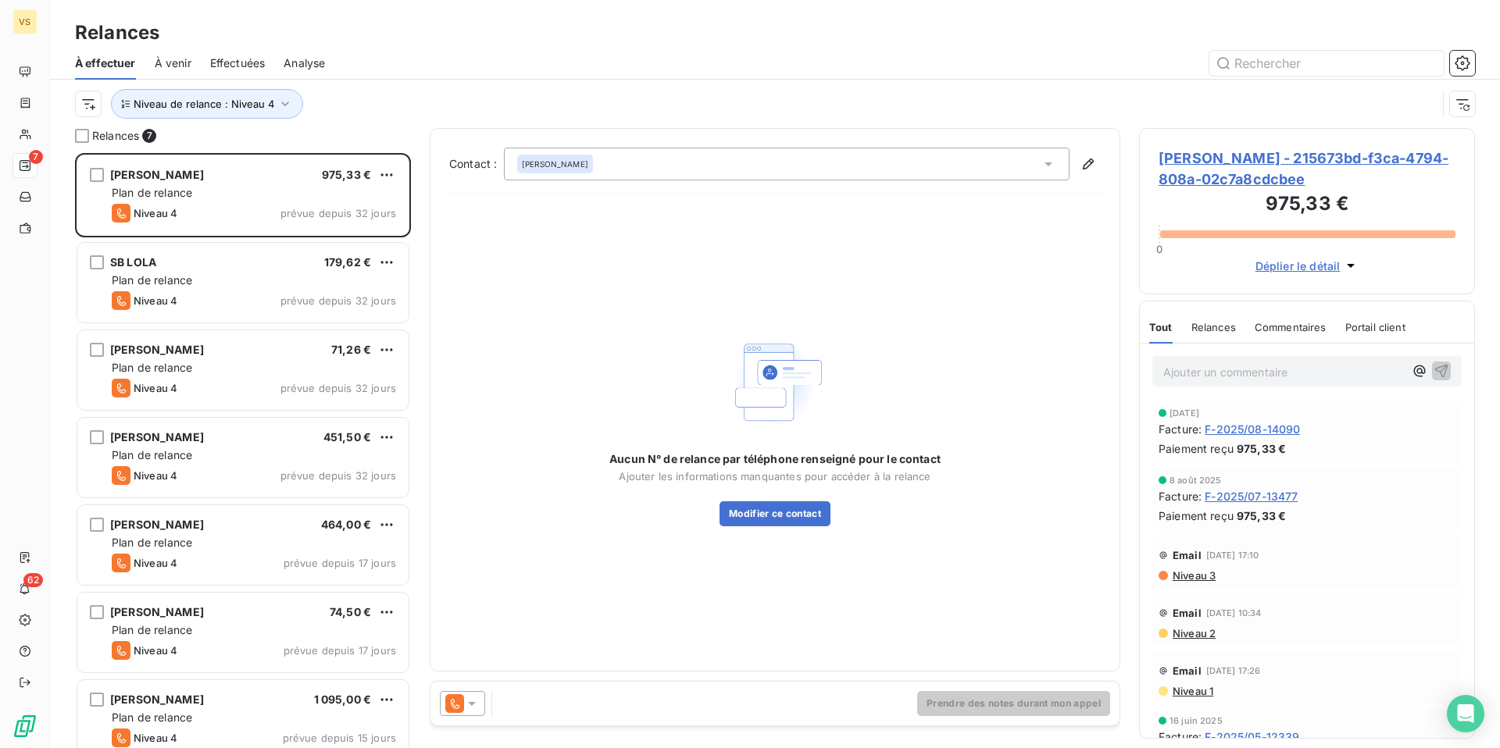
click at [432, 73] on div at bounding box center [909, 63] width 1131 height 25
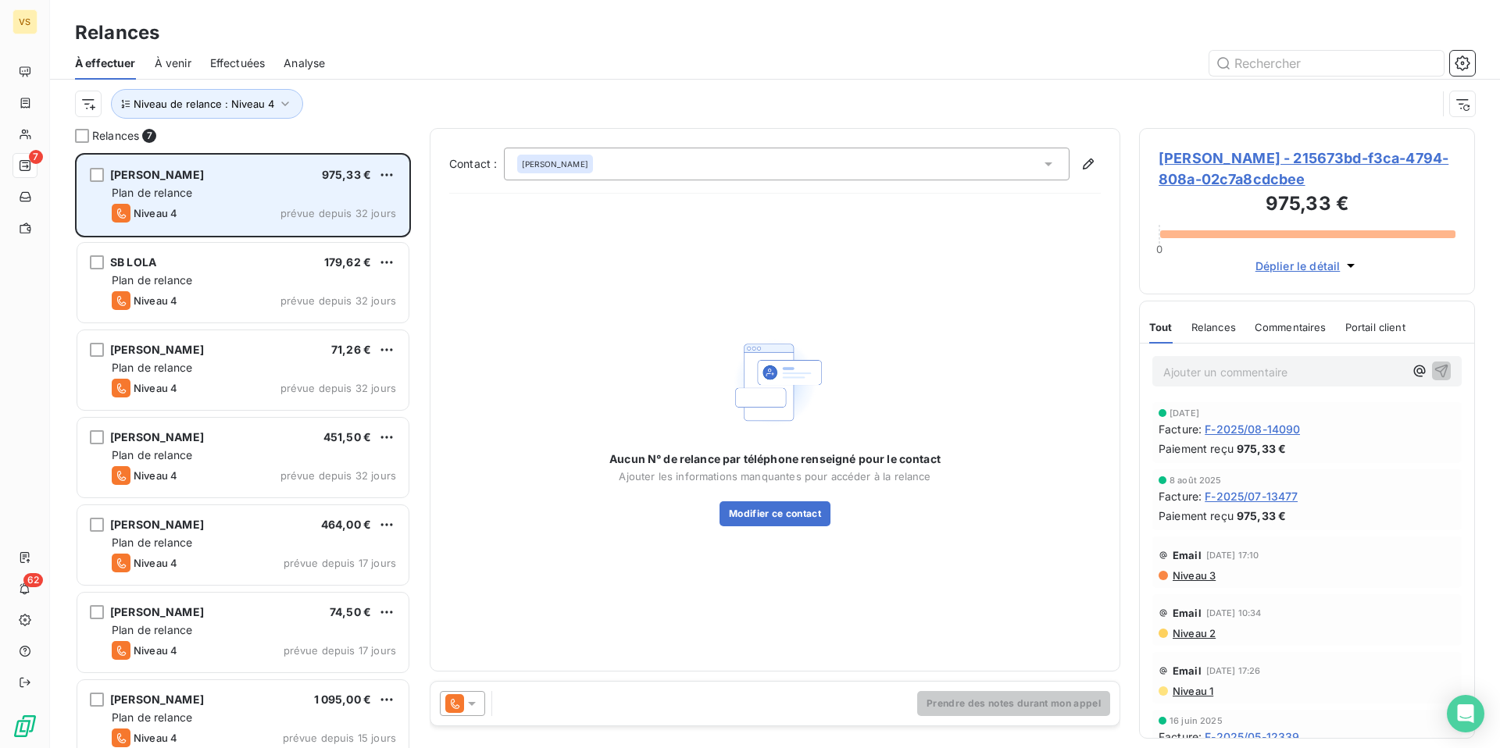
click at [212, 204] on div "Niveau 4 prévue depuis 32 jours" at bounding box center [254, 213] width 284 height 19
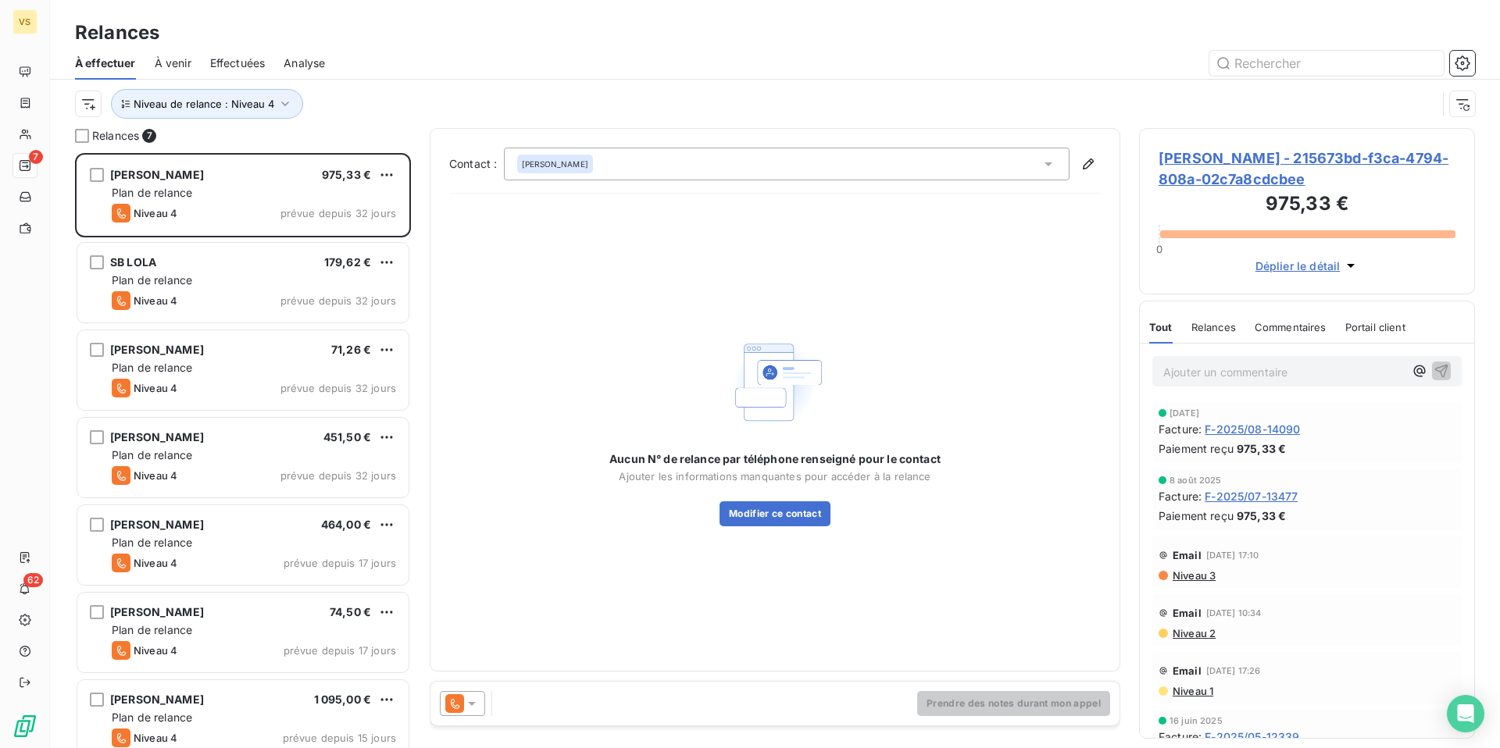
click at [1195, 691] on span "Niveau 1" at bounding box center [1192, 691] width 42 height 12
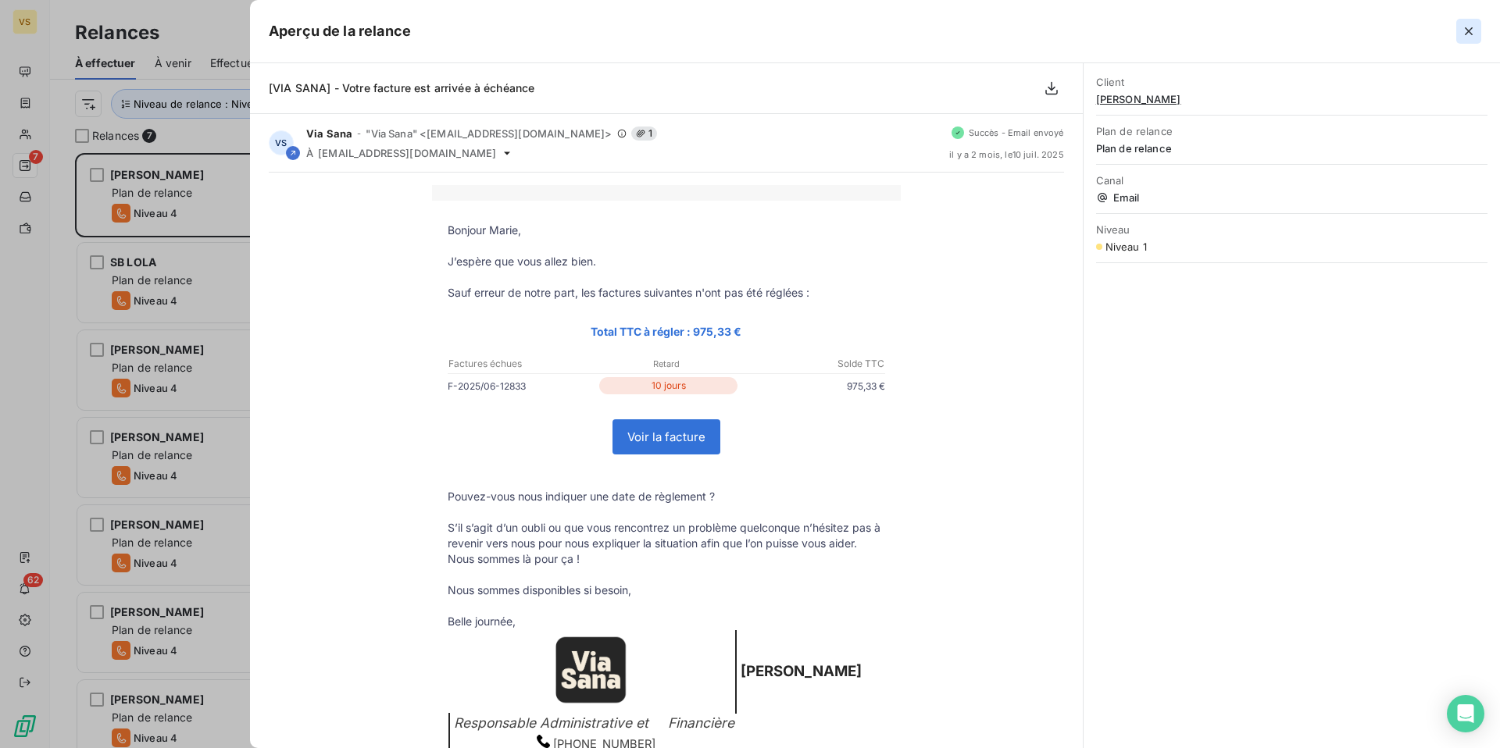
click at [1468, 31] on icon "button" at bounding box center [1468, 31] width 8 height 8
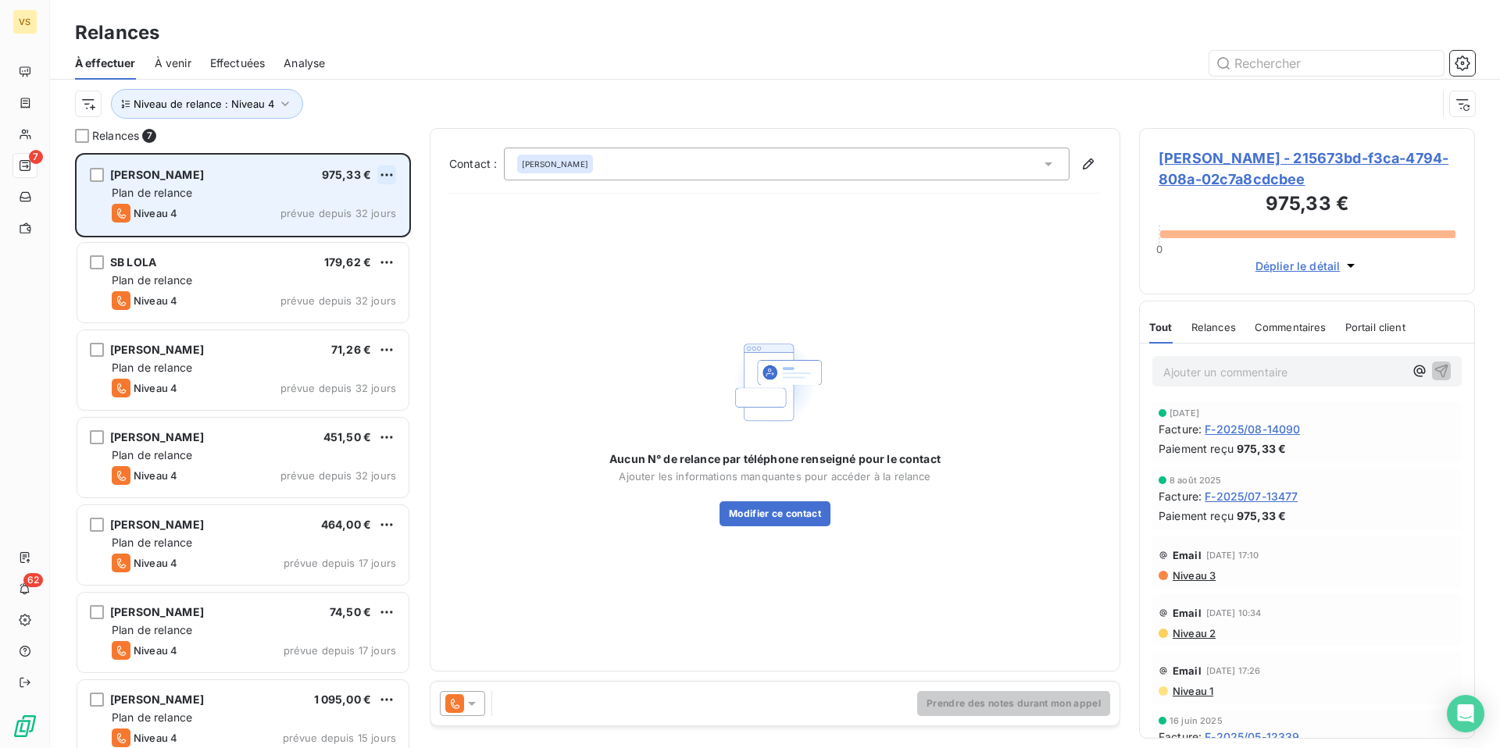
click at [392, 175] on html "VS 7 62 Relances À effectuer À venir Effectuées Analyse Niveau de relance : Niv…" at bounding box center [750, 374] width 1500 height 748
click at [354, 207] on div "Replanifier cette action" at bounding box center [319, 206] width 140 height 25
select select "8"
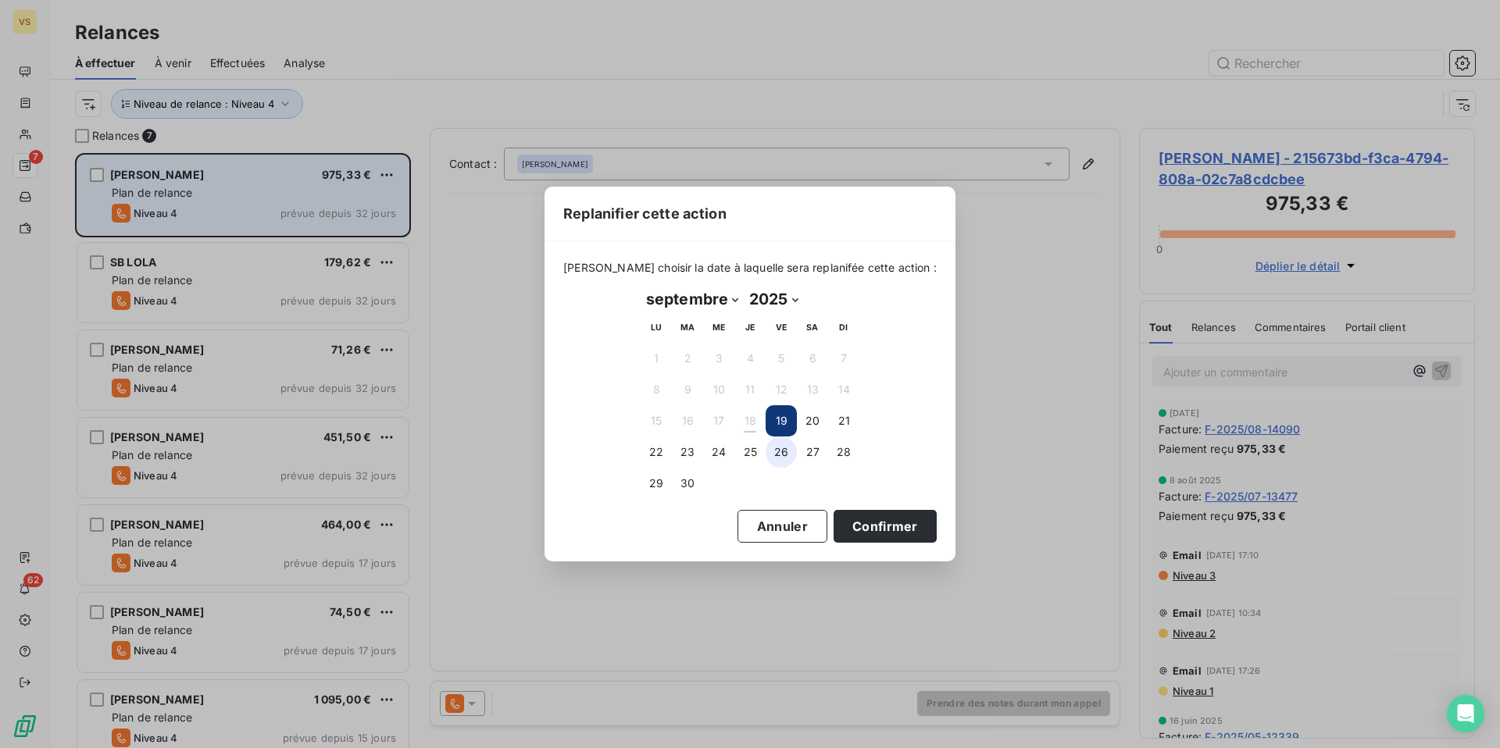
click at [776, 453] on button "26" at bounding box center [780, 452] width 31 height 31
click at [860, 530] on button "Confirmer" at bounding box center [884, 526] width 103 height 33
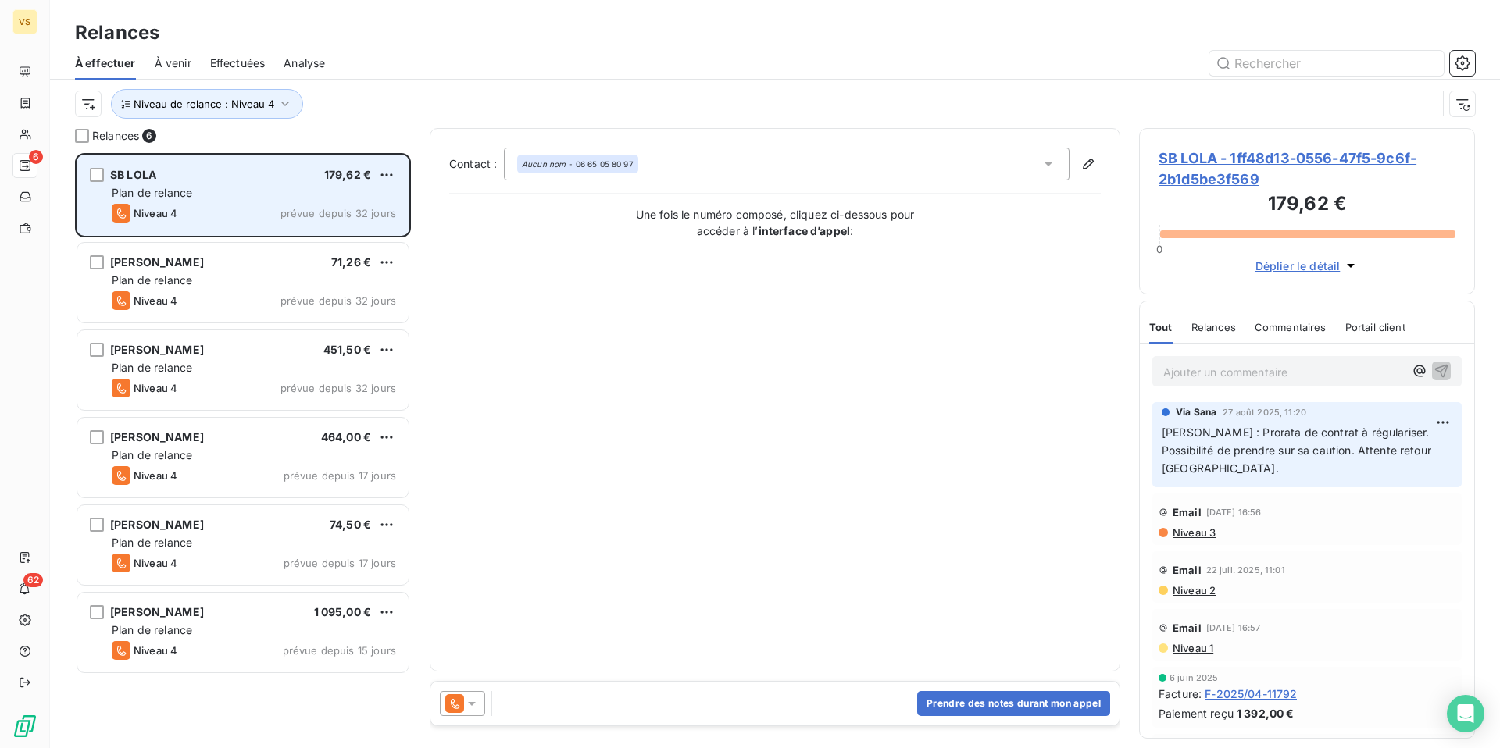
click at [282, 183] on div "SB LOLA 179,62 € Plan de relance Niveau 4 prévue depuis 32 jours" at bounding box center [242, 195] width 331 height 80
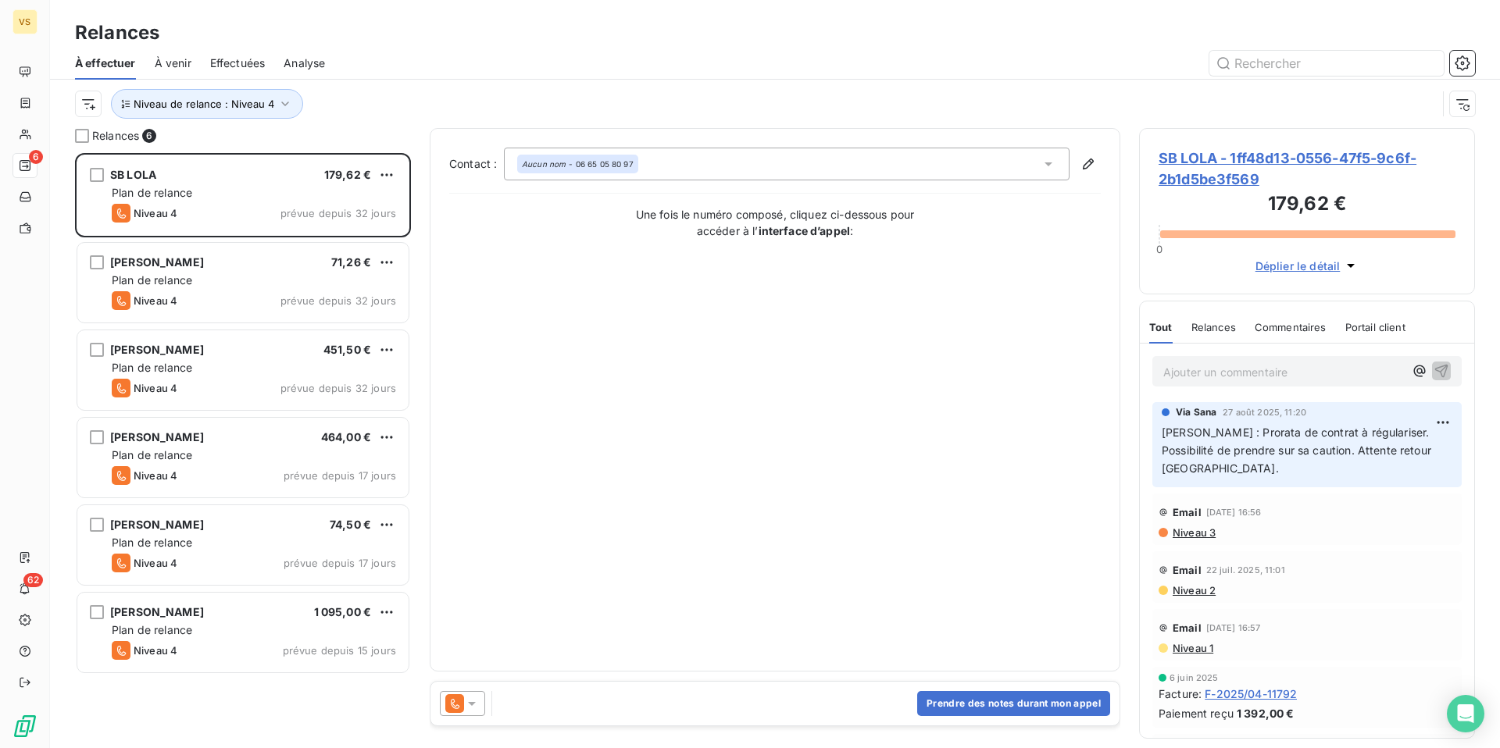
scroll to position [595, 336]
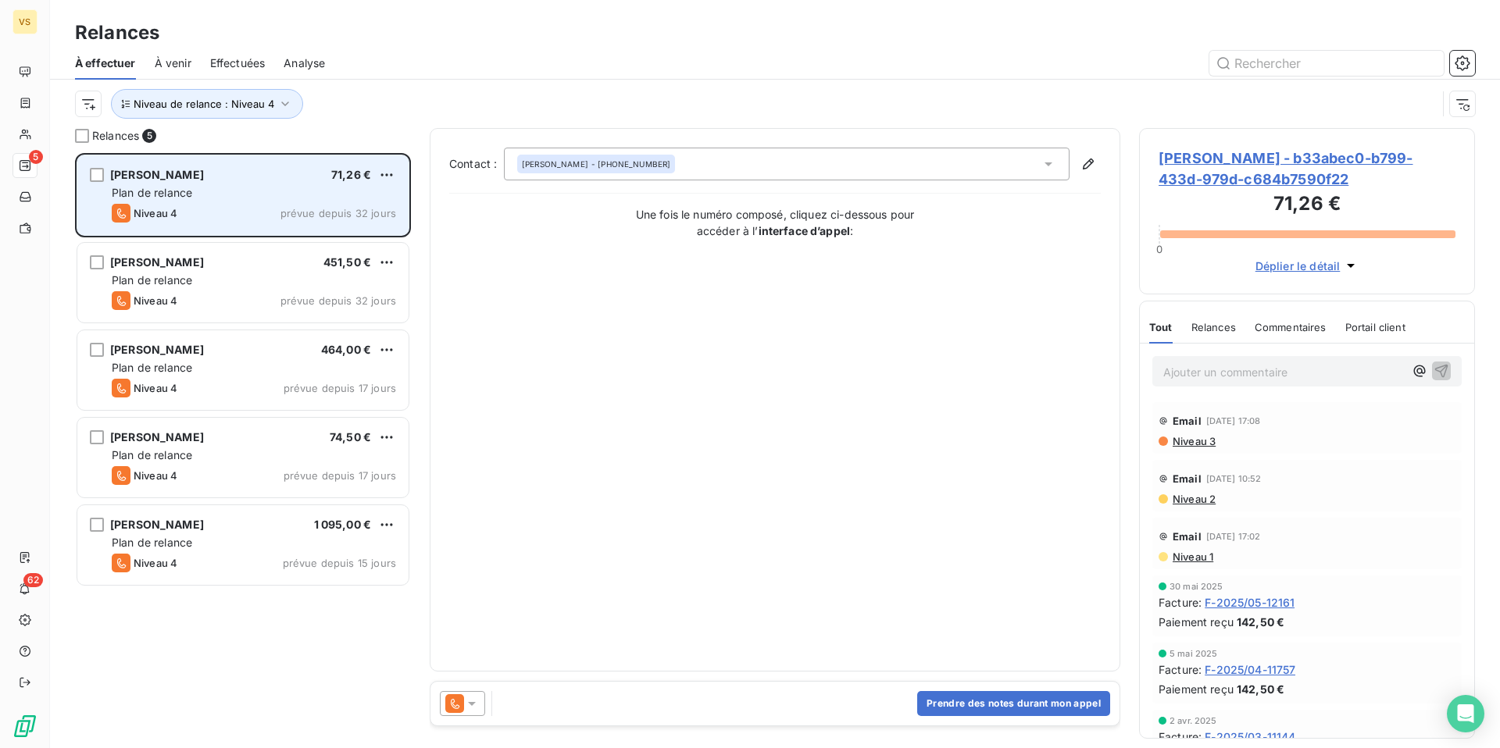
click at [247, 214] on div "Niveau 4 prévue depuis 32 jours" at bounding box center [254, 213] width 284 height 19
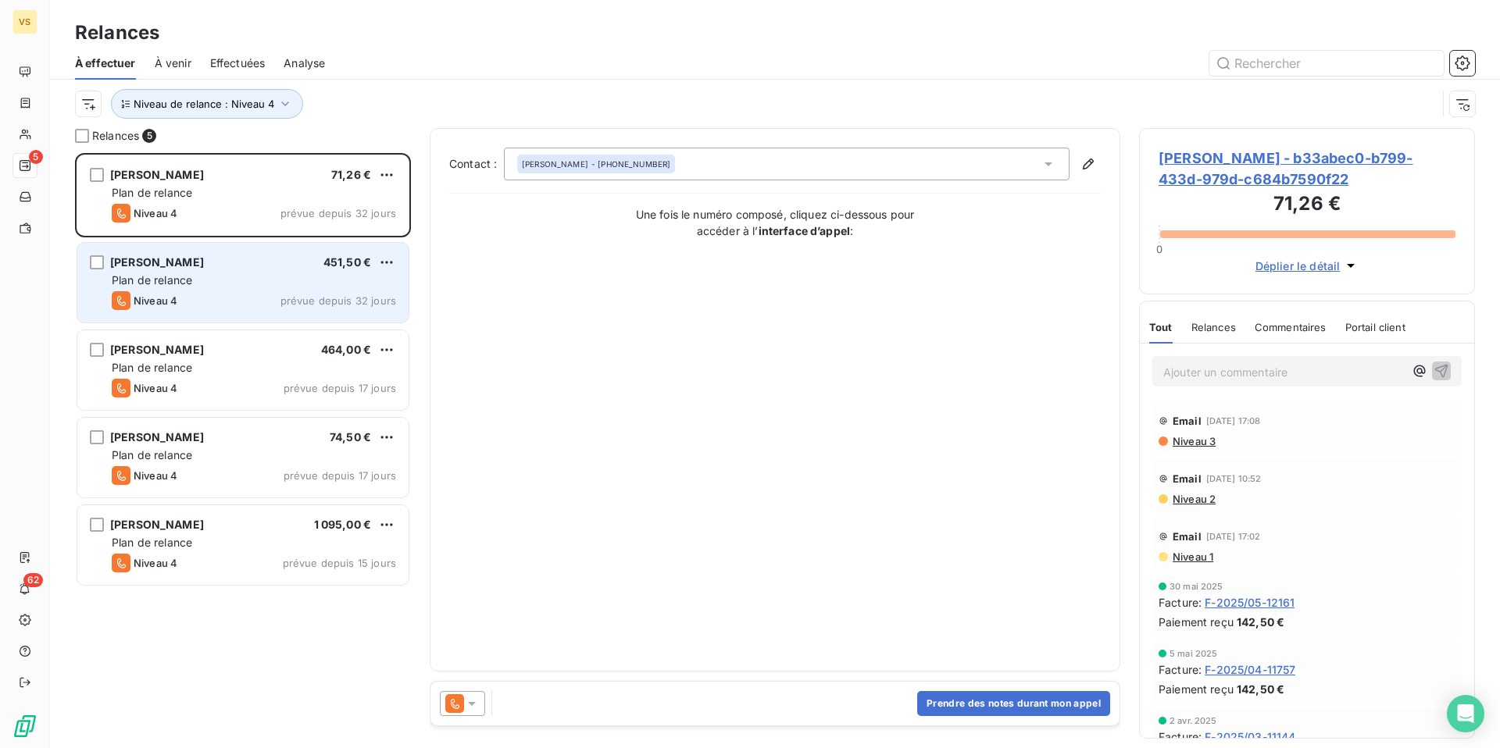
click at [172, 290] on div "[PERSON_NAME] 451,50 € Plan de relance Niveau 4 prévue depuis 32 jours" at bounding box center [242, 283] width 331 height 80
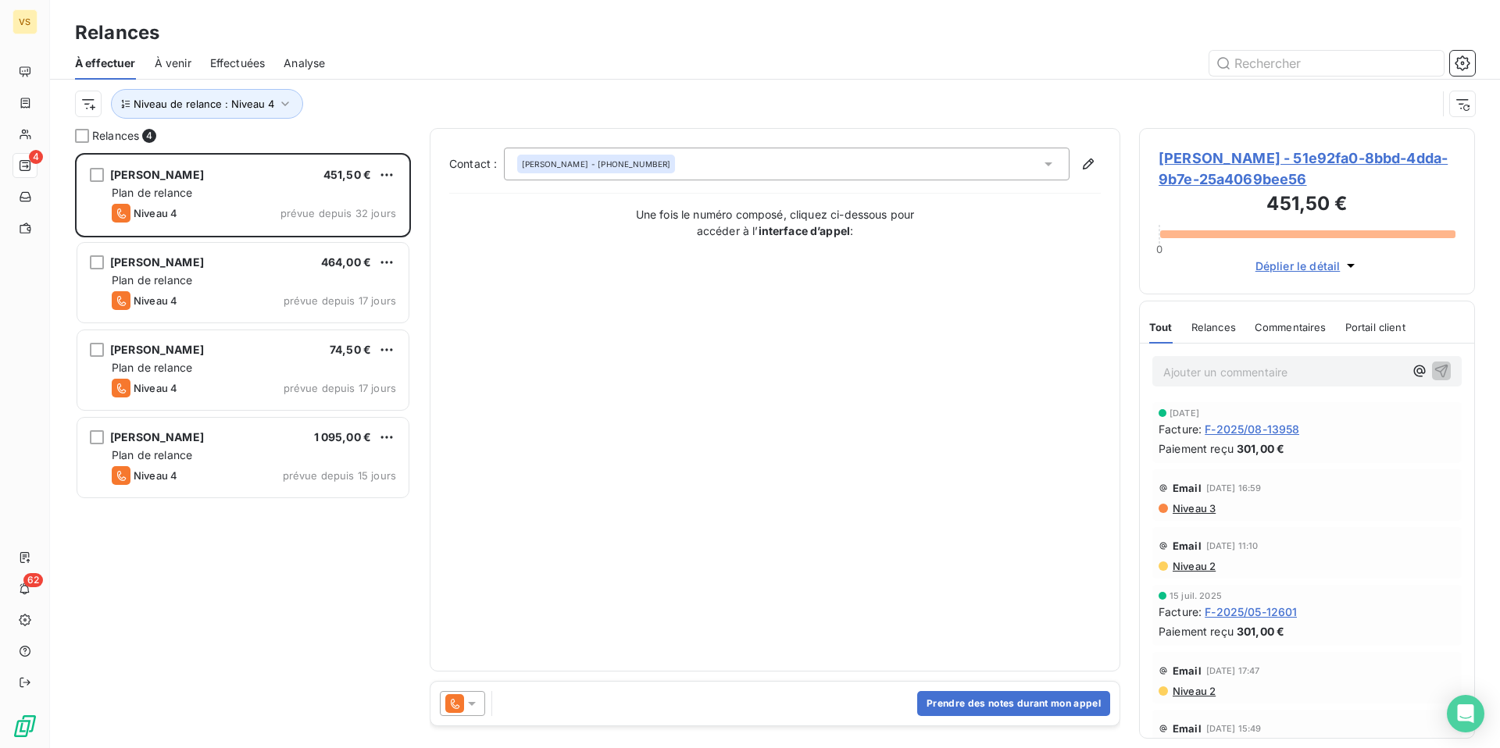
scroll to position [595, 336]
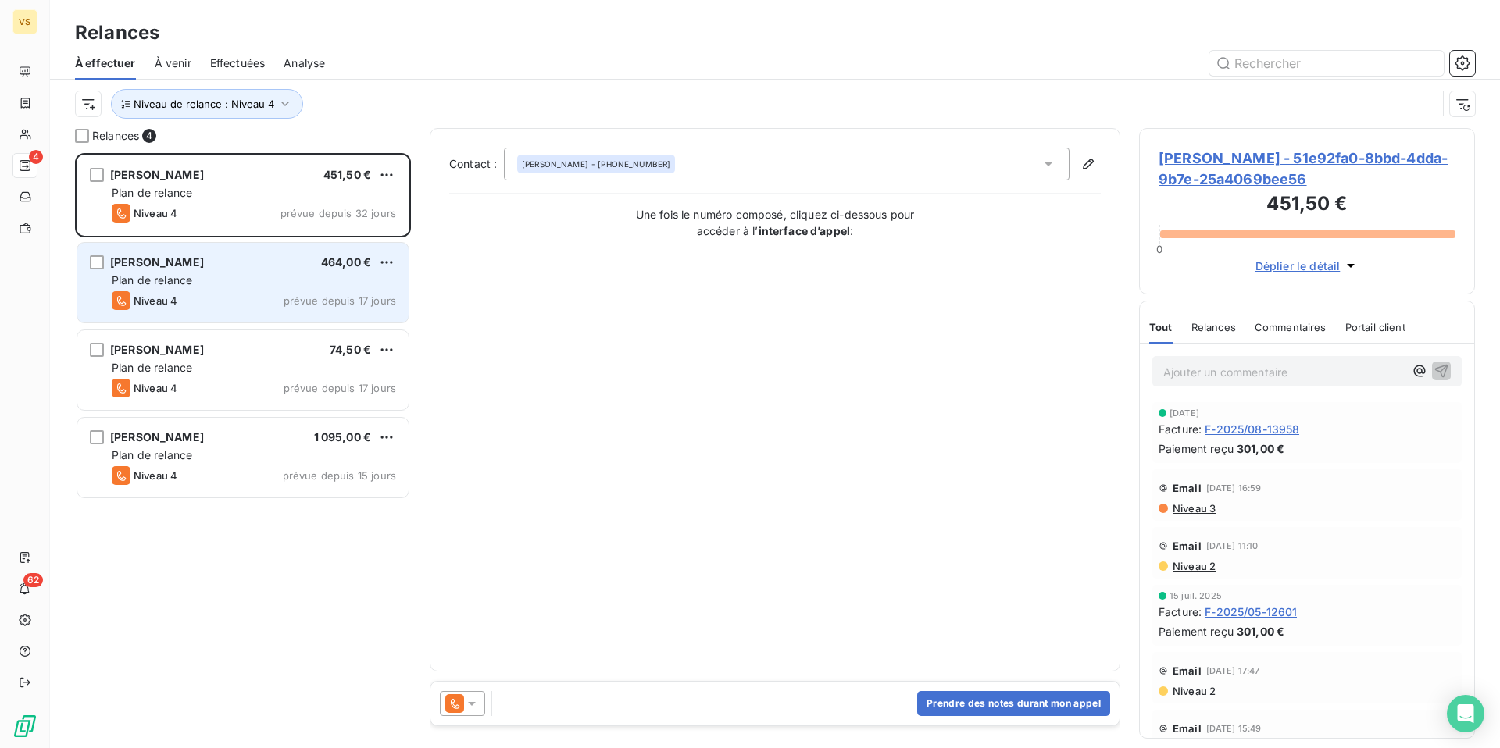
click at [216, 283] on div "Plan de relance" at bounding box center [254, 281] width 284 height 16
click at [259, 282] on div "Plan de relance" at bounding box center [254, 281] width 284 height 16
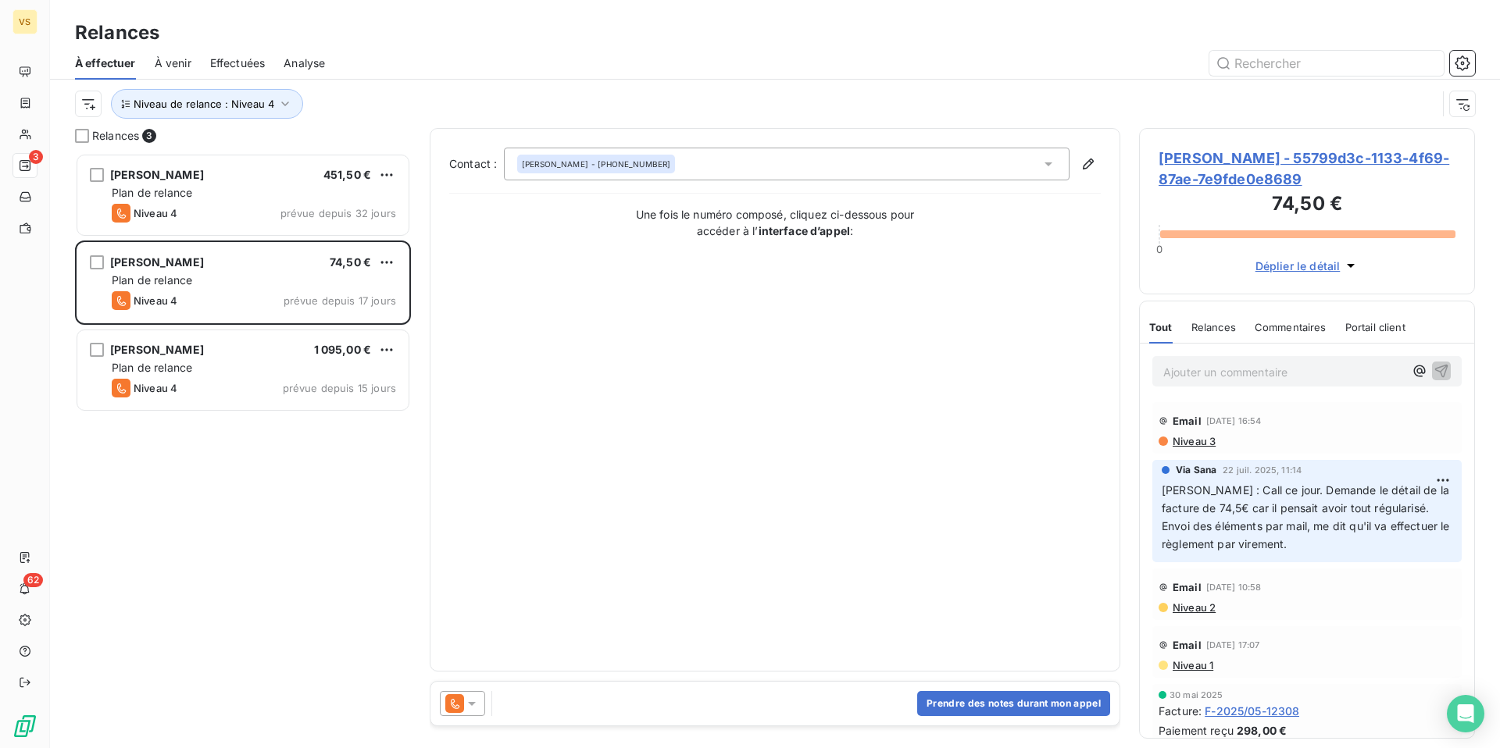
scroll to position [595, 336]
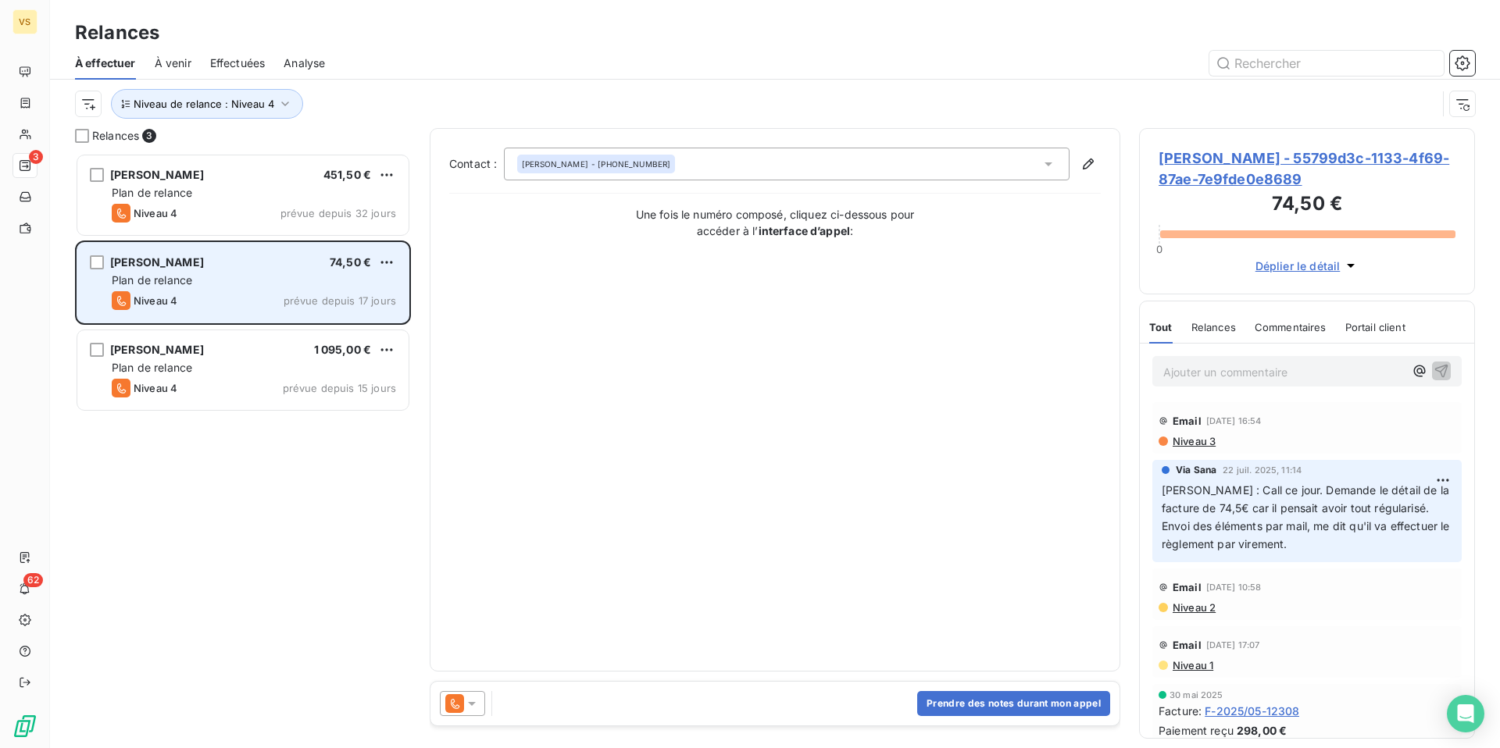
click at [205, 263] on div "[PERSON_NAME] 74,50 €" at bounding box center [254, 262] width 284 height 14
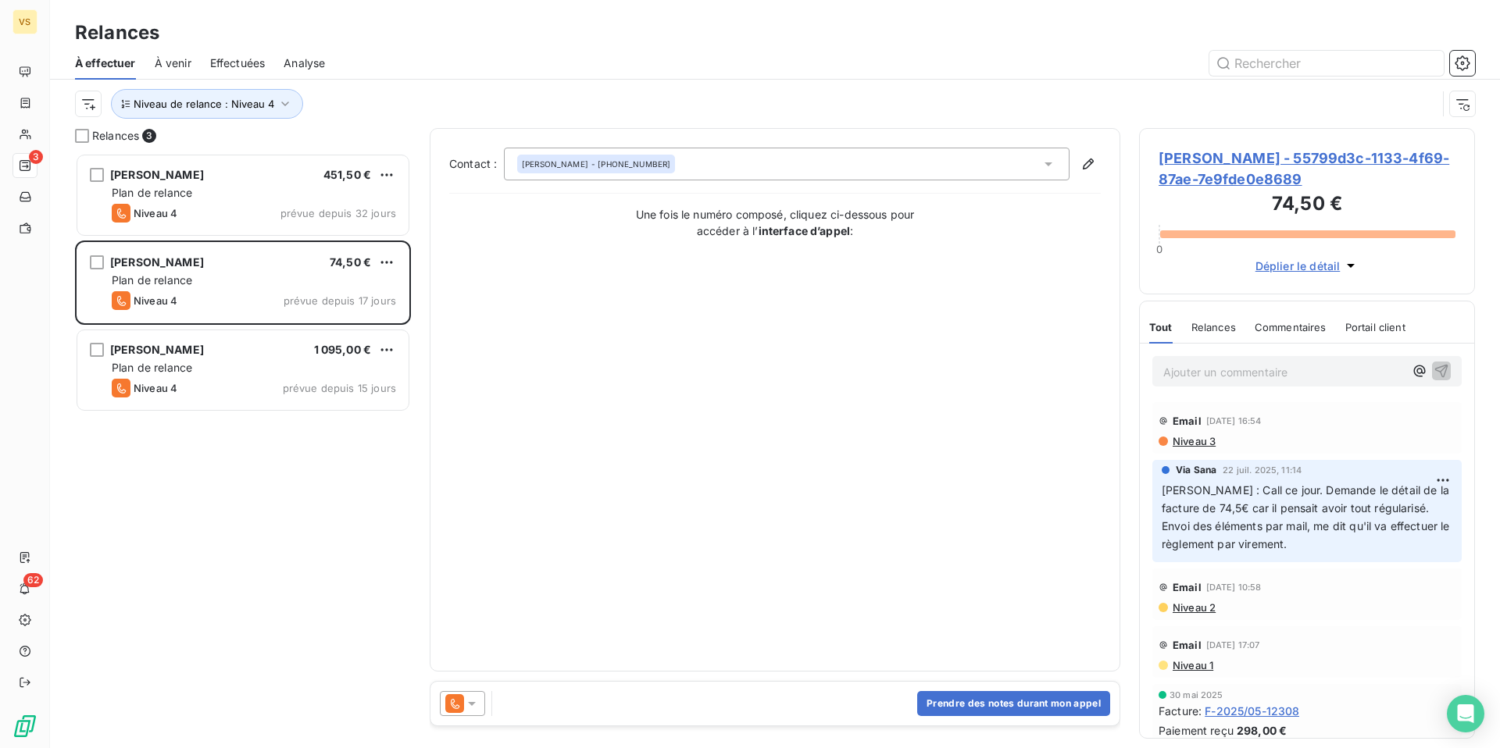
click at [1197, 369] on p "Ajouter un commentaire ﻿" at bounding box center [1283, 372] width 241 height 20
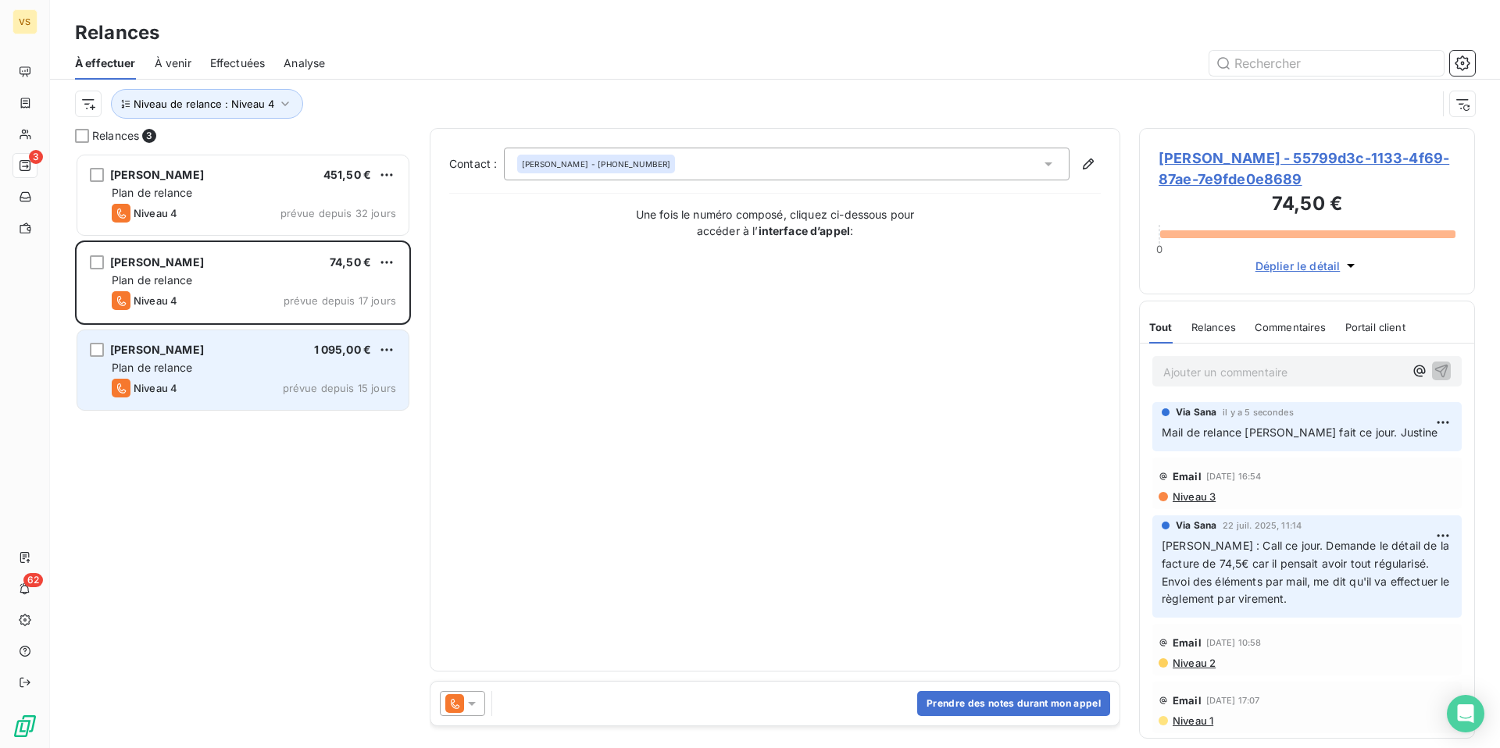
click at [253, 373] on div "Plan de relance" at bounding box center [254, 368] width 284 height 16
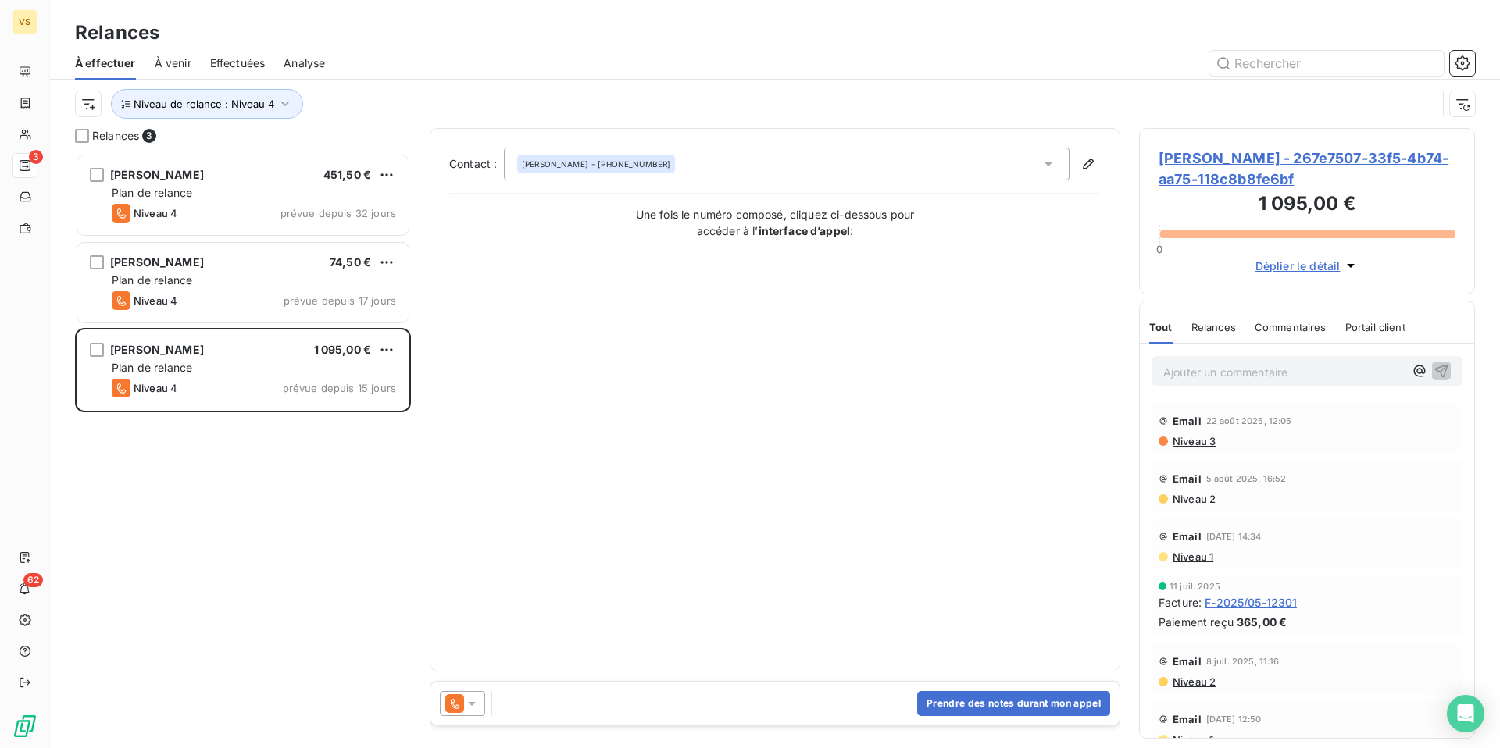
scroll to position [595, 336]
click at [258, 114] on button "Niveau de relance : Niveau 4" at bounding box center [207, 104] width 192 height 30
click at [400, 143] on div "Niveau 4" at bounding box center [435, 144] width 225 height 33
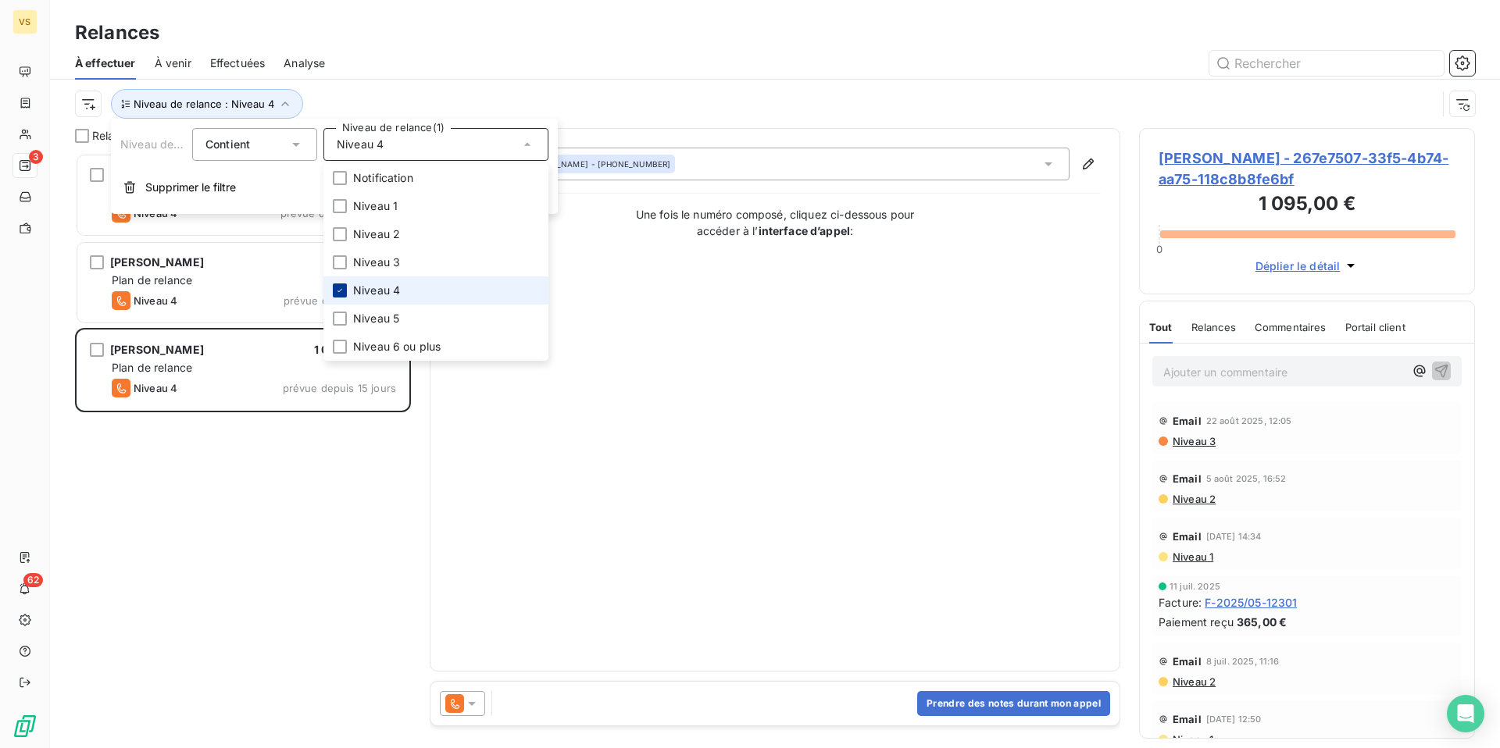
click at [341, 289] on icon at bounding box center [339, 290] width 5 height 3
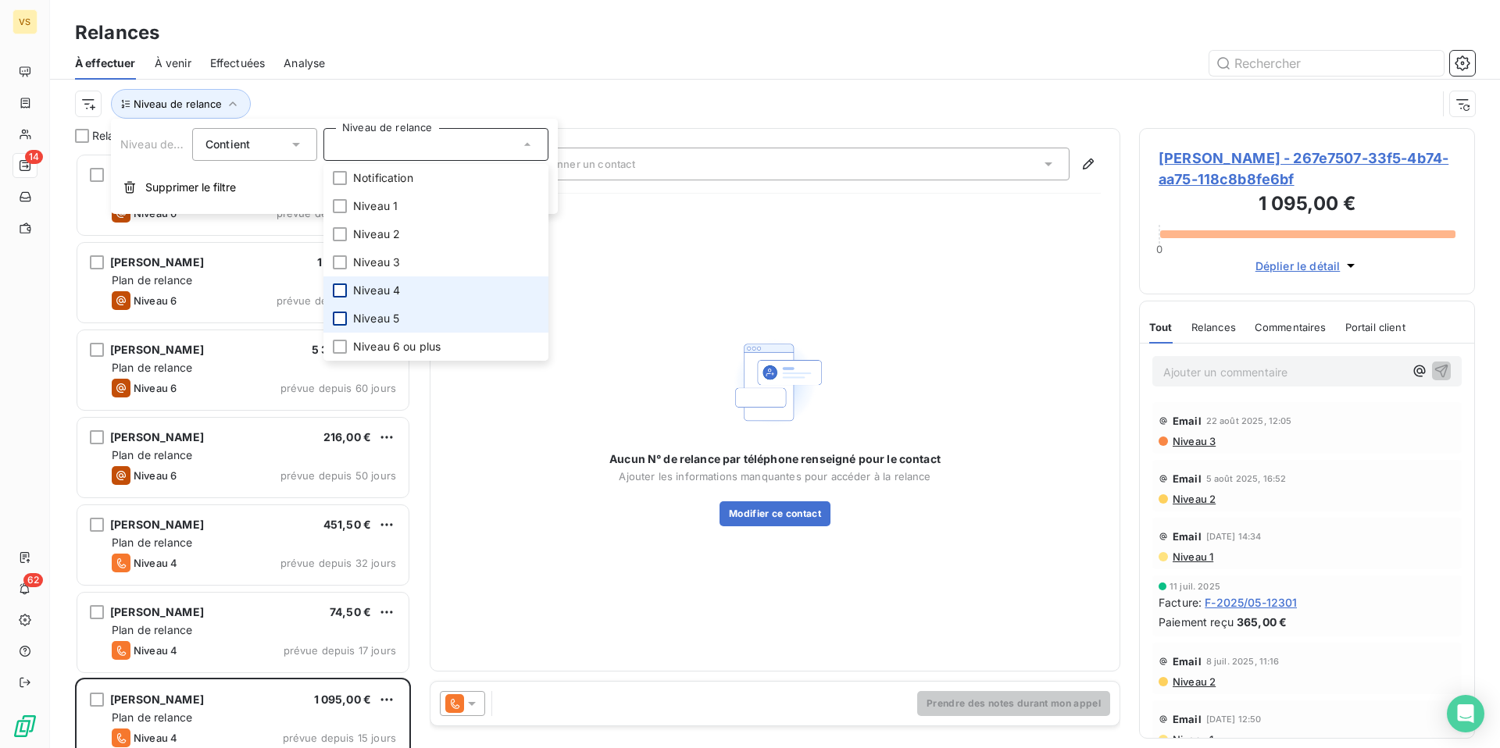
click at [340, 323] on div at bounding box center [340, 319] width 14 height 14
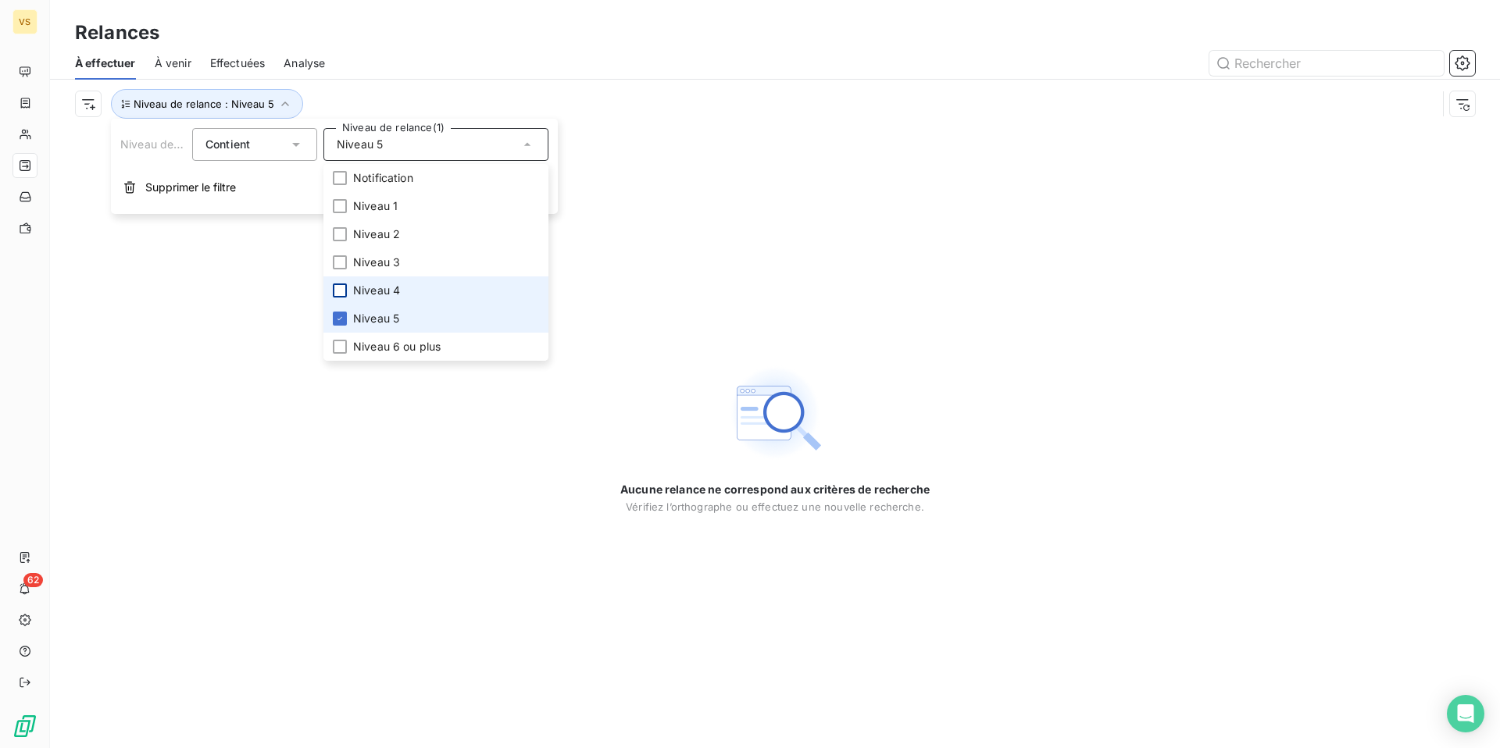
click at [347, 315] on li "Niveau 5" at bounding box center [435, 319] width 225 height 28
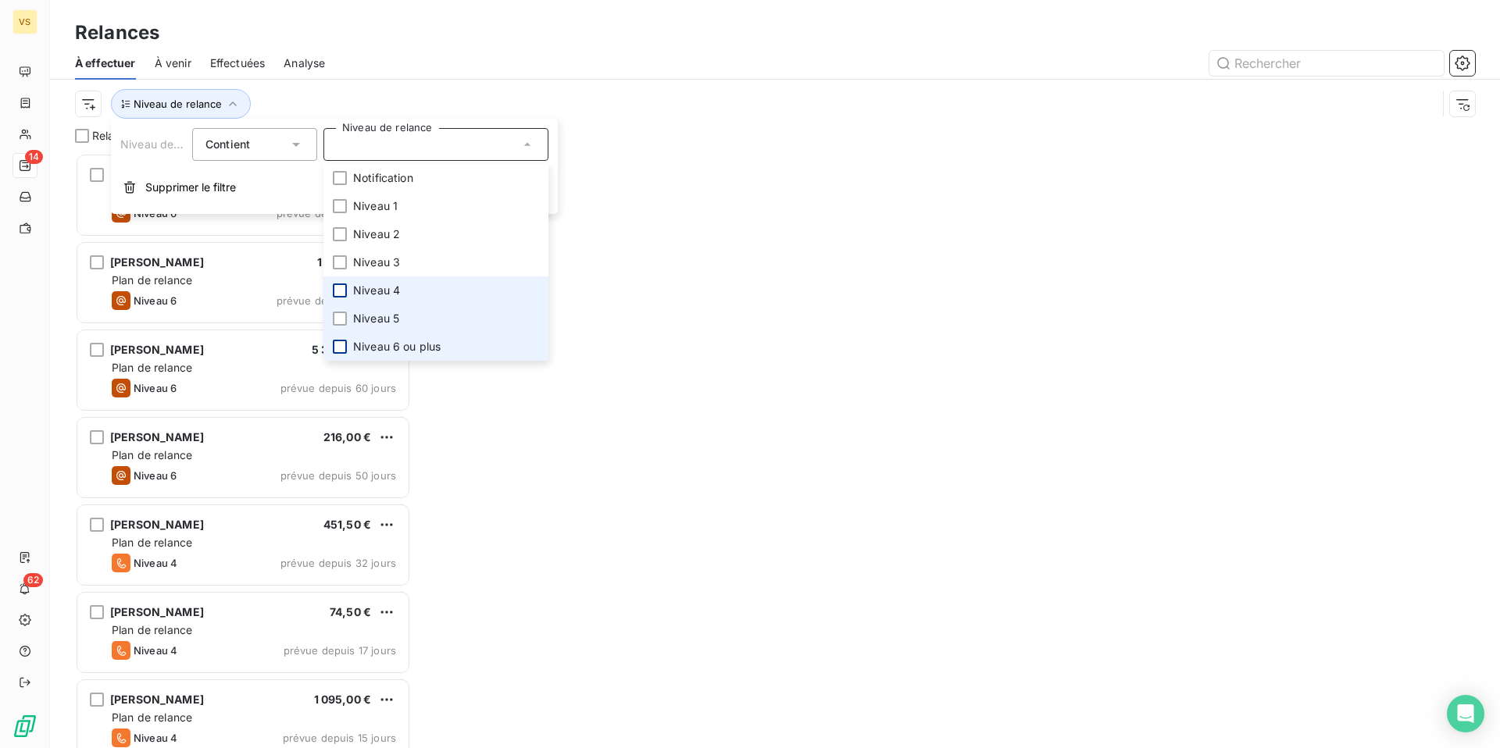
scroll to position [595, 336]
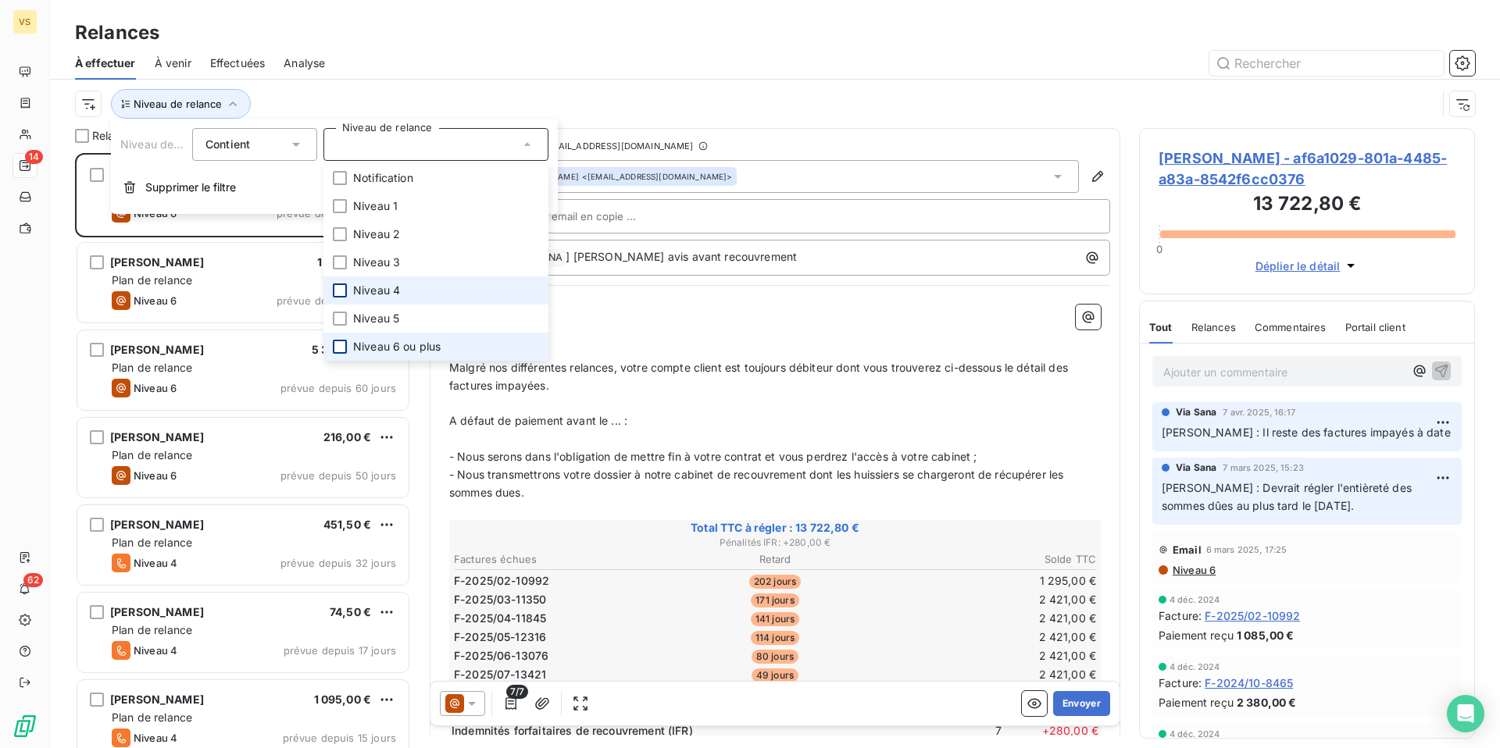
click at [341, 347] on div at bounding box center [340, 347] width 14 height 14
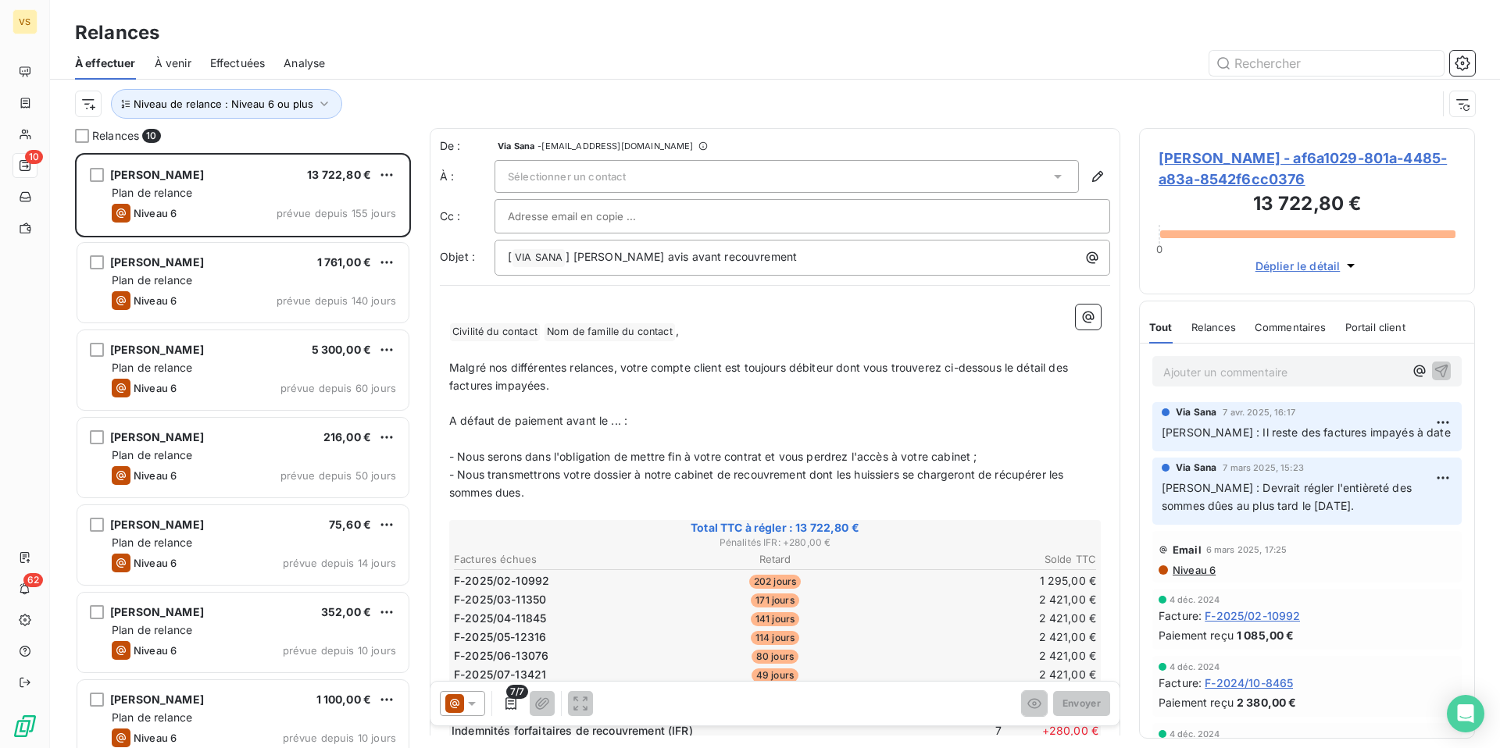
click at [408, 66] on div at bounding box center [909, 63] width 1131 height 25
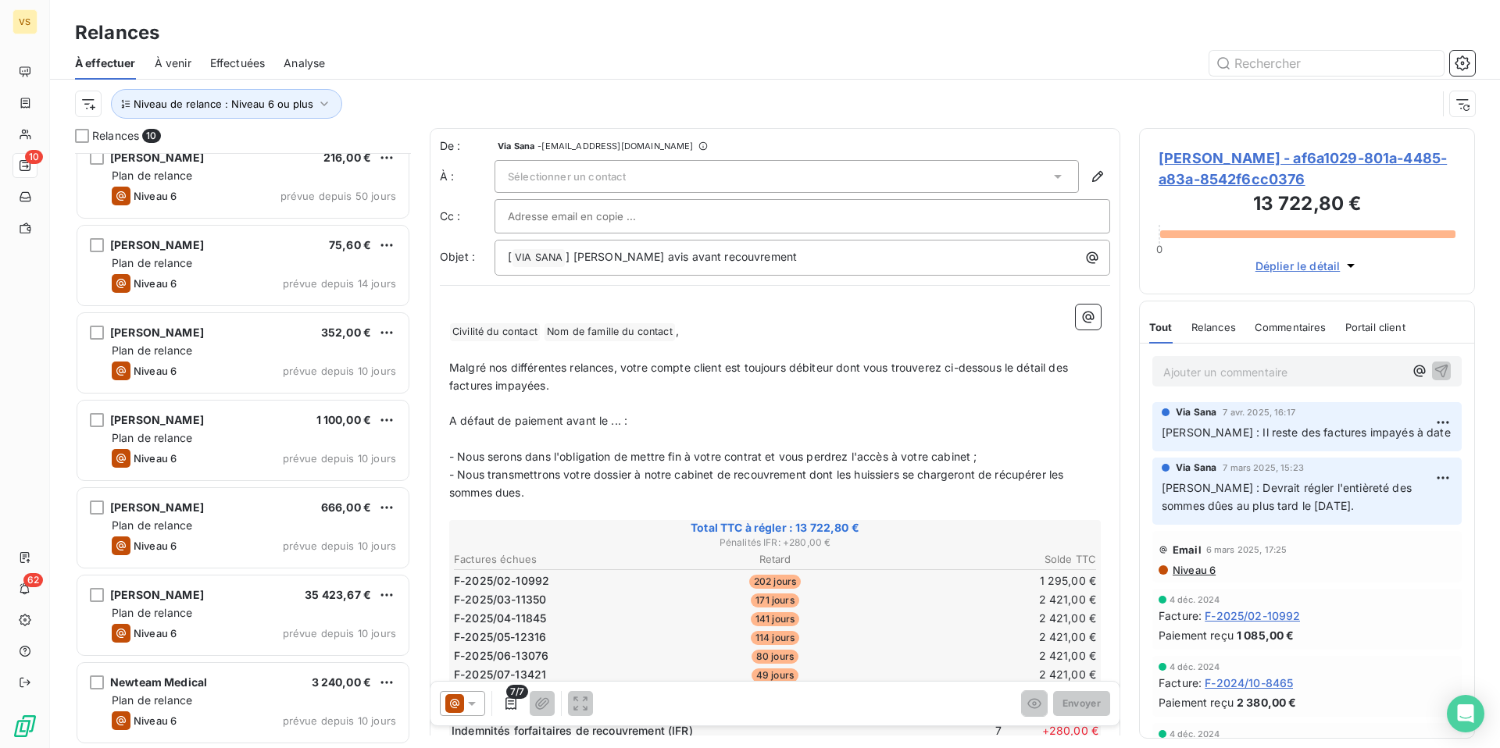
scroll to position [280, 0]
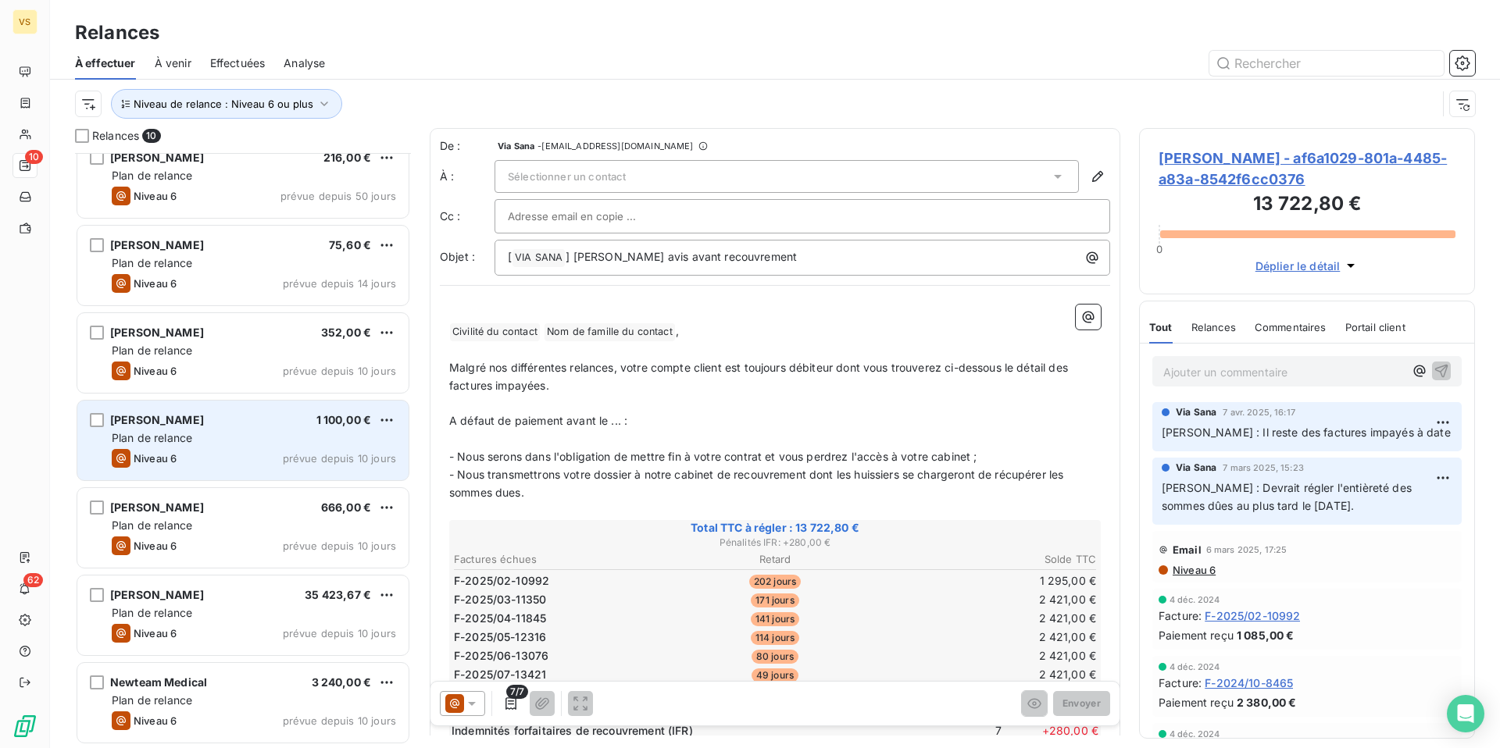
click at [207, 429] on div "[PERSON_NAME] 1 100,00 € Plan de relance Niveau 6 prévue depuis 10 jours" at bounding box center [242, 441] width 331 height 80
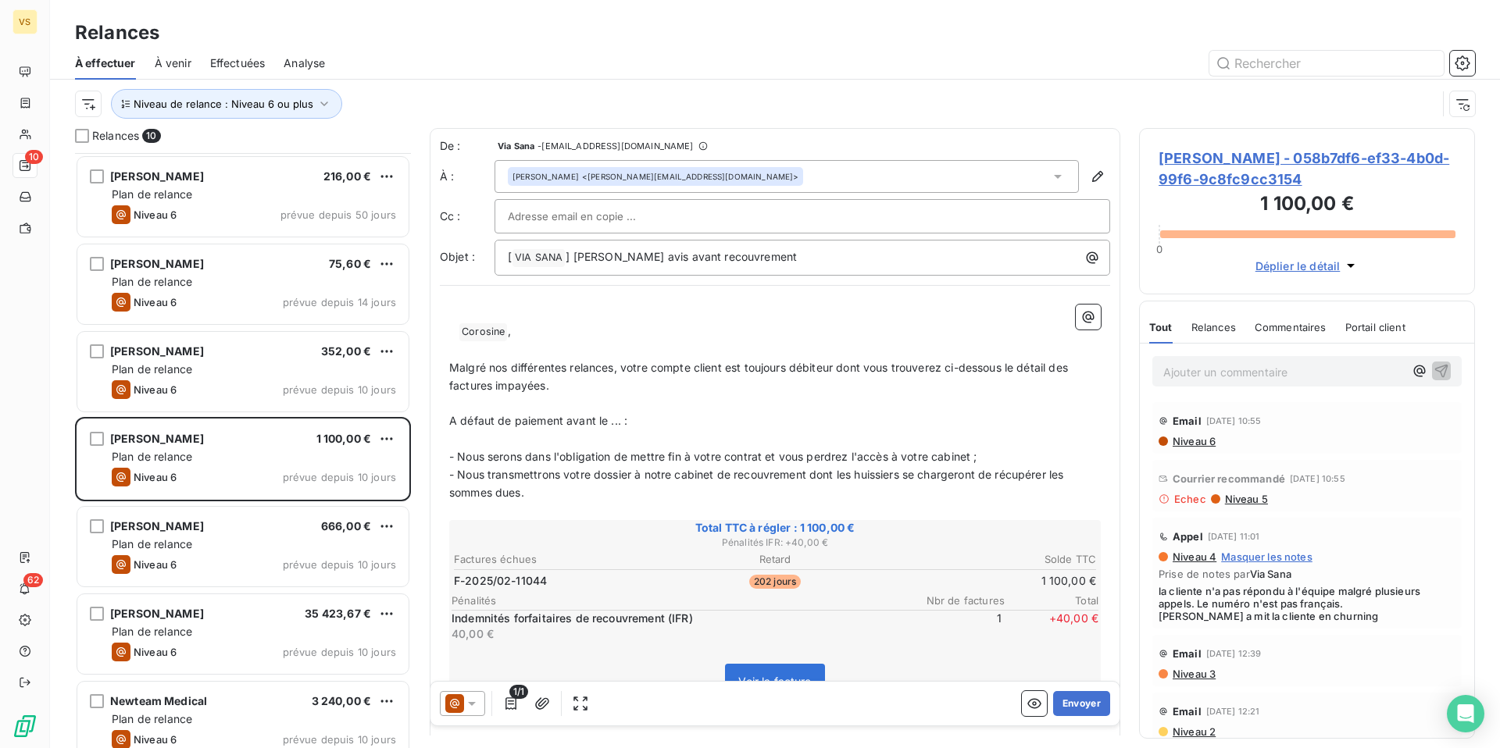
scroll to position [280, 0]
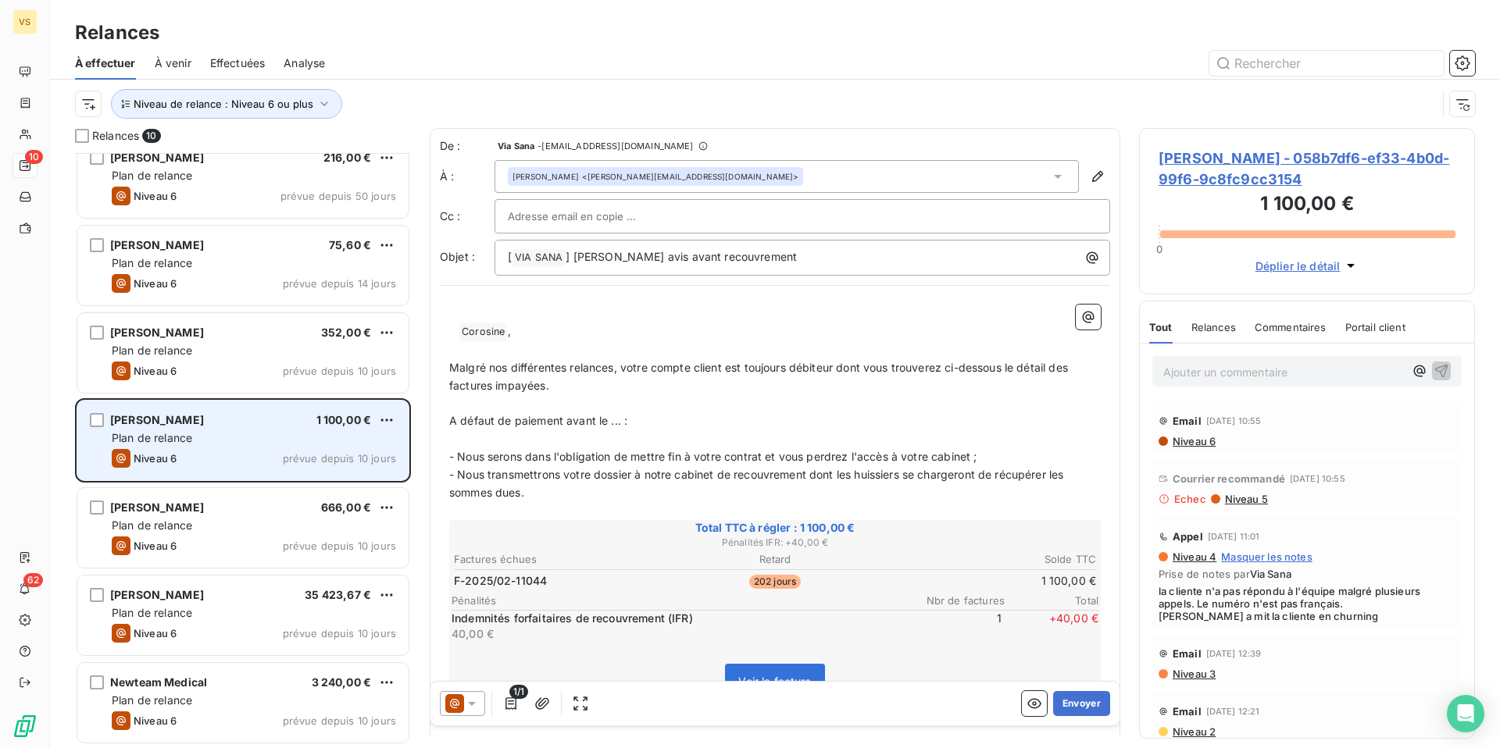
click at [255, 426] on div "[PERSON_NAME] 1 100,00 €" at bounding box center [254, 420] width 284 height 14
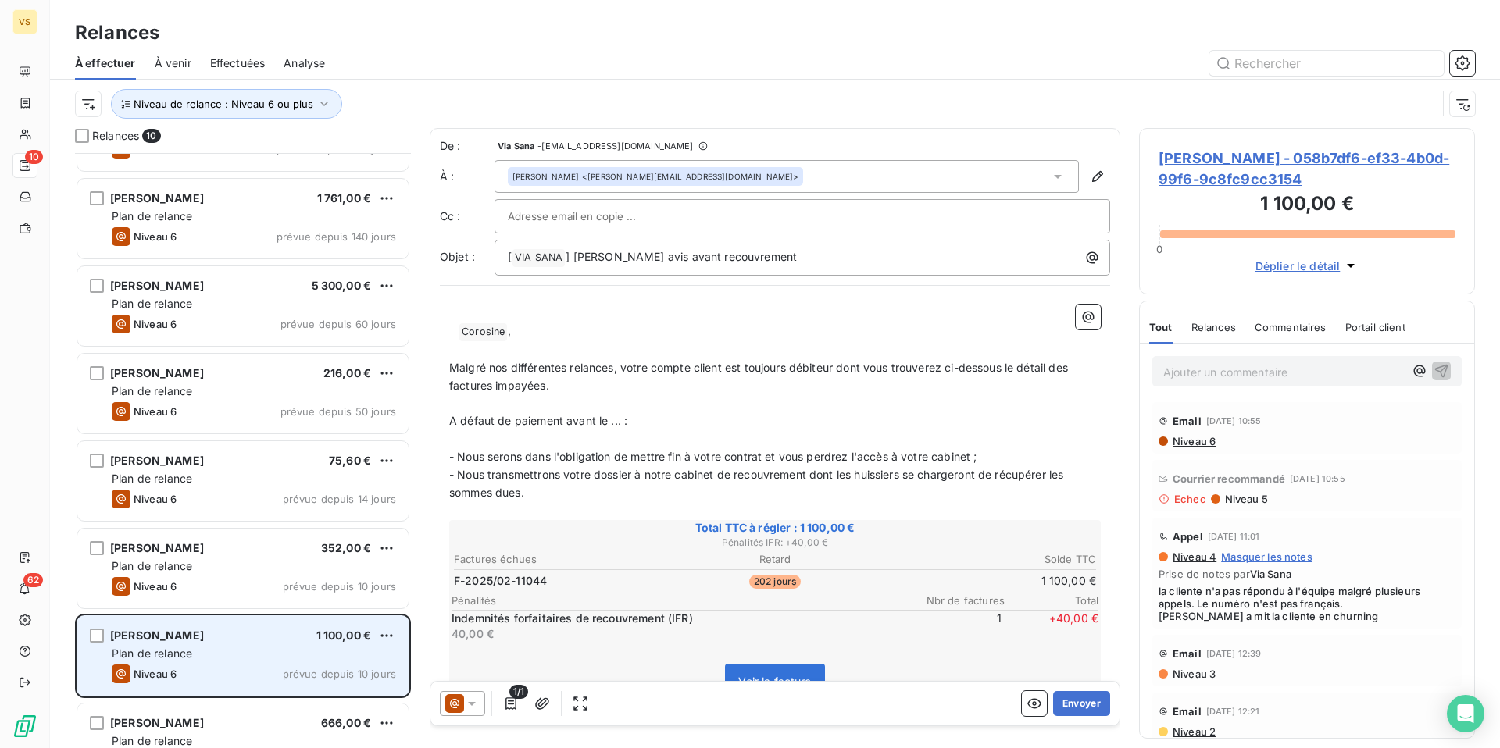
scroll to position [0, 0]
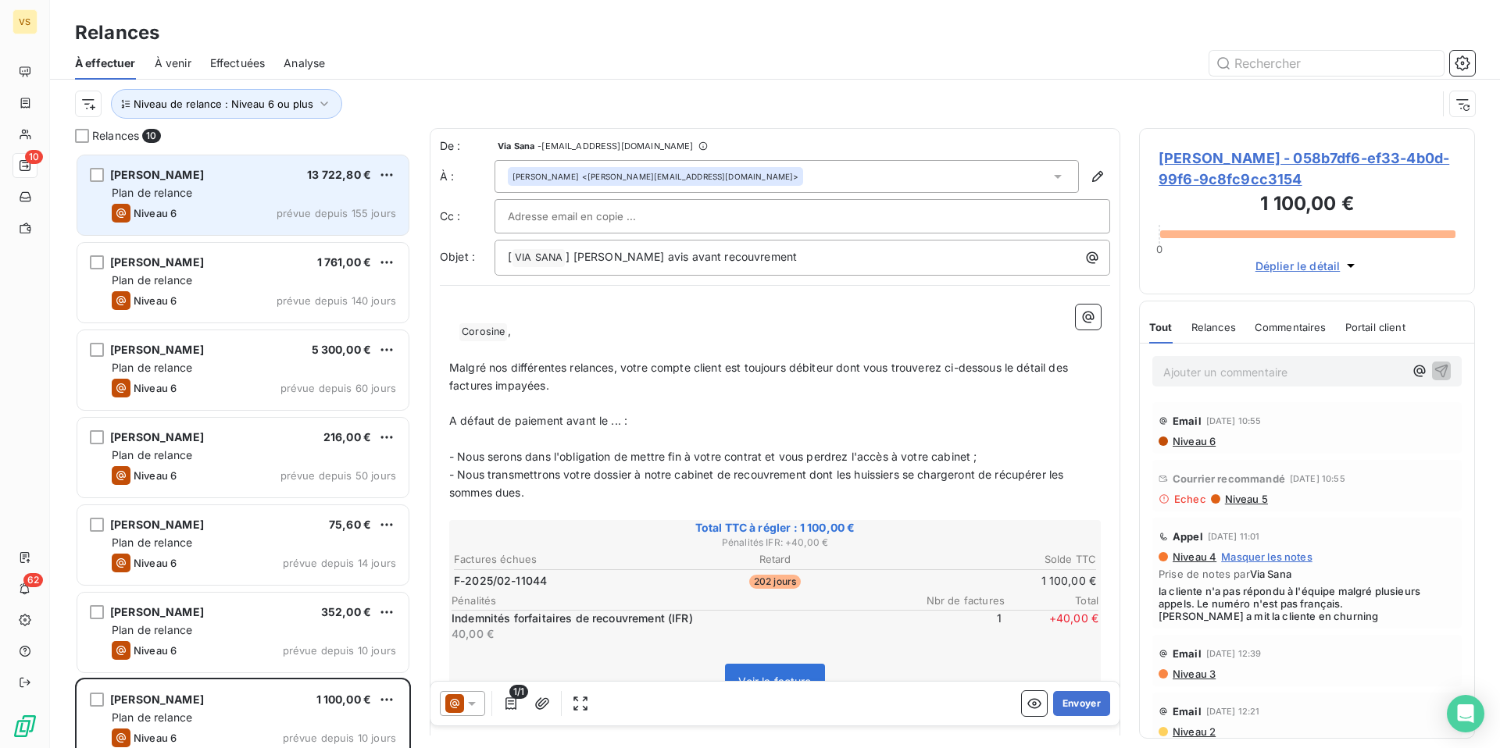
click at [244, 198] on div "Plan de relance" at bounding box center [254, 193] width 284 height 16
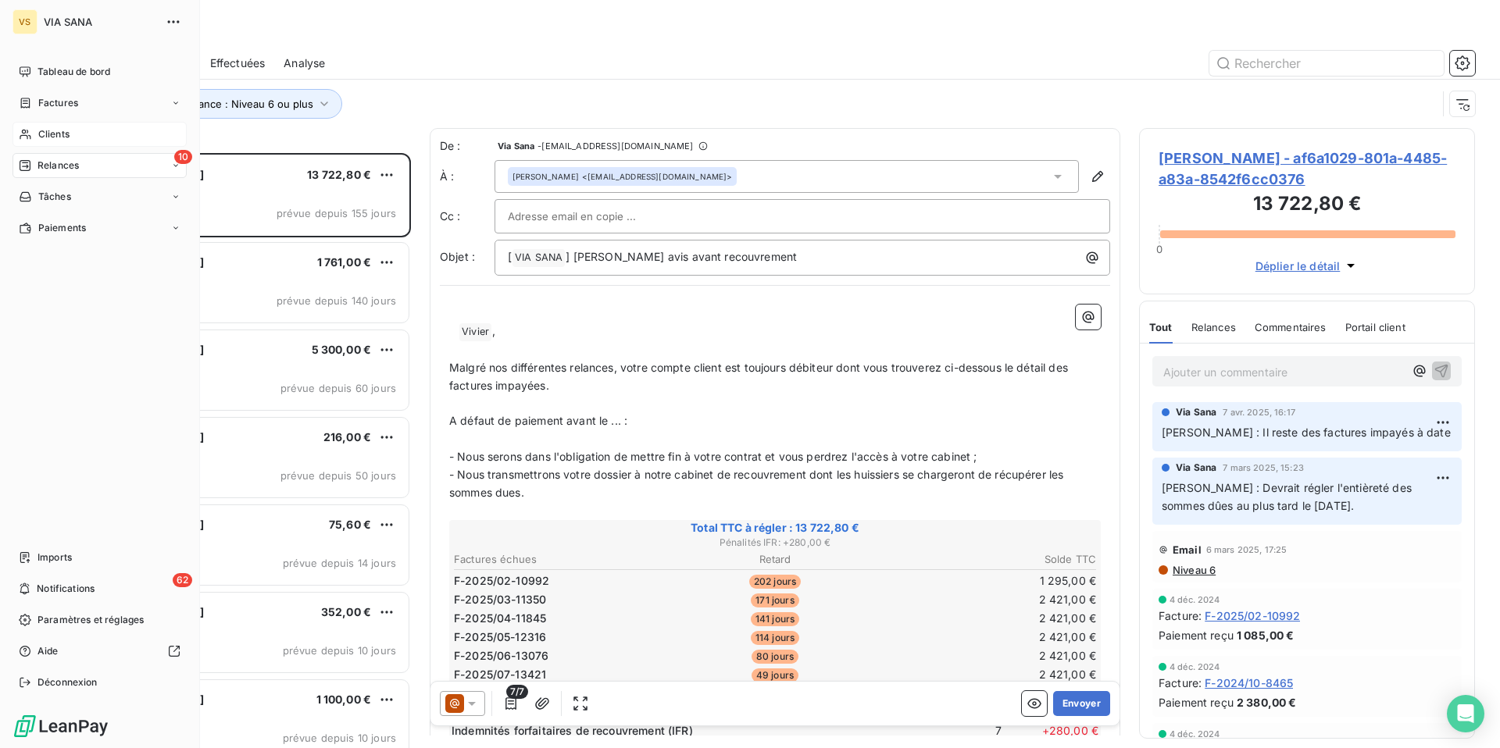
click at [28, 130] on icon at bounding box center [25, 134] width 13 height 12
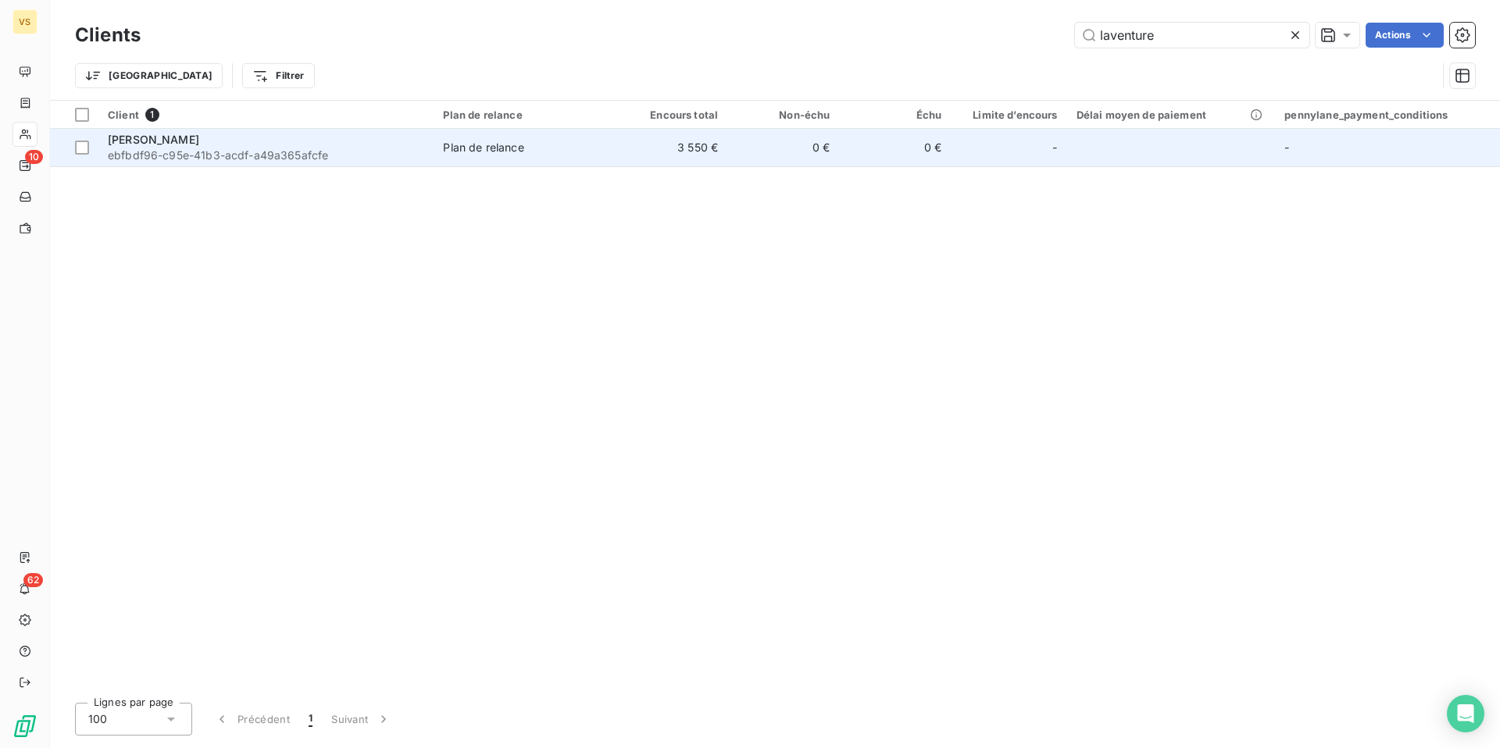
type input "laventure"
click at [619, 152] on td "3 550 €" at bounding box center [671, 147] width 112 height 37
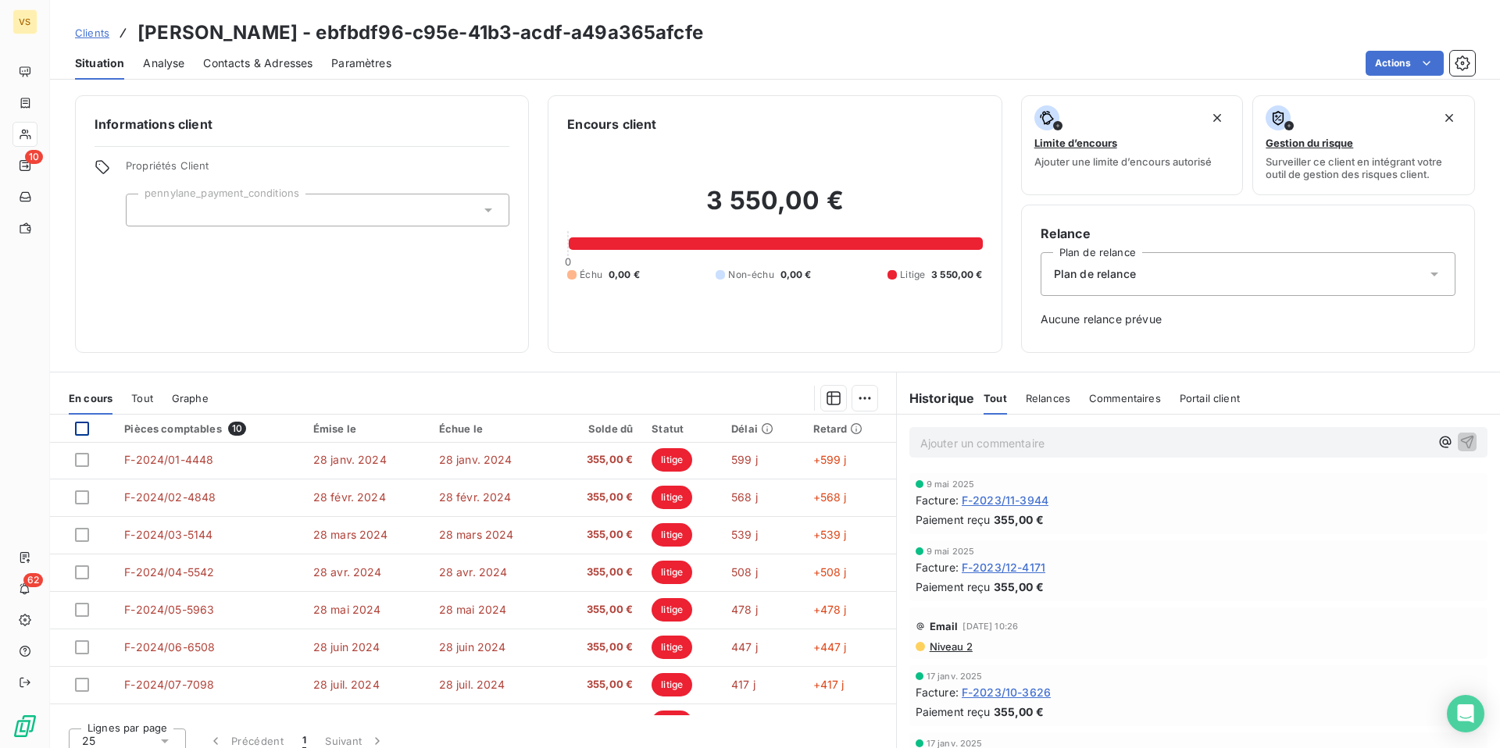
click at [80, 425] on div at bounding box center [82, 429] width 14 height 14
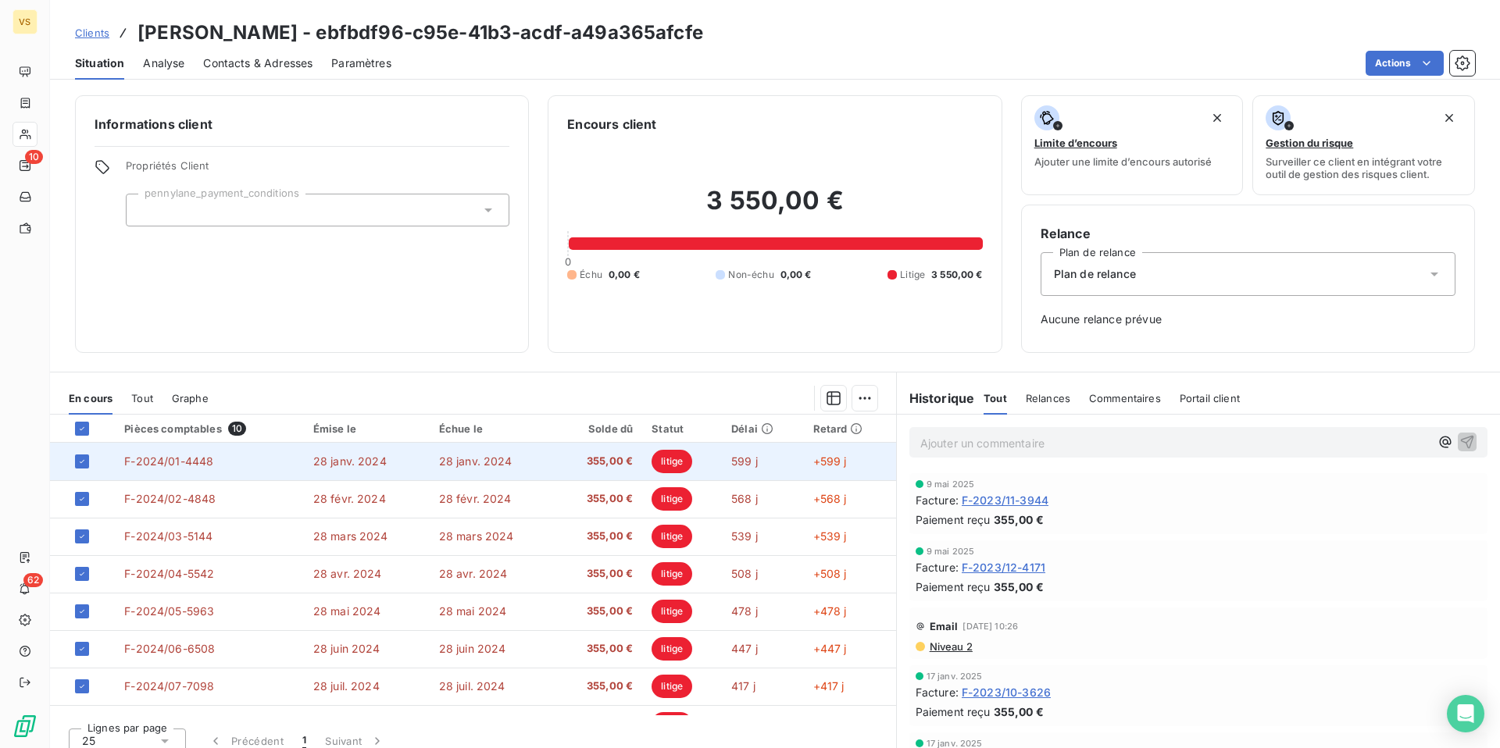
scroll to position [103, 0]
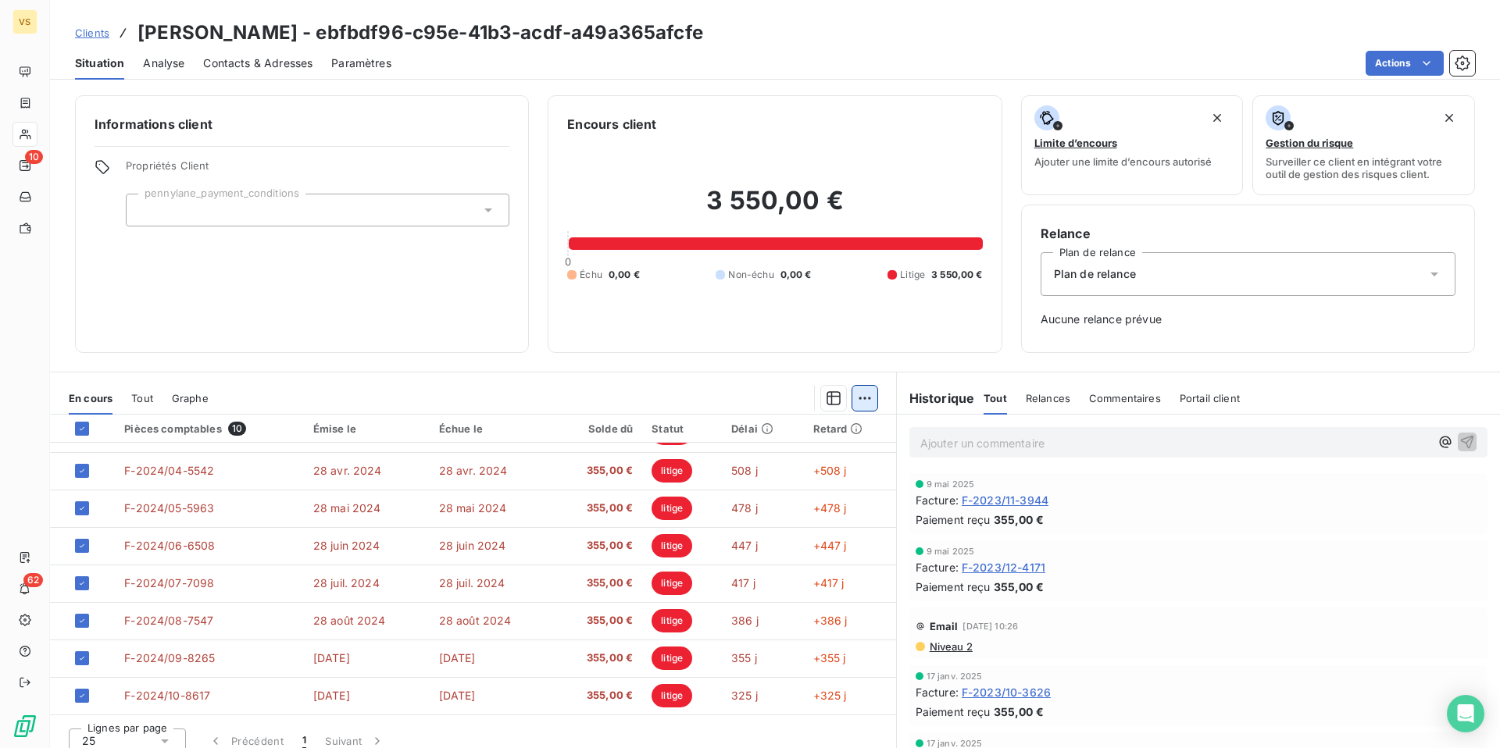
click at [874, 401] on html "VS 10 62 Clients [PERSON_NAME] - ebfbdf96-c95e-41b3-acdf-a49a365afcfe Situation…" at bounding box center [750, 374] width 1500 height 748
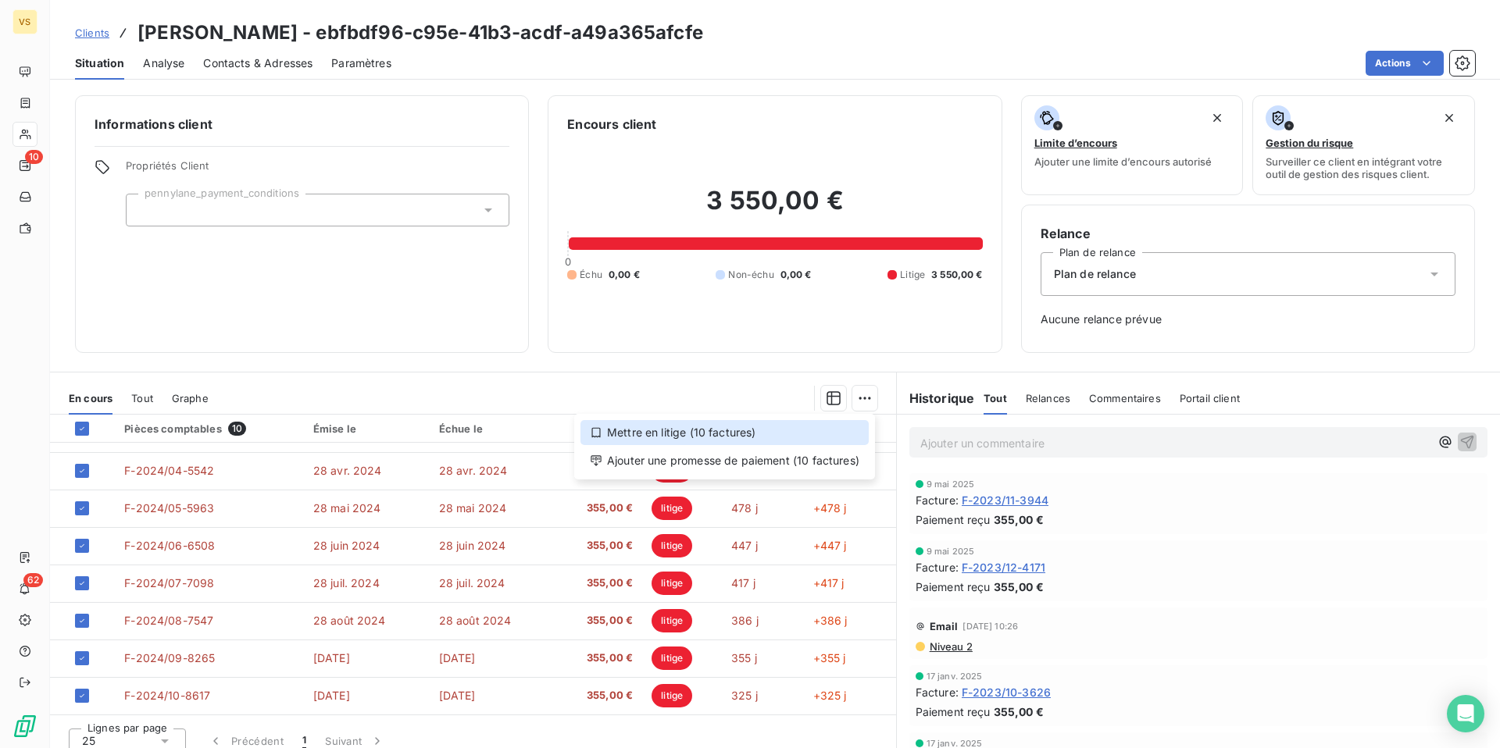
click at [690, 440] on div "Mettre en litige (10 factures)" at bounding box center [724, 432] width 288 height 25
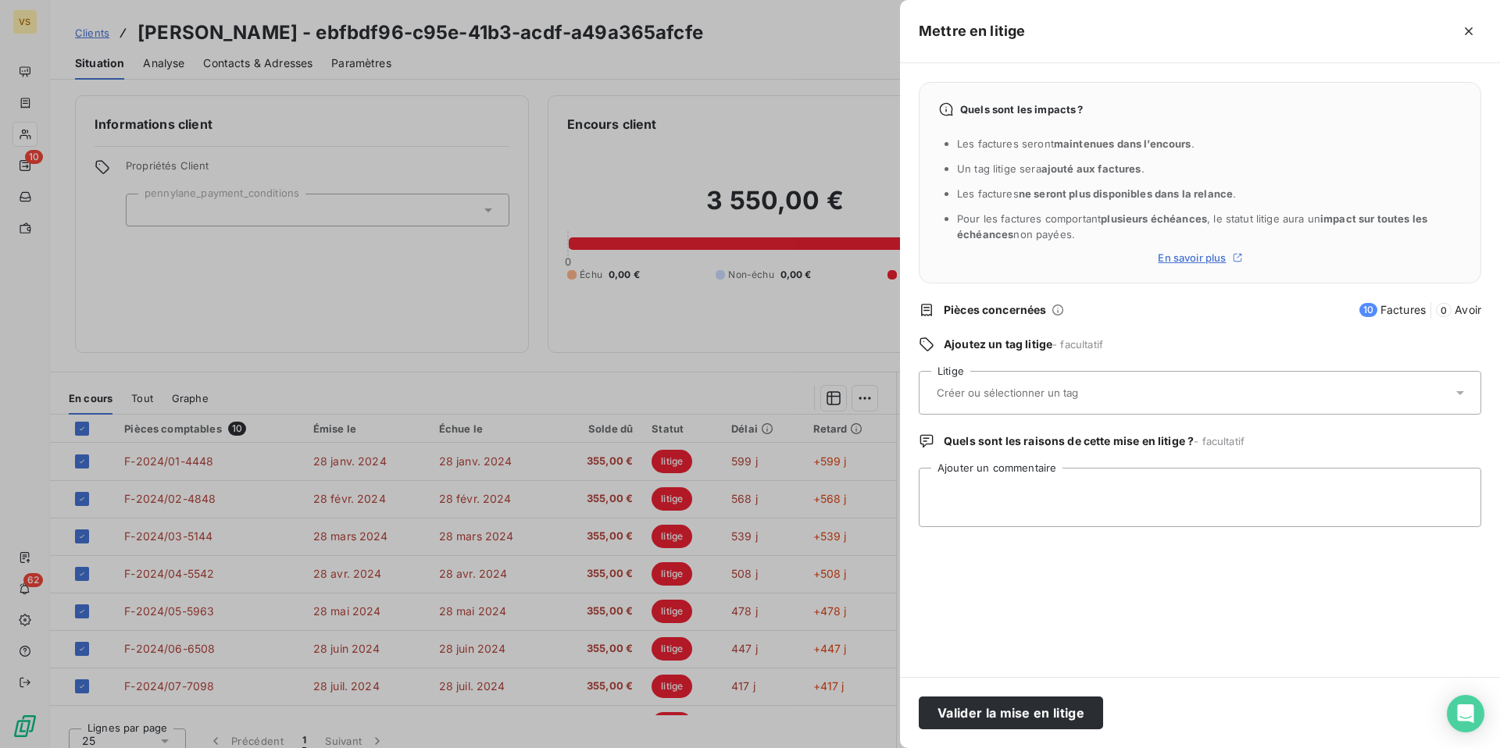
click at [998, 388] on input "text" at bounding box center [1048, 393] width 227 height 14
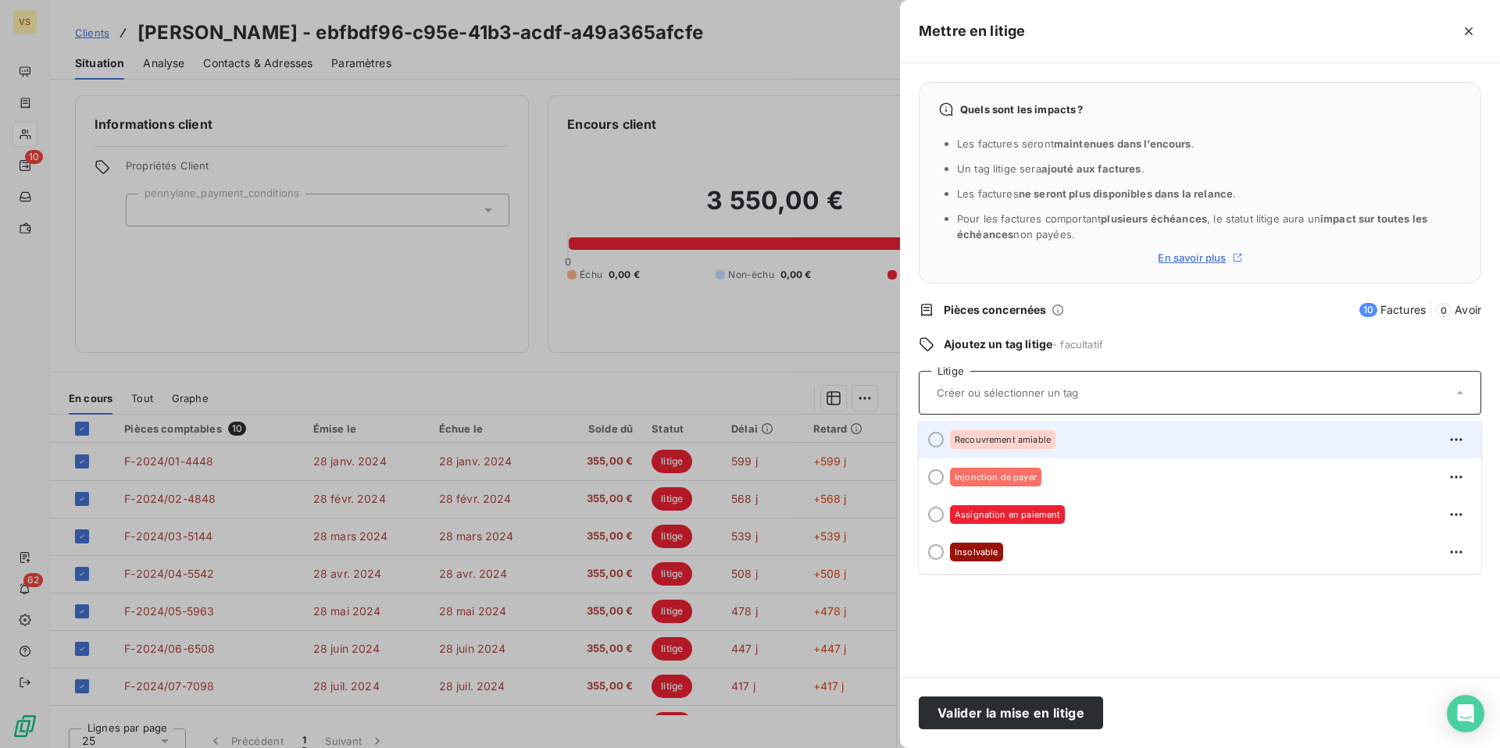
click at [996, 440] on span "Recouvrement amiable" at bounding box center [1002, 439] width 96 height 9
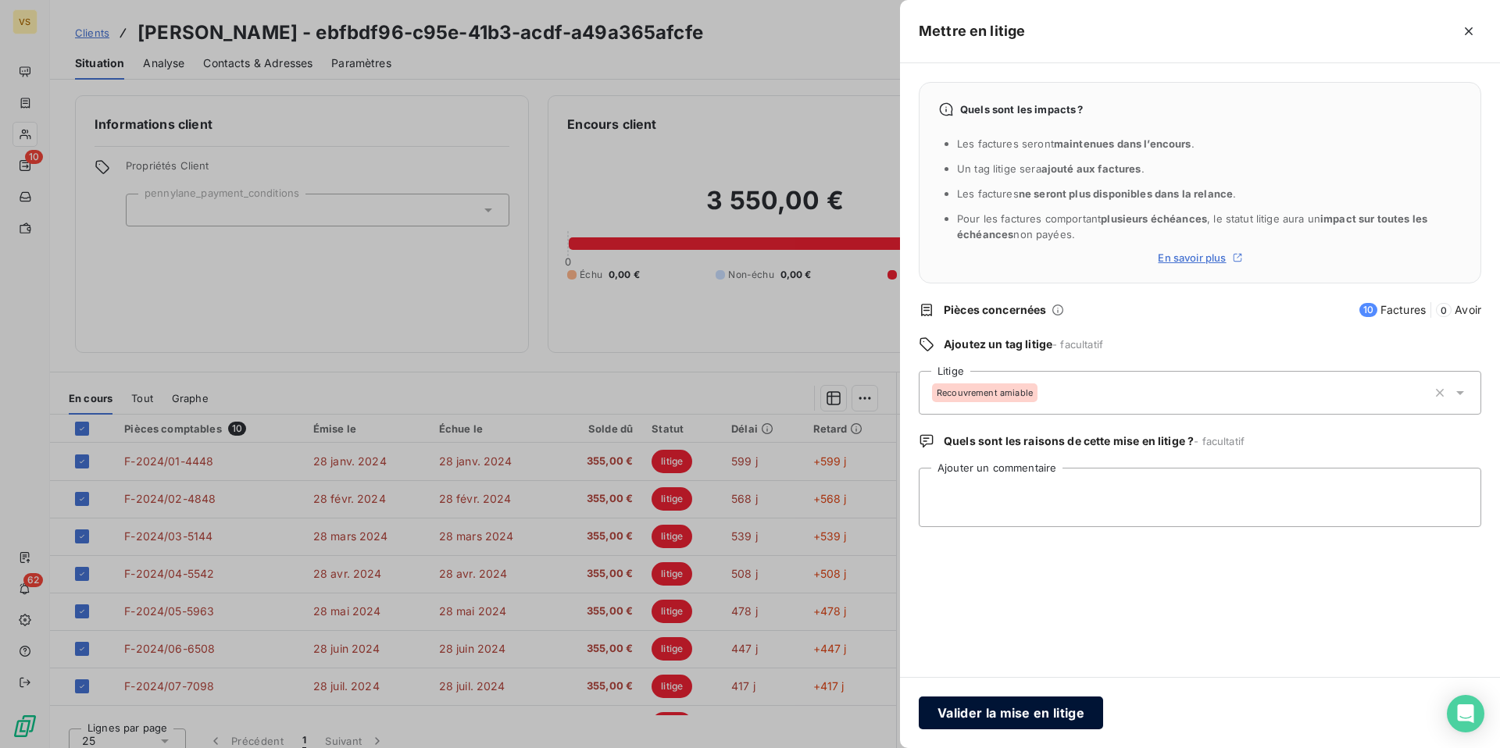
click at [1036, 714] on button "Valider la mise en litige" at bounding box center [1010, 713] width 184 height 33
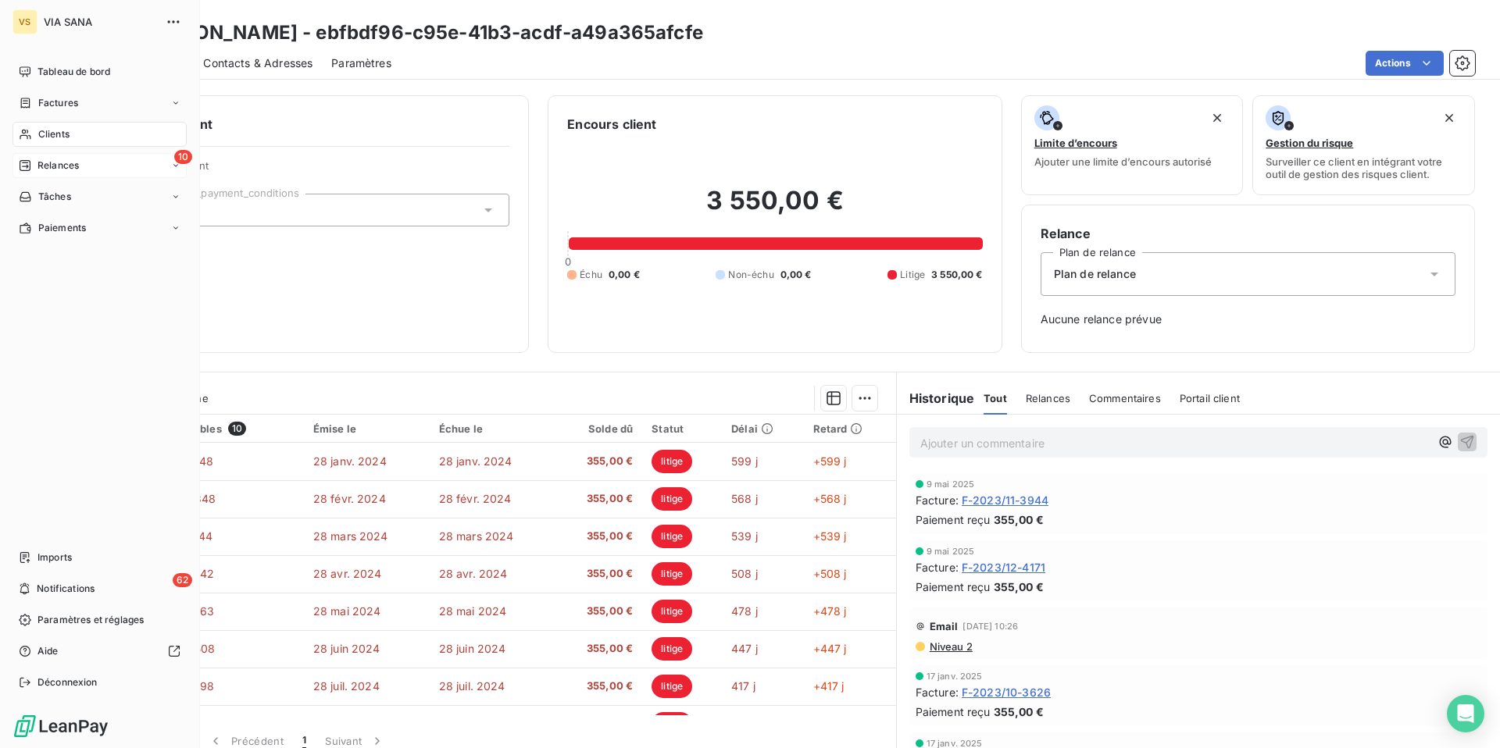
click at [38, 159] on span "Relances" at bounding box center [57, 166] width 41 height 14
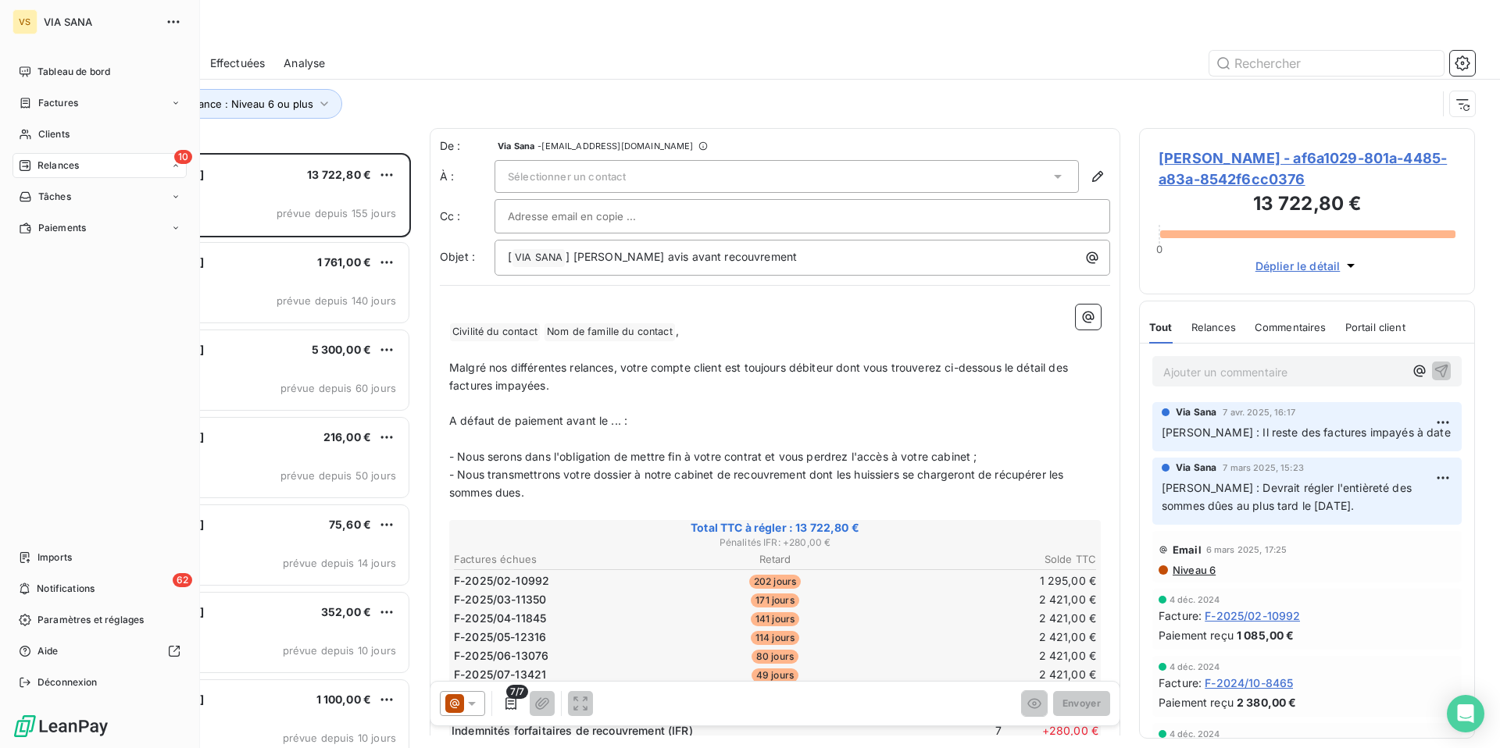
scroll to position [595, 336]
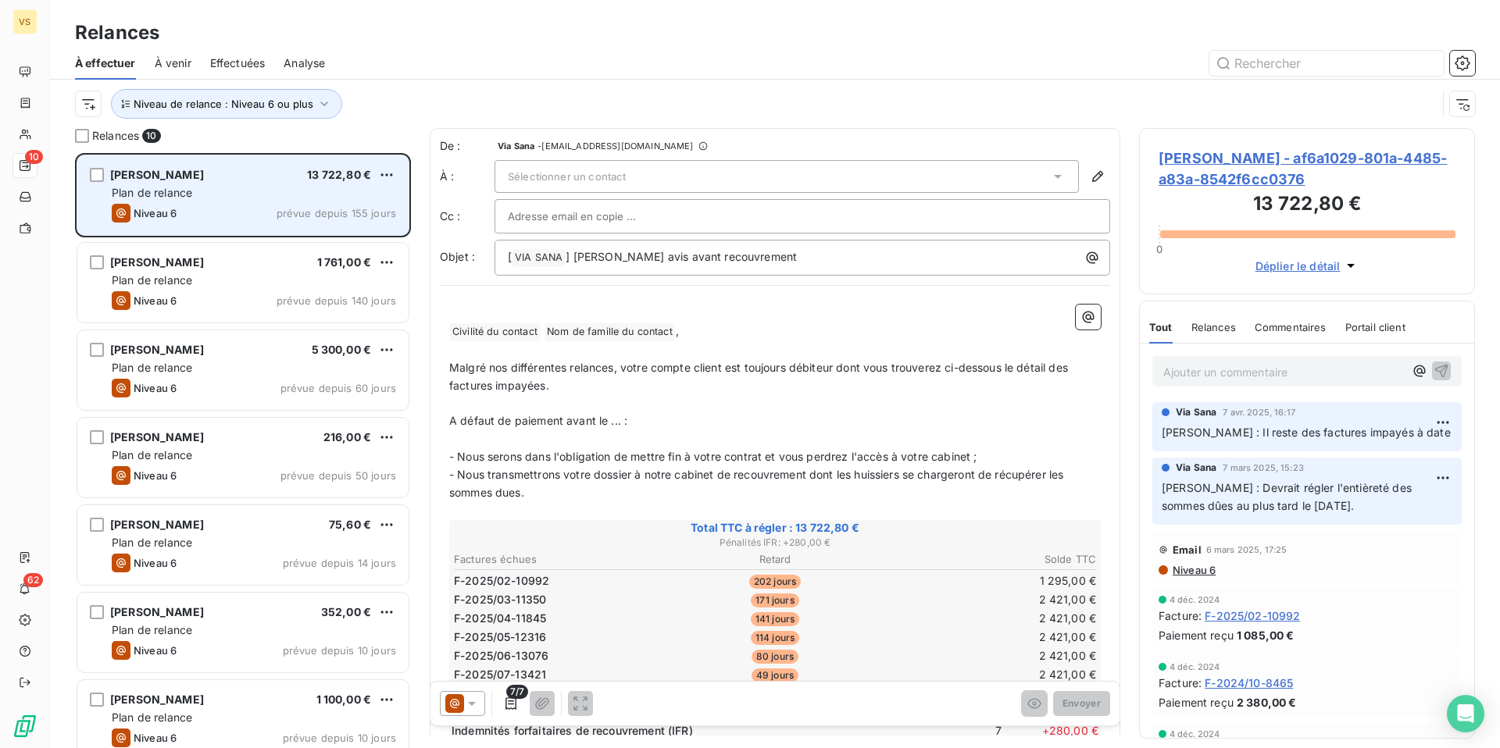
click at [177, 209] on div "Niveau 6 prévue depuis 155 jours" at bounding box center [254, 213] width 284 height 19
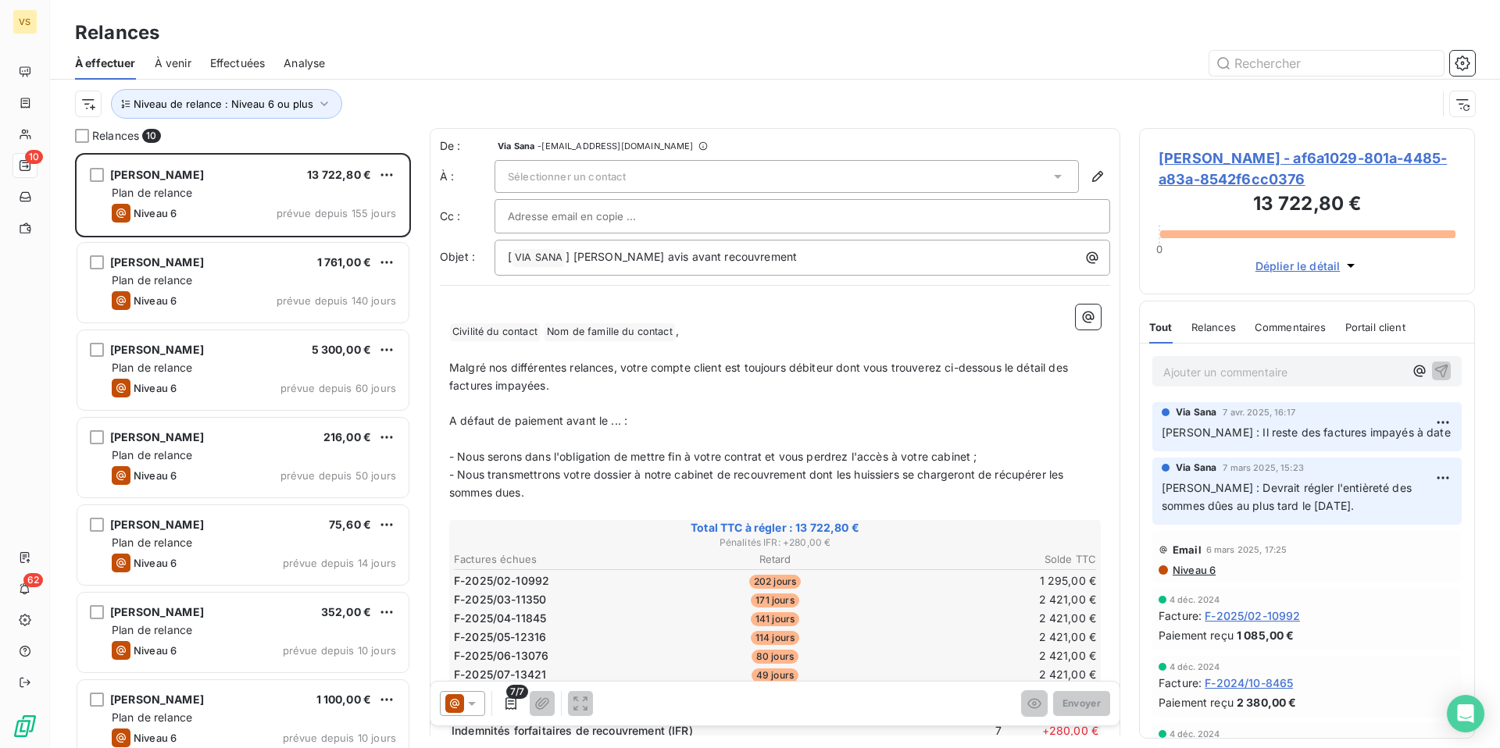
click at [691, 351] on p "﻿" at bounding box center [774, 350] width 651 height 18
click at [605, 175] on span "Sélectionner un contact" at bounding box center [567, 176] width 118 height 12
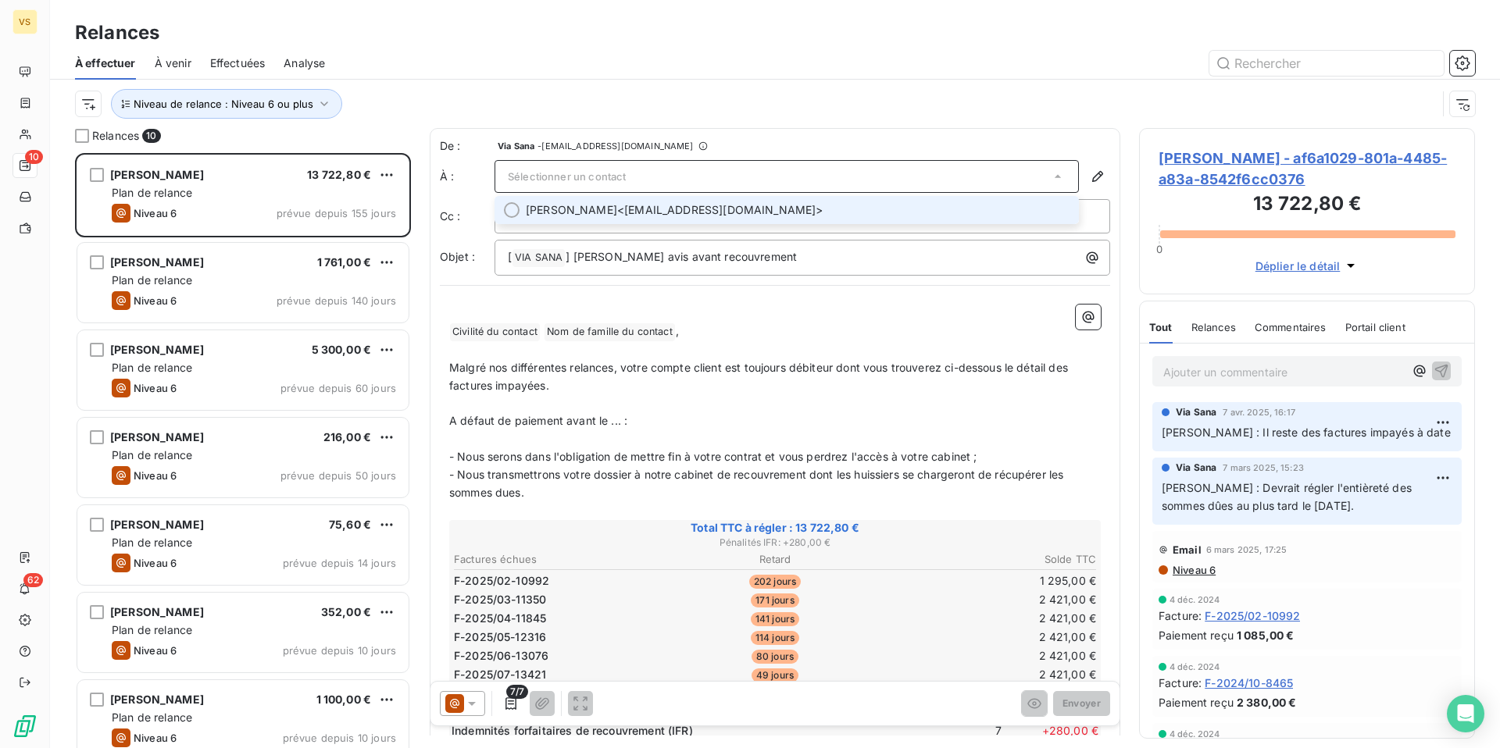
scroll to position [22, 0]
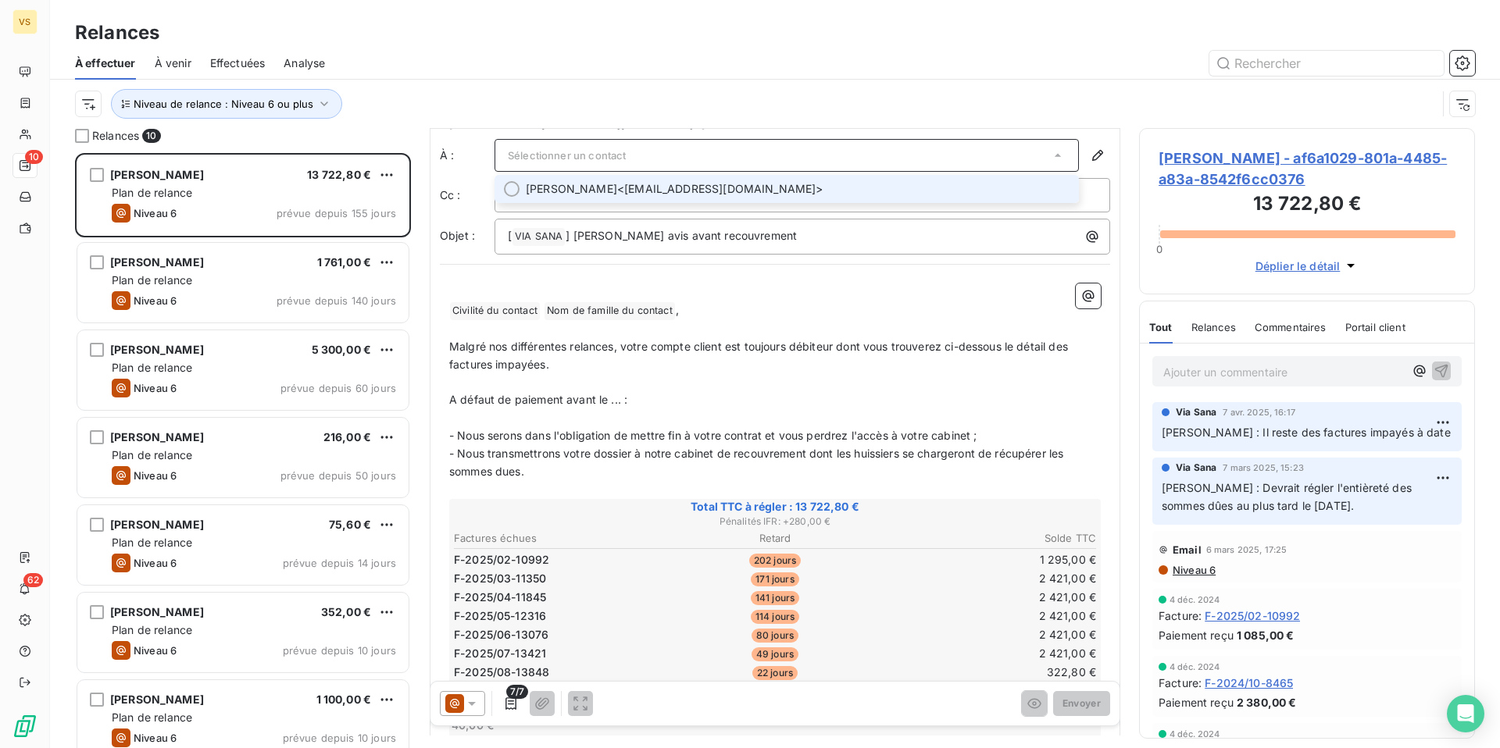
click at [632, 189] on span "[PERSON_NAME] <[EMAIL_ADDRESS][DOMAIN_NAME]>" at bounding box center [798, 189] width 544 height 16
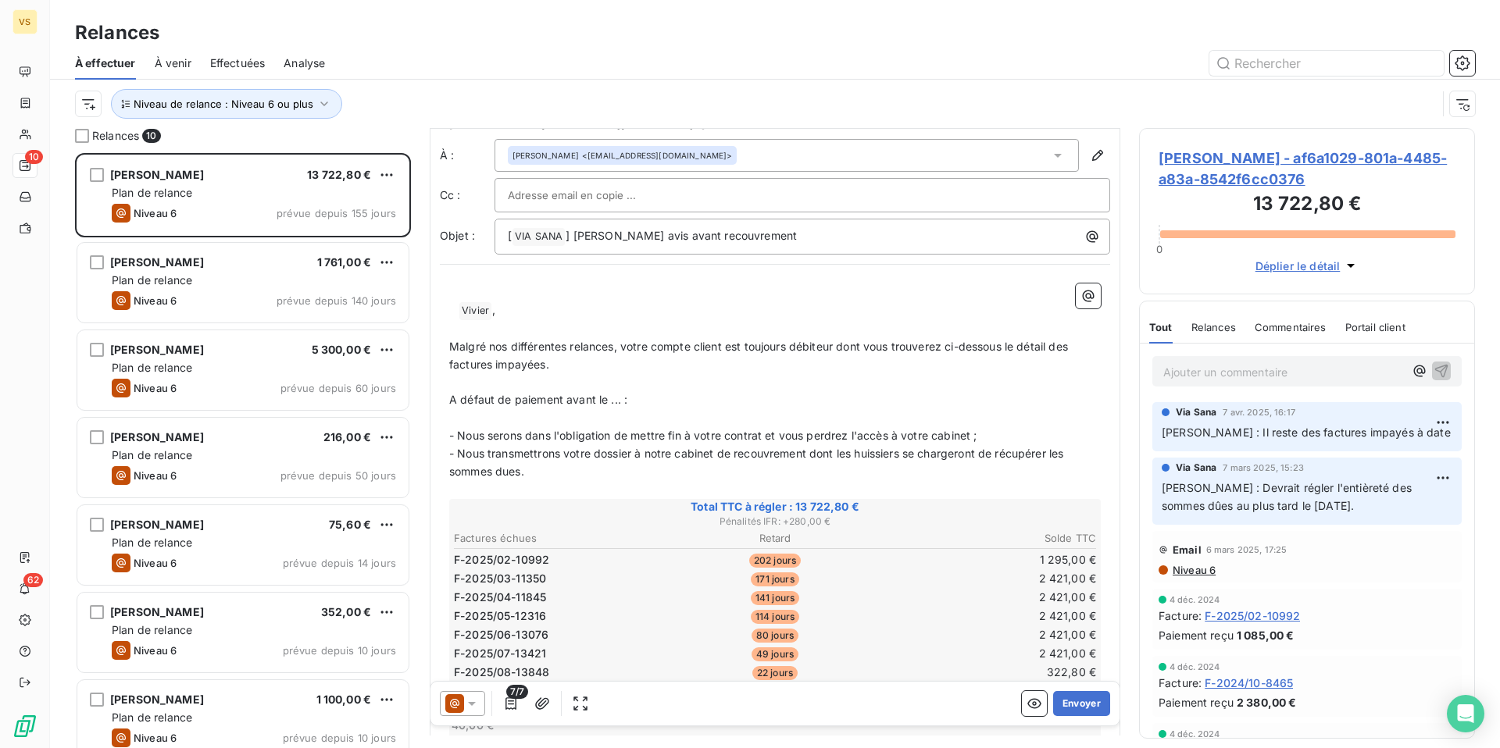
click at [449, 312] on p "﻿ ﻿ Vivier ﻿ ," at bounding box center [774, 310] width 651 height 19
click at [450, 307] on span "Monsieur" at bounding box center [473, 309] width 48 height 13
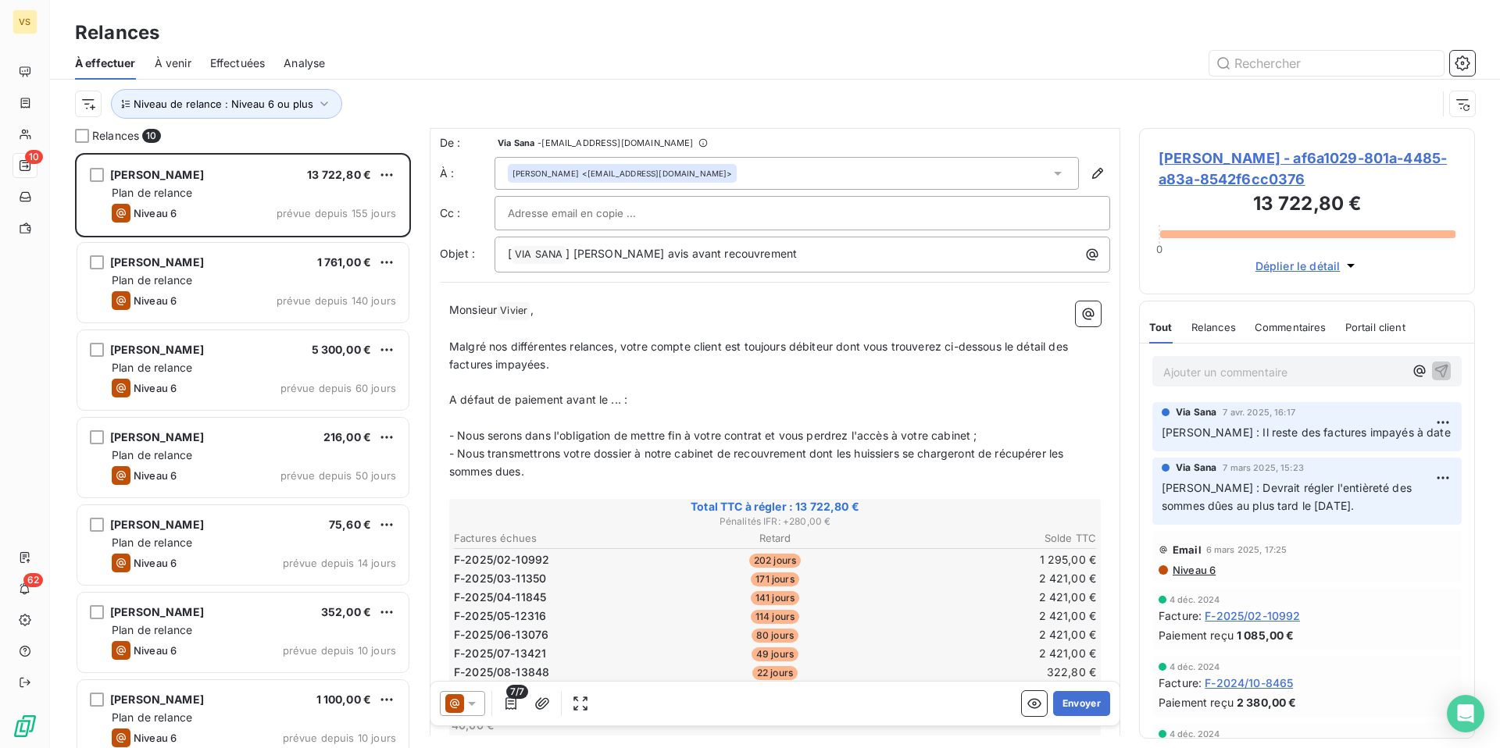
click at [822, 348] on span "Malgré nos différentes relances, votre compte client est toujours débiteur dont…" at bounding box center [760, 355] width 622 height 31
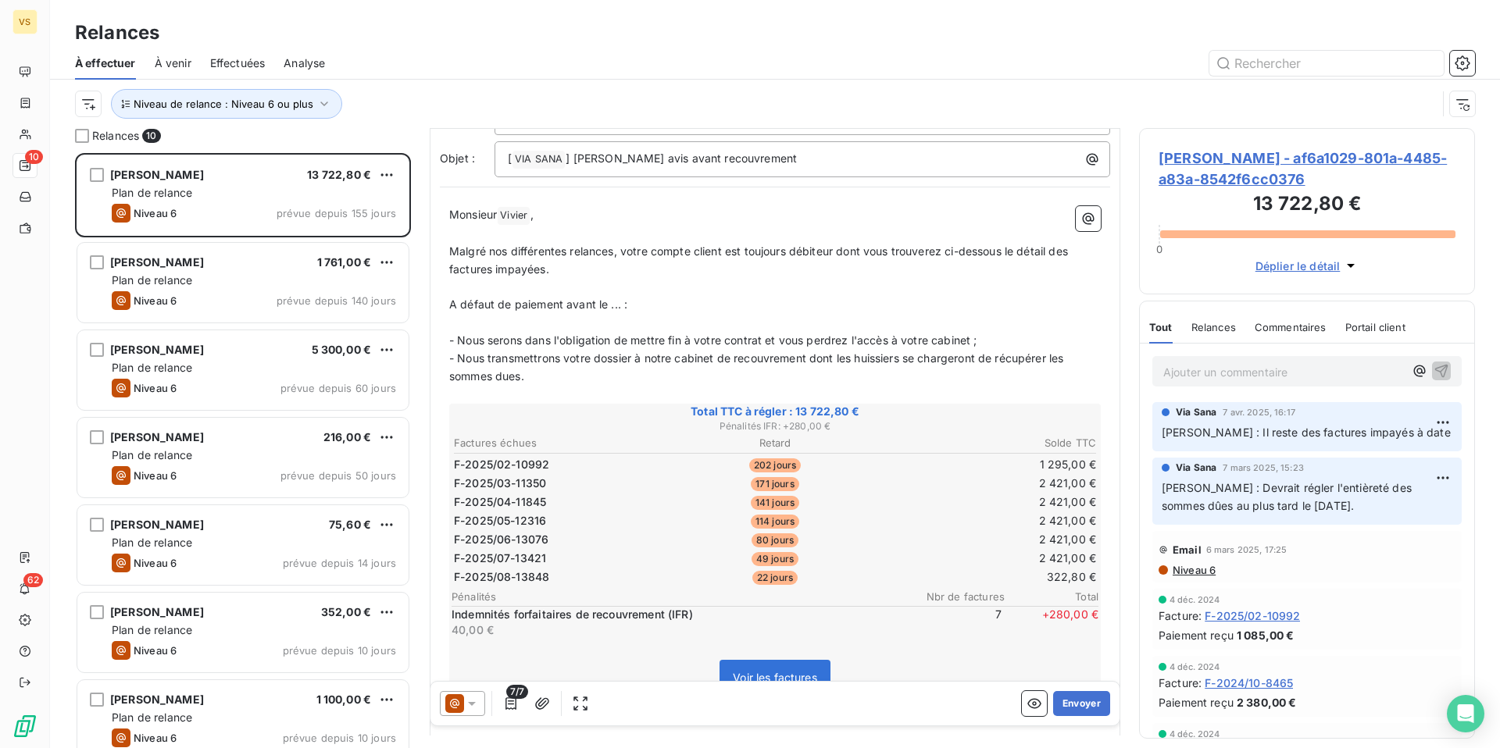
scroll to position [100, 0]
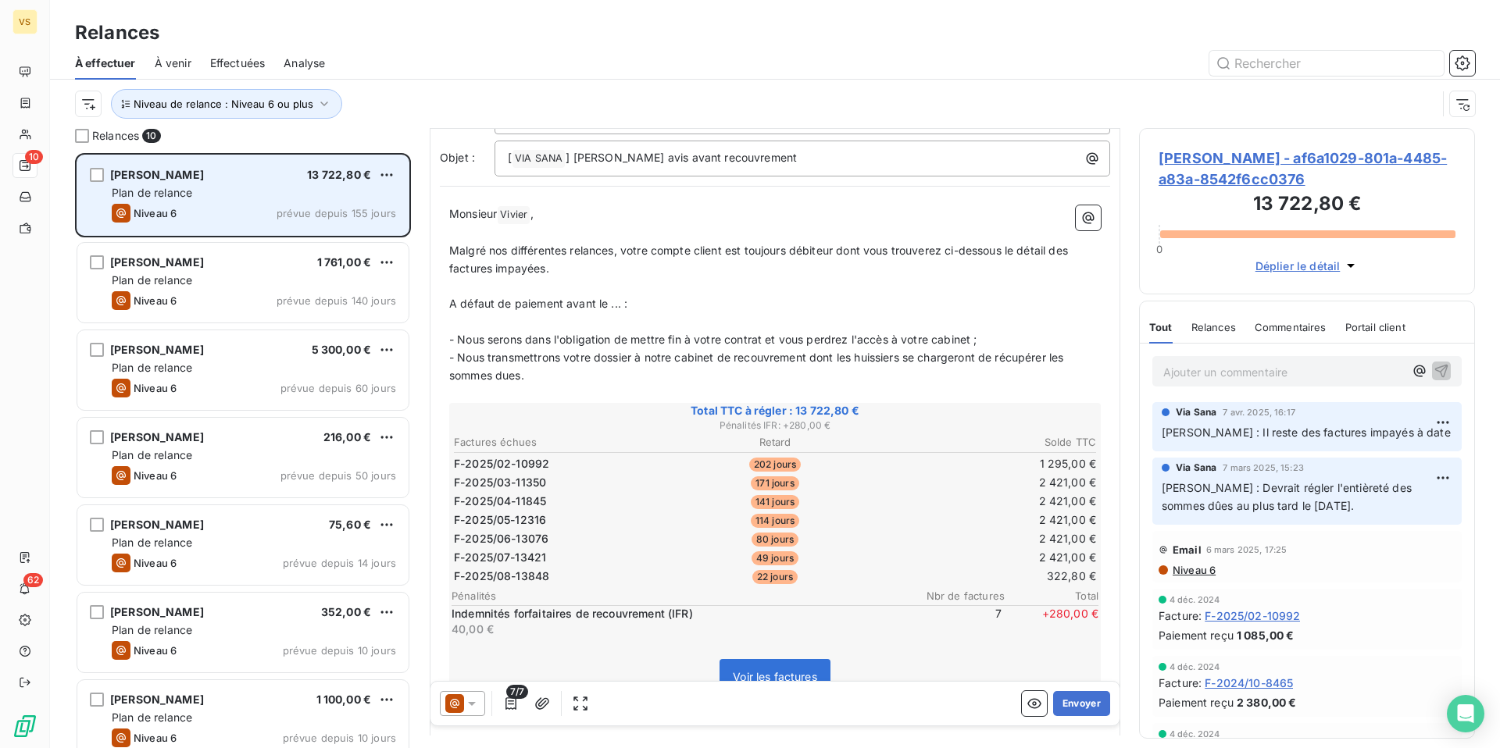
click at [234, 194] on div "Plan de relance" at bounding box center [254, 193] width 284 height 16
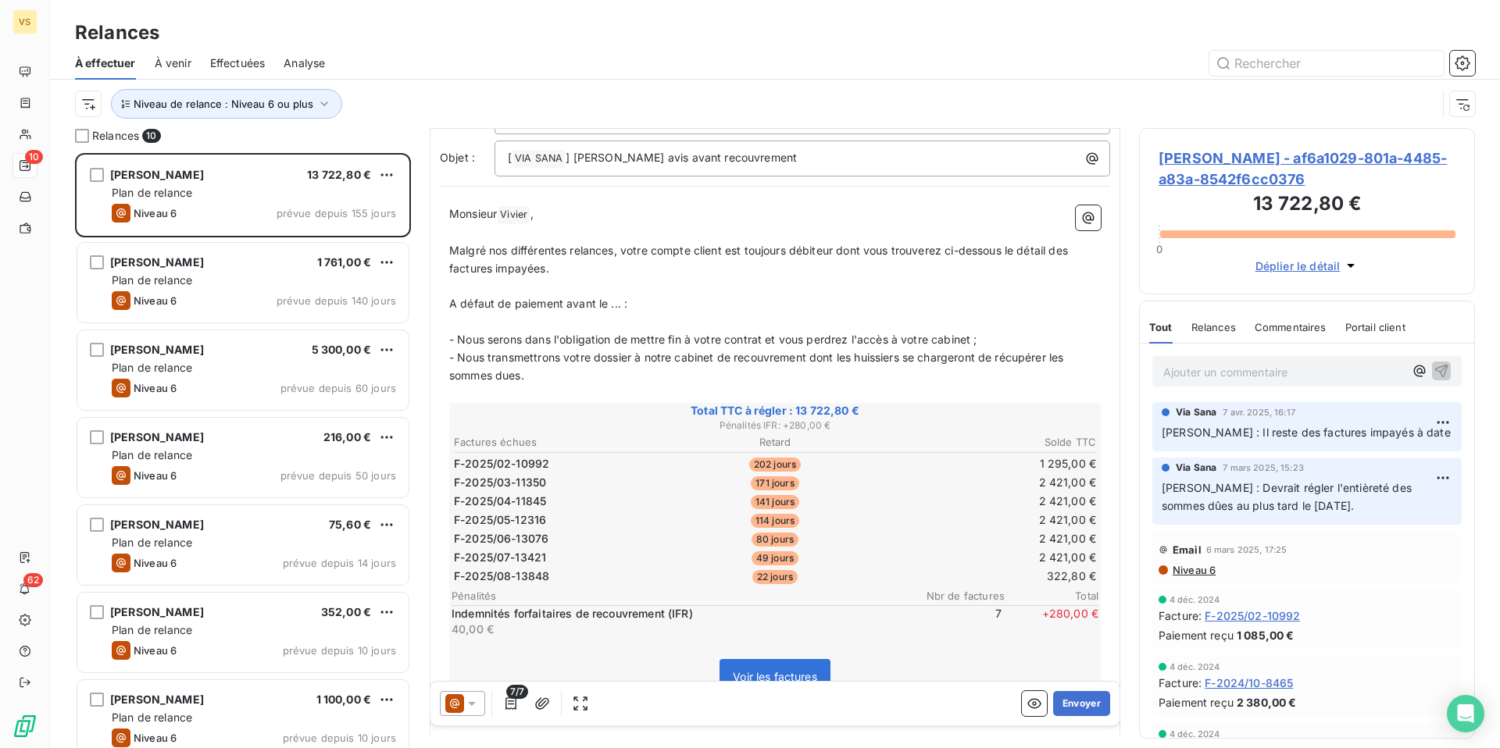
click at [1189, 160] on span "[PERSON_NAME] - af6a1029-801a-4485-a83a-8542f6cc0376" at bounding box center [1306, 169] width 297 height 42
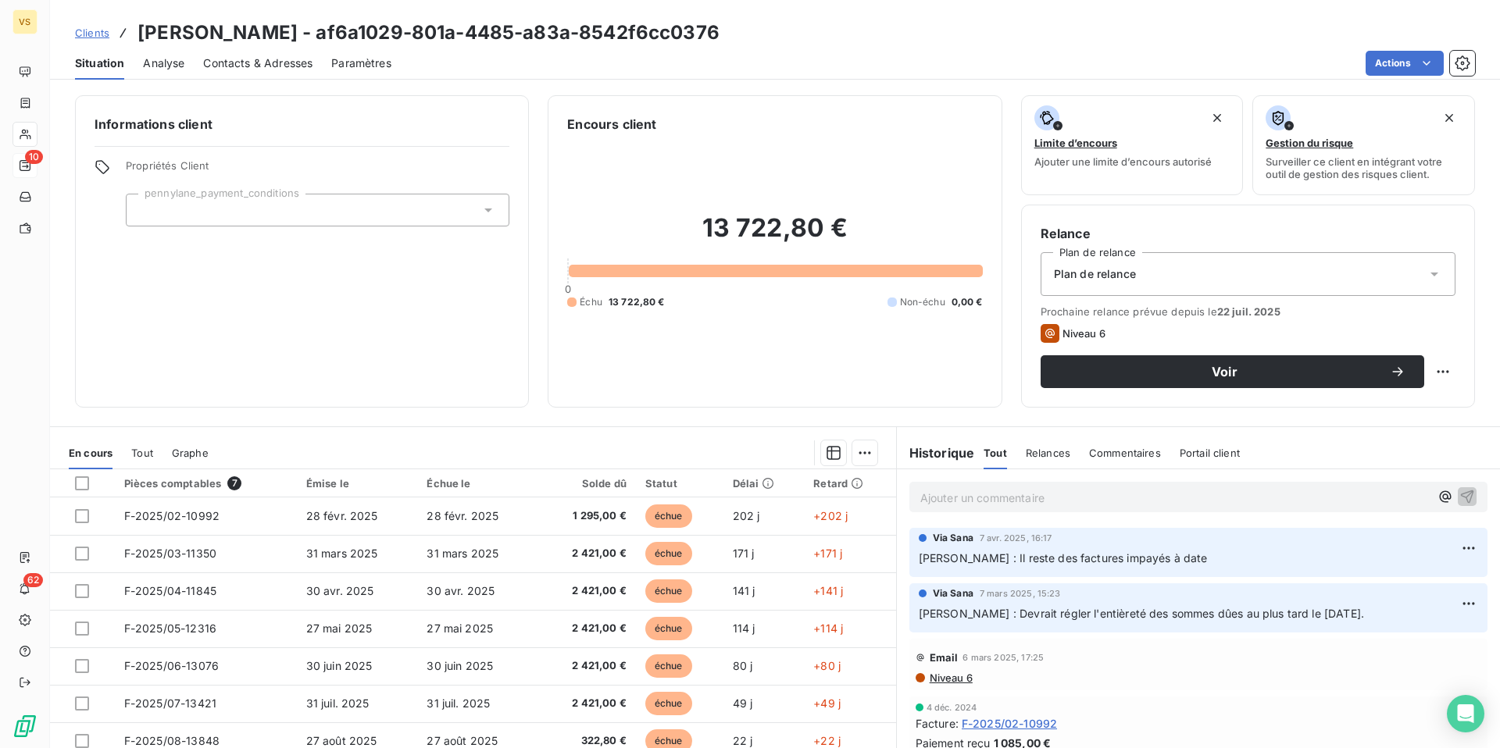
scroll to position [69, 0]
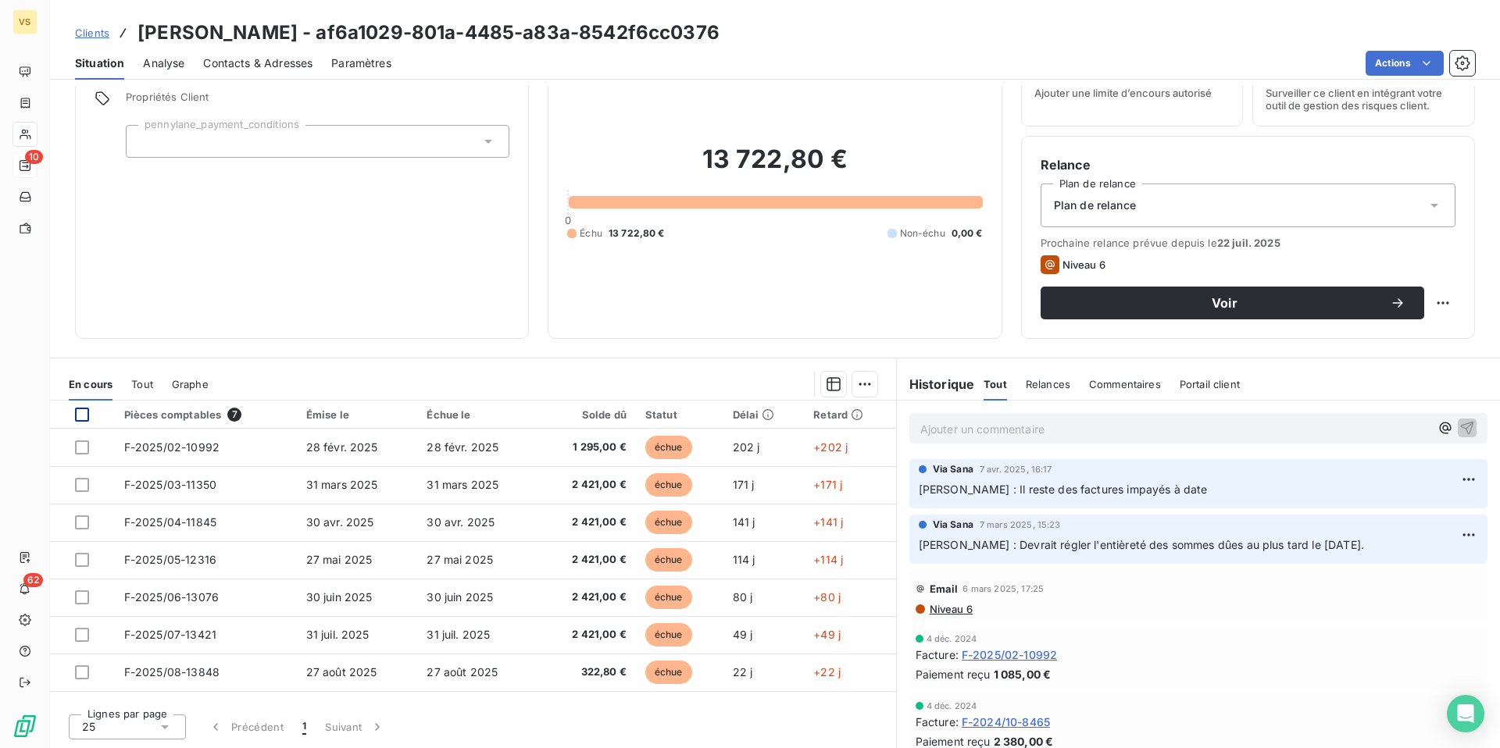
click at [86, 411] on div at bounding box center [82, 415] width 14 height 14
click at [155, 729] on div "25" at bounding box center [127, 727] width 117 height 25
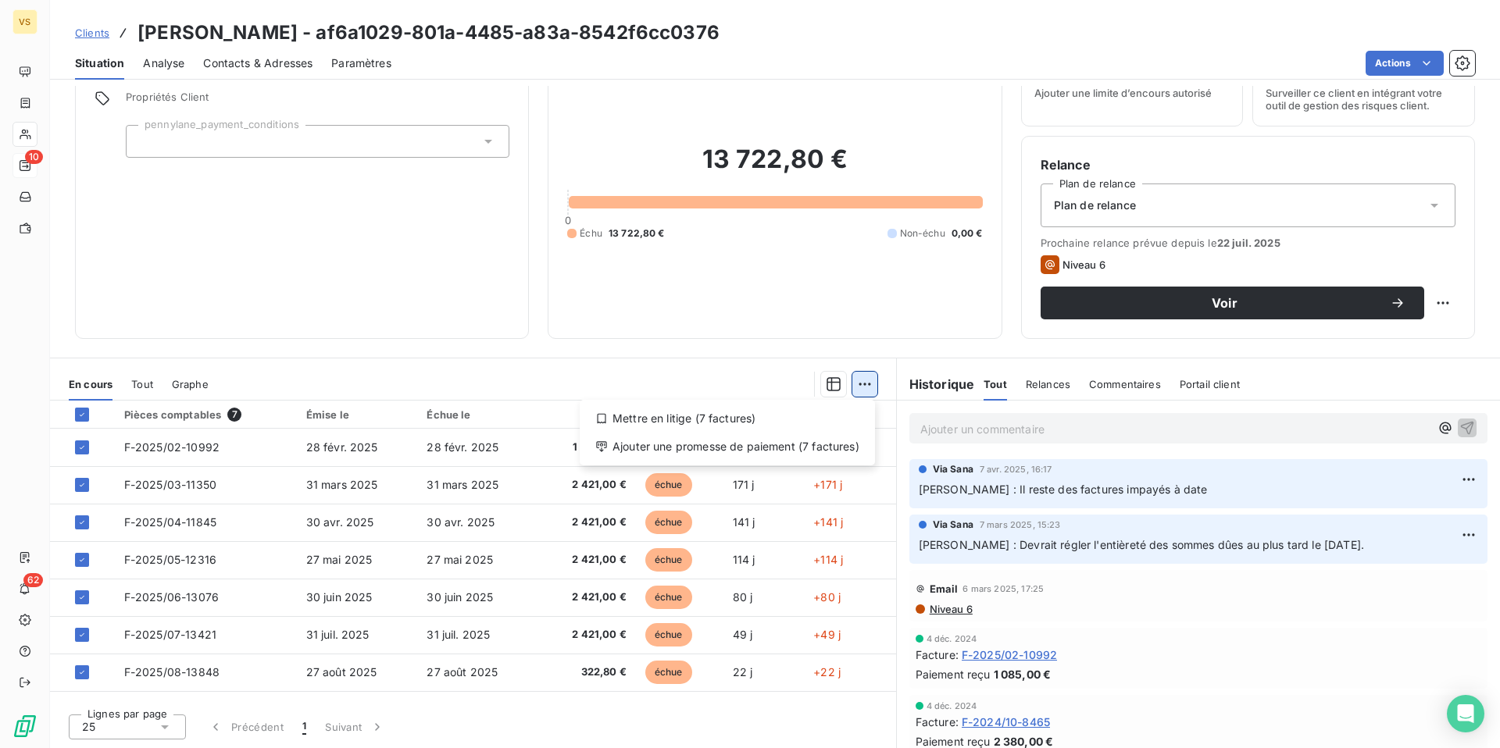
click at [865, 381] on html "VS 10 62 Clients [PERSON_NAME] - af6a1029-801a-4485-a83a-8542f6cc0376 Situation…" at bounding box center [750, 374] width 1500 height 748
click at [781, 418] on div "Mettre en litige (7 factures)" at bounding box center [727, 418] width 283 height 25
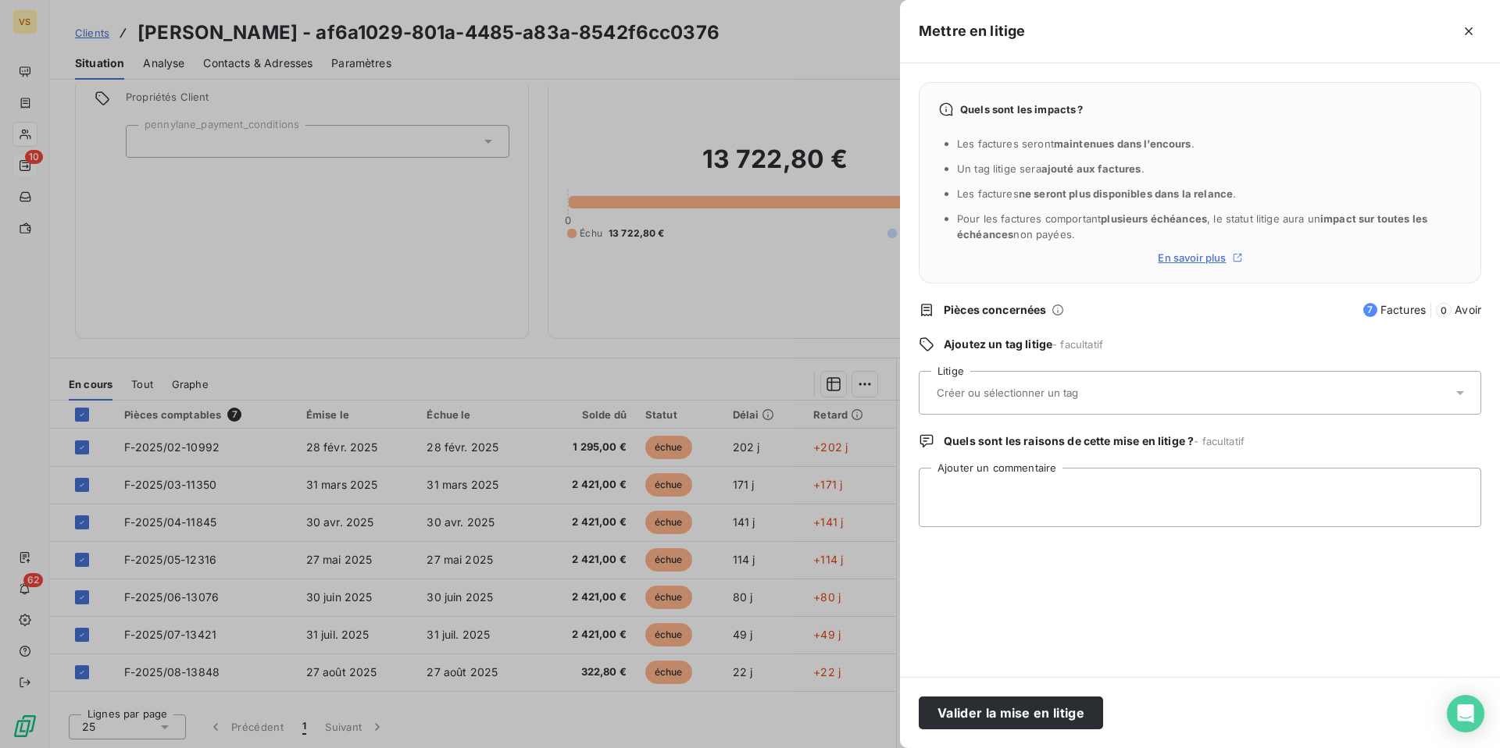
click at [1033, 395] on input "text" at bounding box center [1048, 393] width 227 height 14
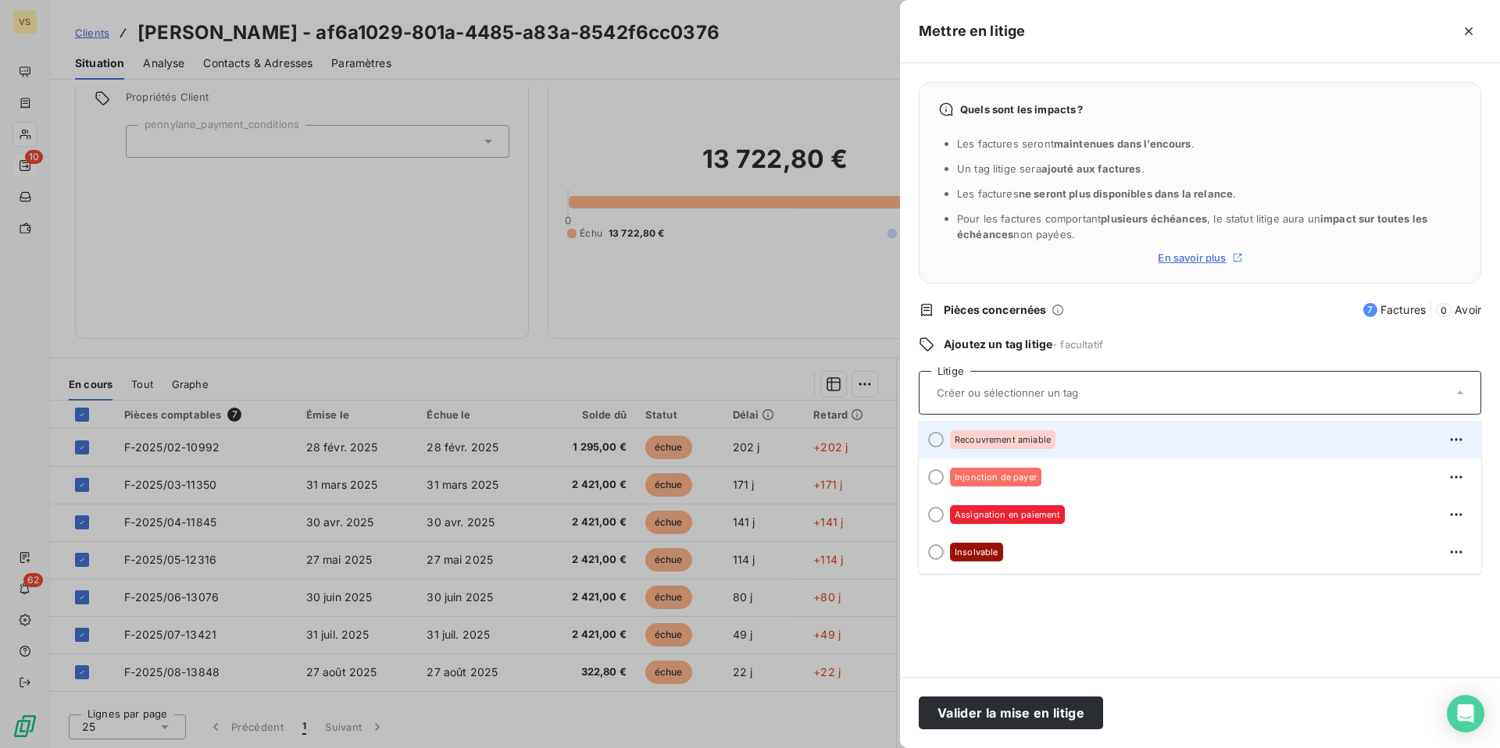
click at [993, 444] on span "Recouvrement amiable" at bounding box center [1002, 439] width 96 height 9
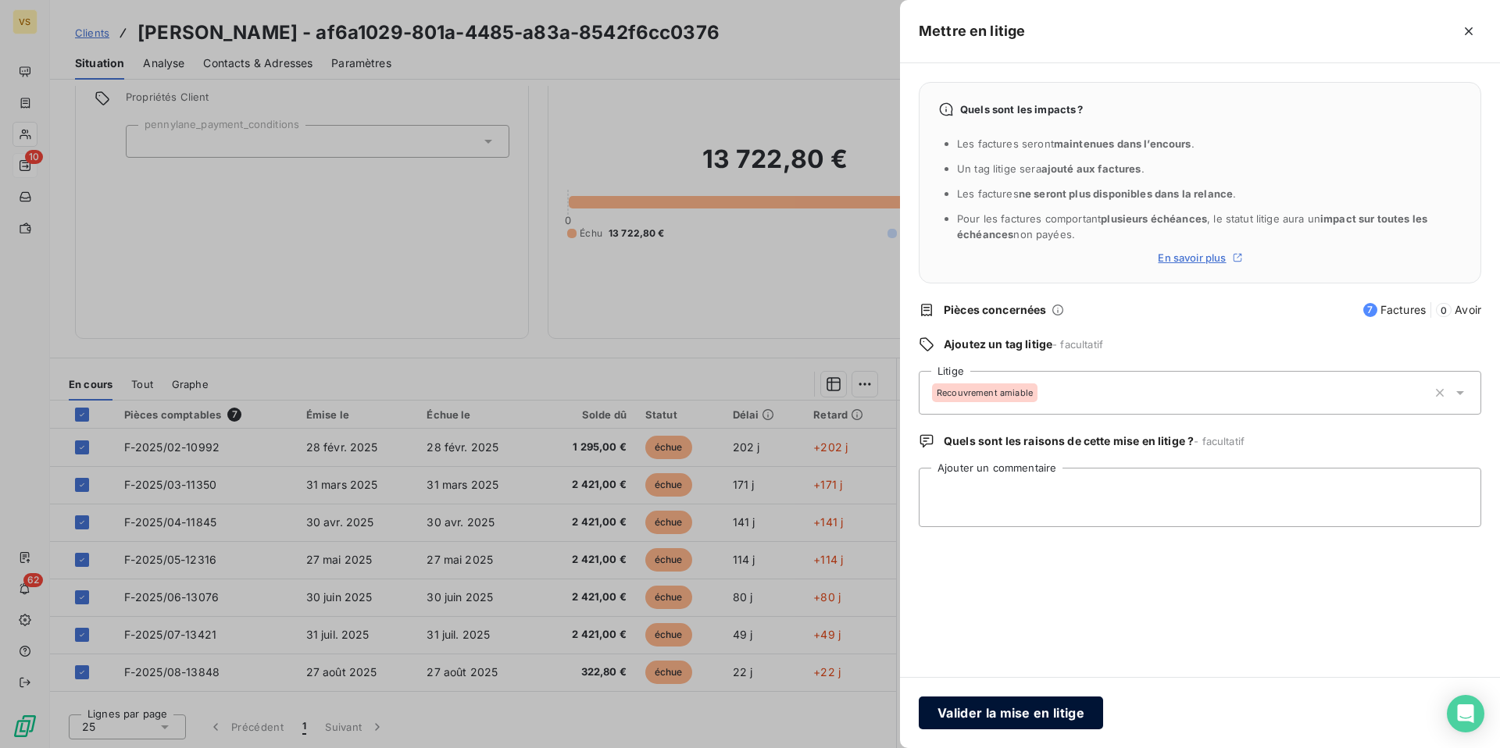
click at [1043, 708] on button "Valider la mise en litige" at bounding box center [1010, 713] width 184 height 33
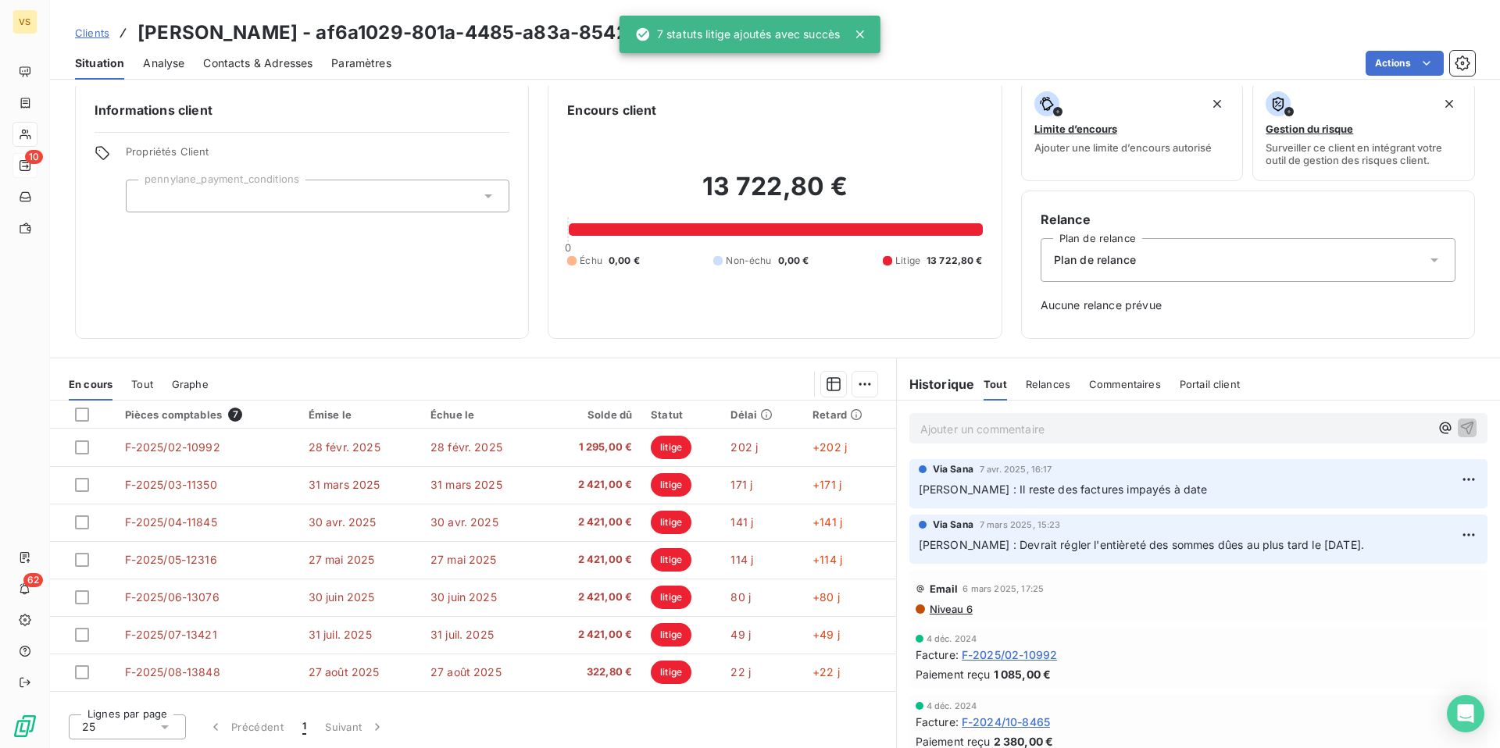
scroll to position [0, 0]
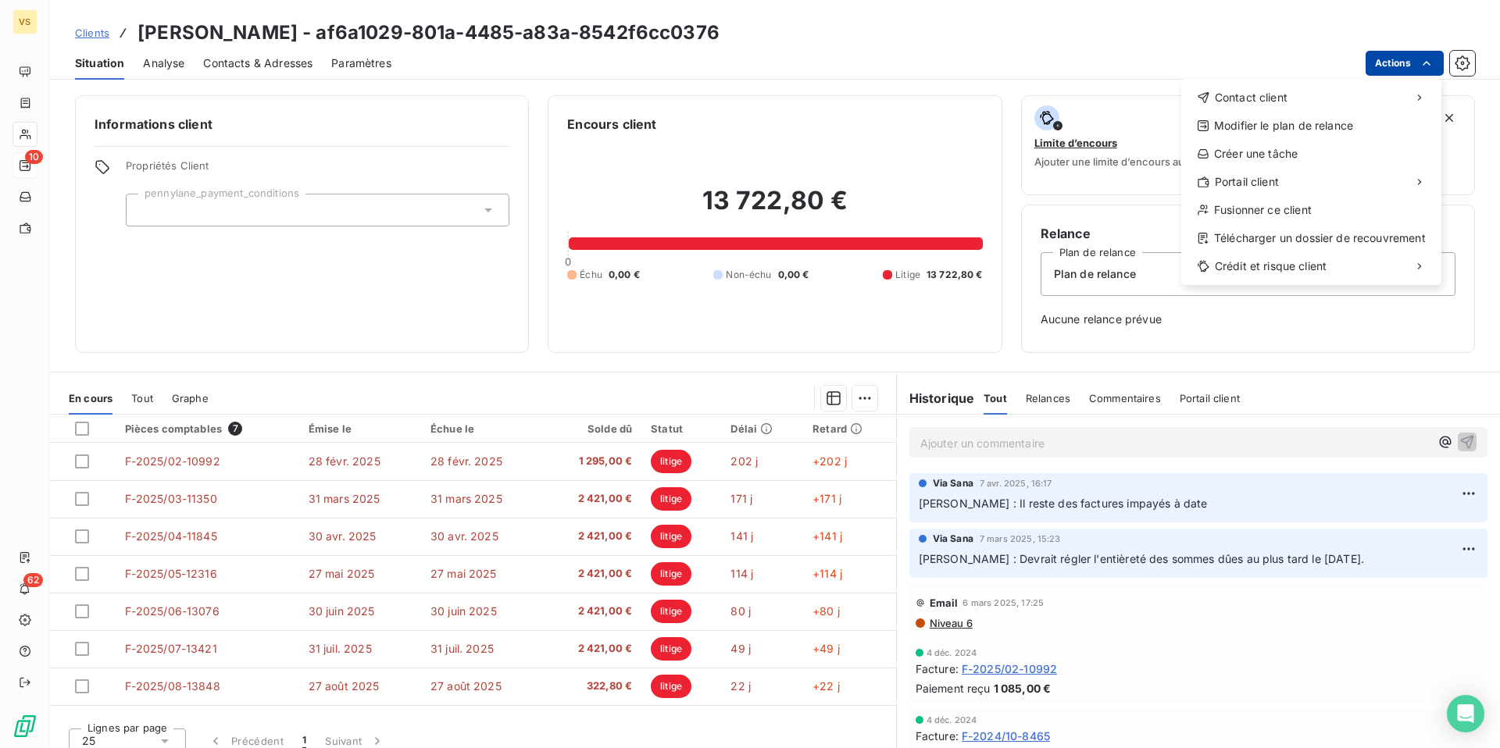
click at [1389, 65] on html "VS 10 62 Clients [PERSON_NAME] - af6a1029-801a-4485-a83a-8542f6cc0376 Situation…" at bounding box center [750, 374] width 1500 height 748
click at [1314, 238] on div "Télécharger un dossier de recouvrement" at bounding box center [1311, 238] width 248 height 25
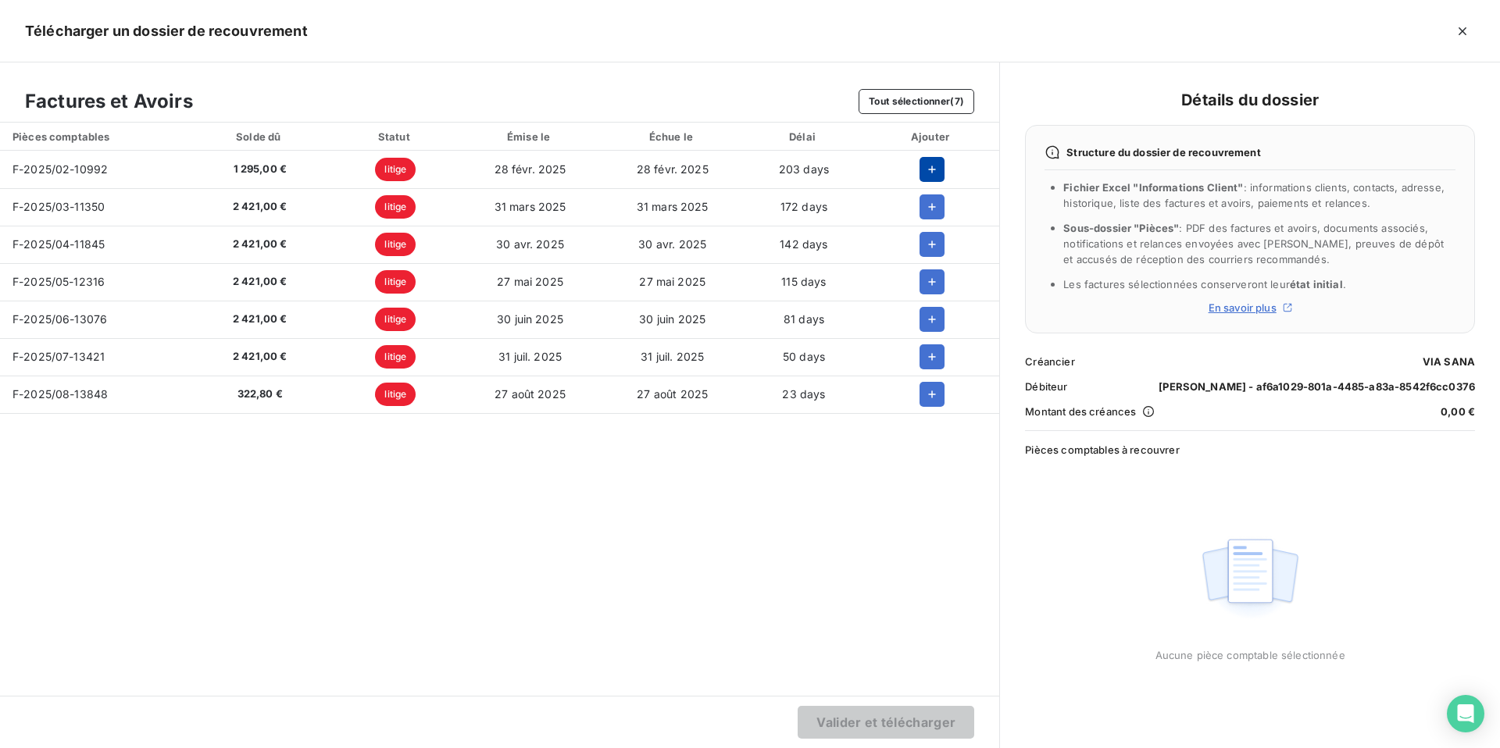
click at [924, 171] on icon "button" at bounding box center [932, 170] width 16 height 16
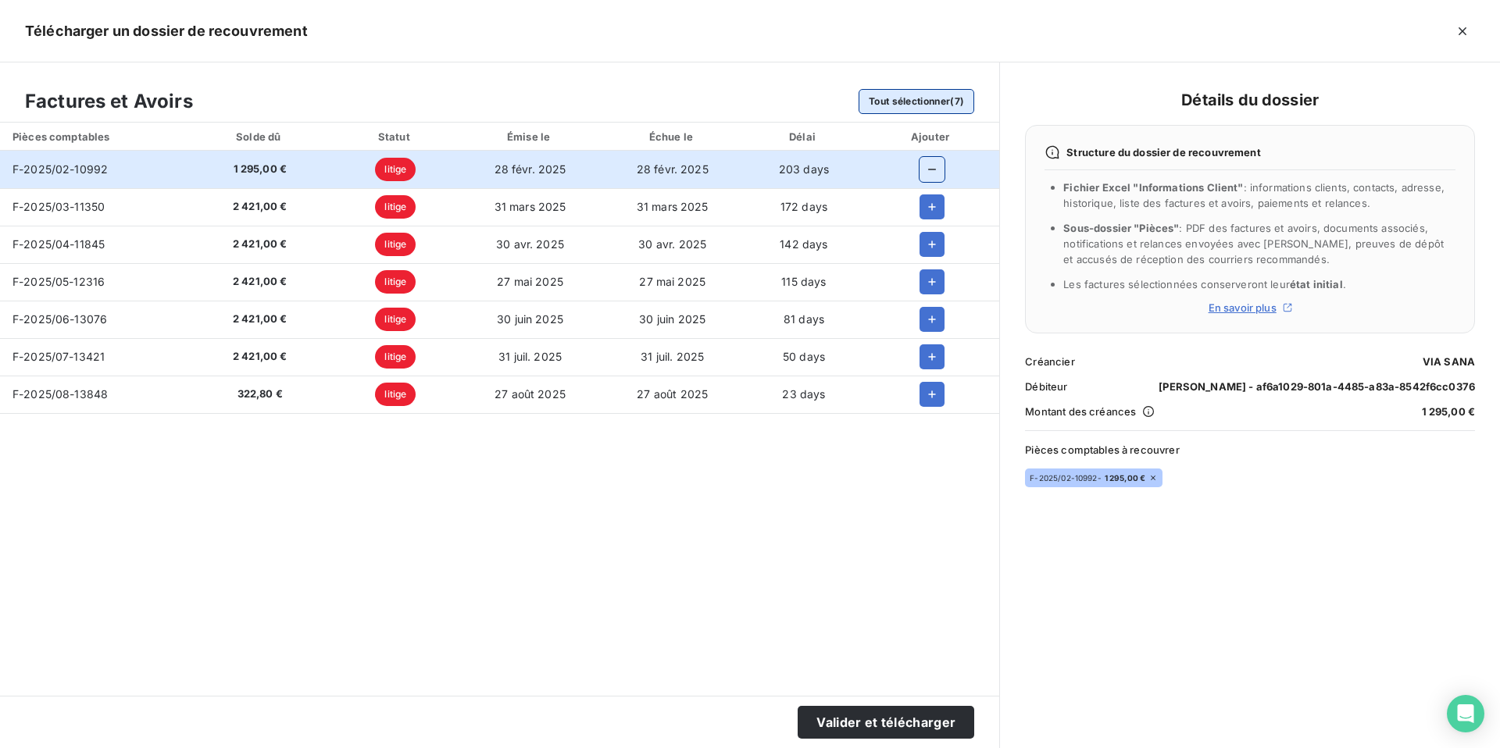
click at [911, 108] on button "Tout sélectionner (7)" at bounding box center [916, 101] width 116 height 25
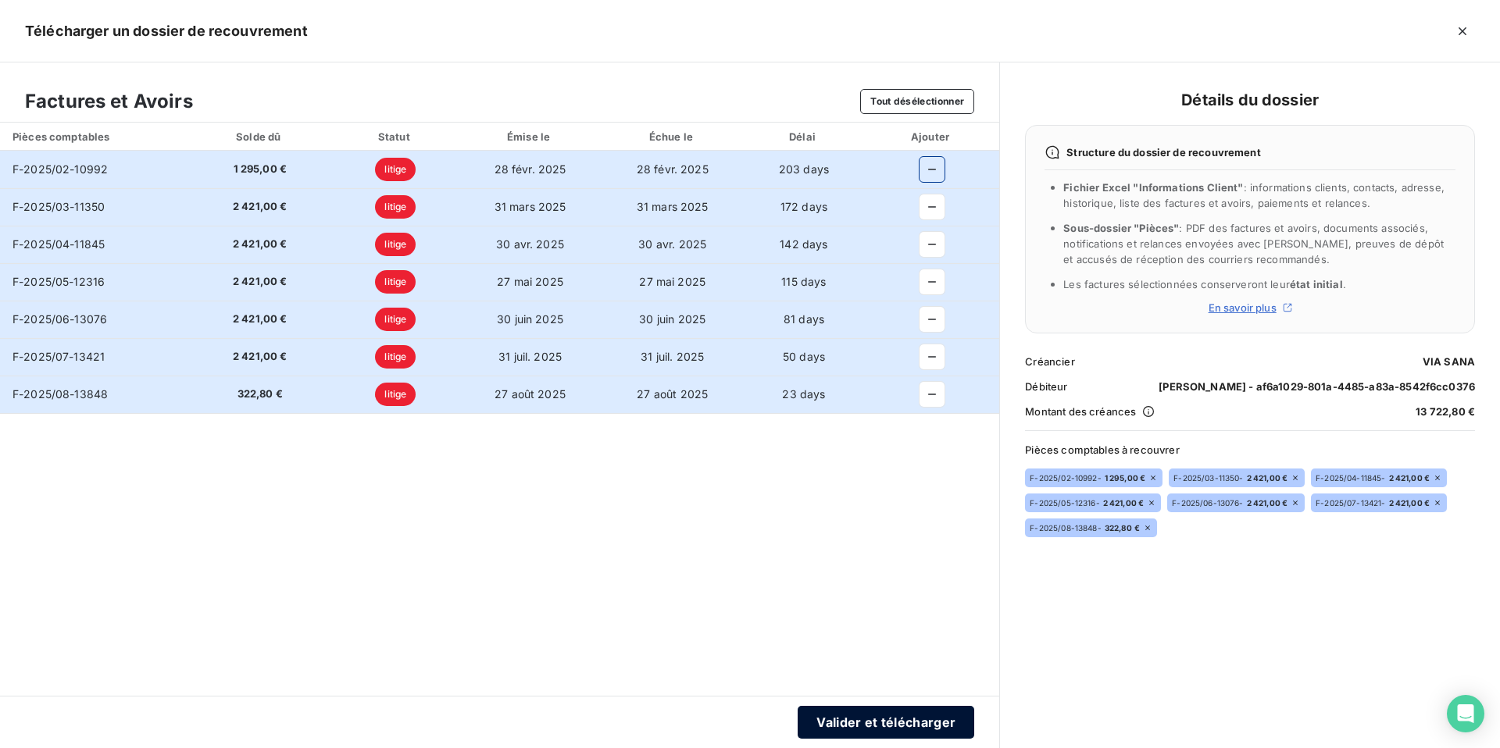
click at [913, 717] on button "Valider et télécharger" at bounding box center [885, 722] width 177 height 33
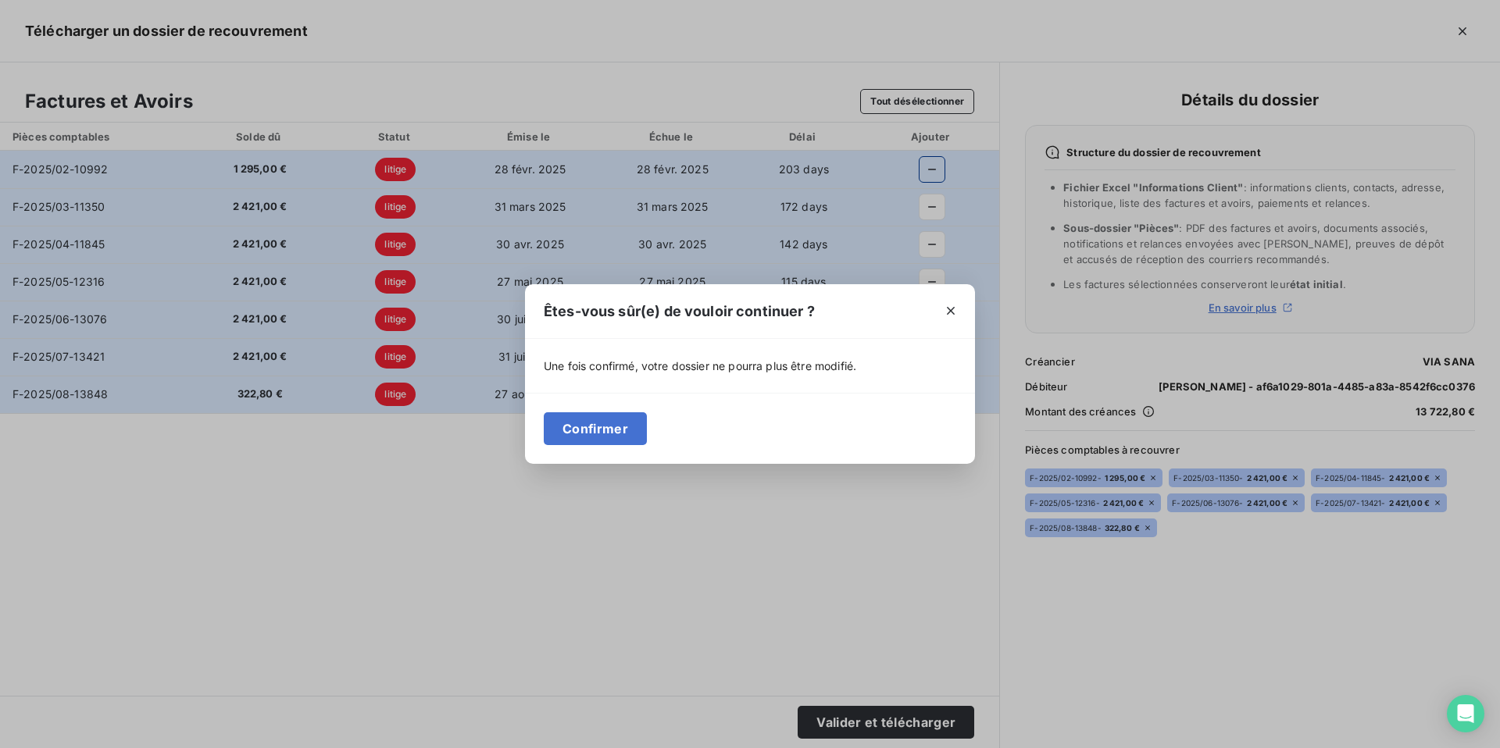
click at [618, 411] on div "Confirmer" at bounding box center [750, 428] width 450 height 71
click at [607, 428] on button "Confirmer" at bounding box center [595, 428] width 103 height 33
